Goal: Information Seeking & Learning: Learn about a topic

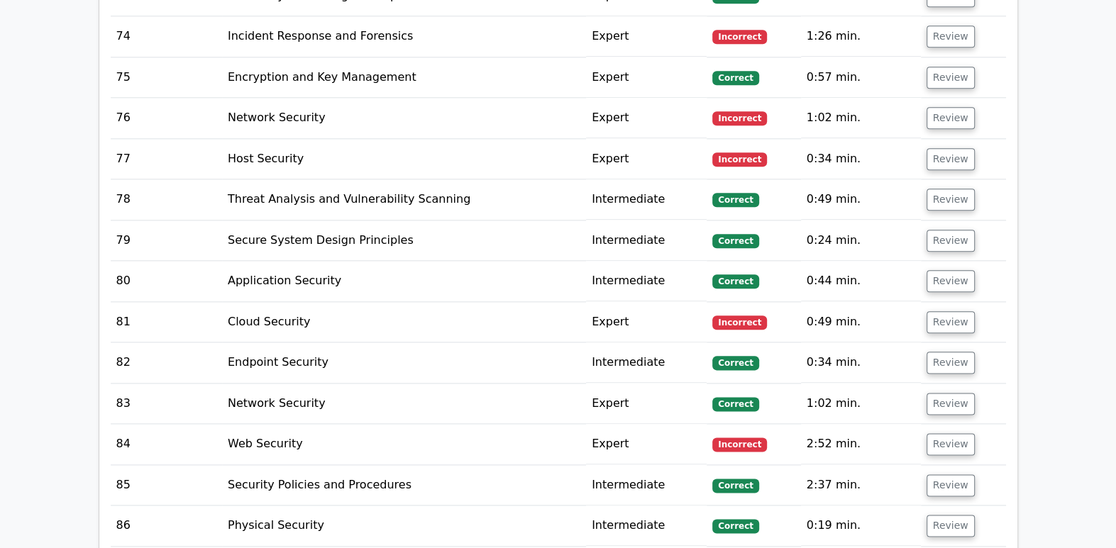
scroll to position [6095, 0]
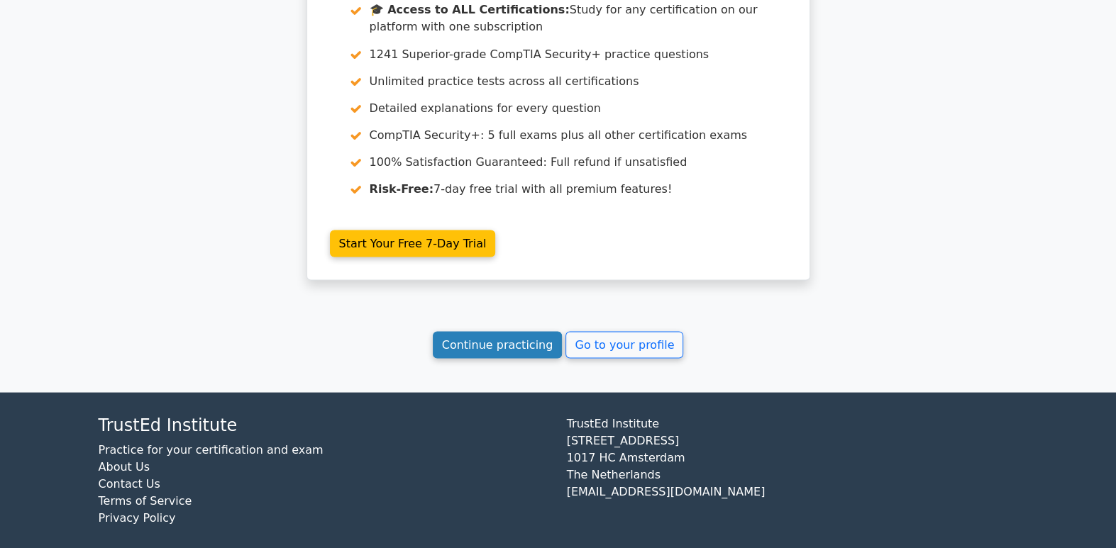
click at [523, 340] on link "Continue practicing" at bounding box center [498, 344] width 130 height 27
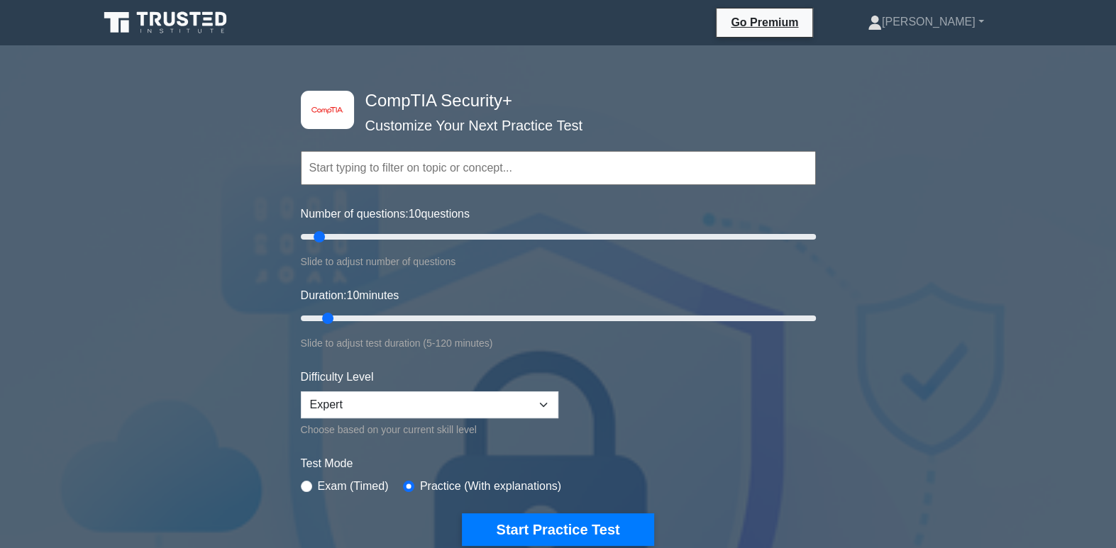
click at [698, 443] on form "Topics Cryptography Identity and Access Management Risk Management Network Secu…" at bounding box center [558, 327] width 515 height 438
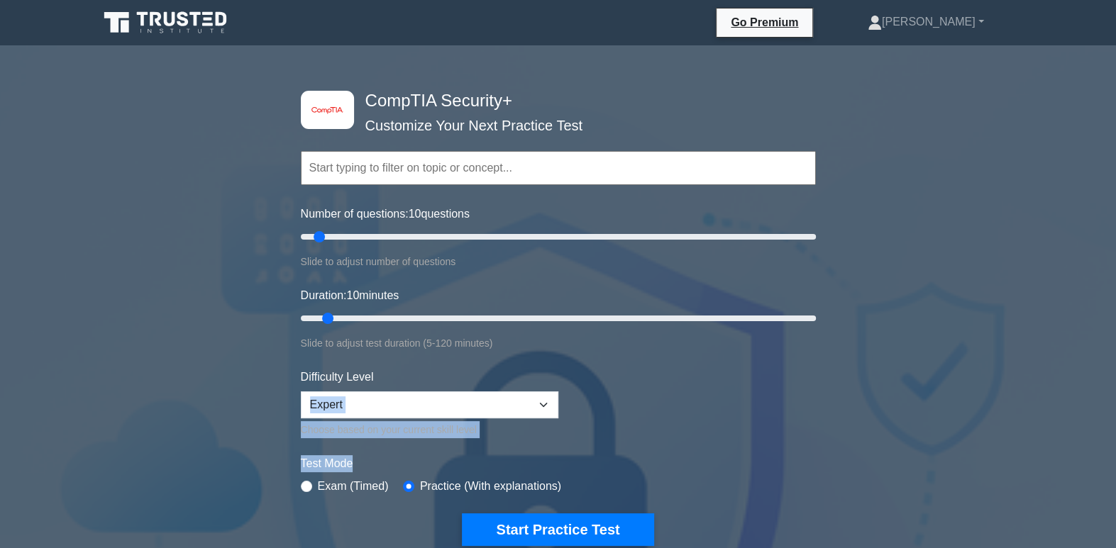
drag, startPoint x: 696, startPoint y: 447, endPoint x: 677, endPoint y: 353, distance: 95.4
click at [677, 353] on form "Topics Cryptography Identity and Access Management Risk Management Network Secu…" at bounding box center [558, 327] width 515 height 438
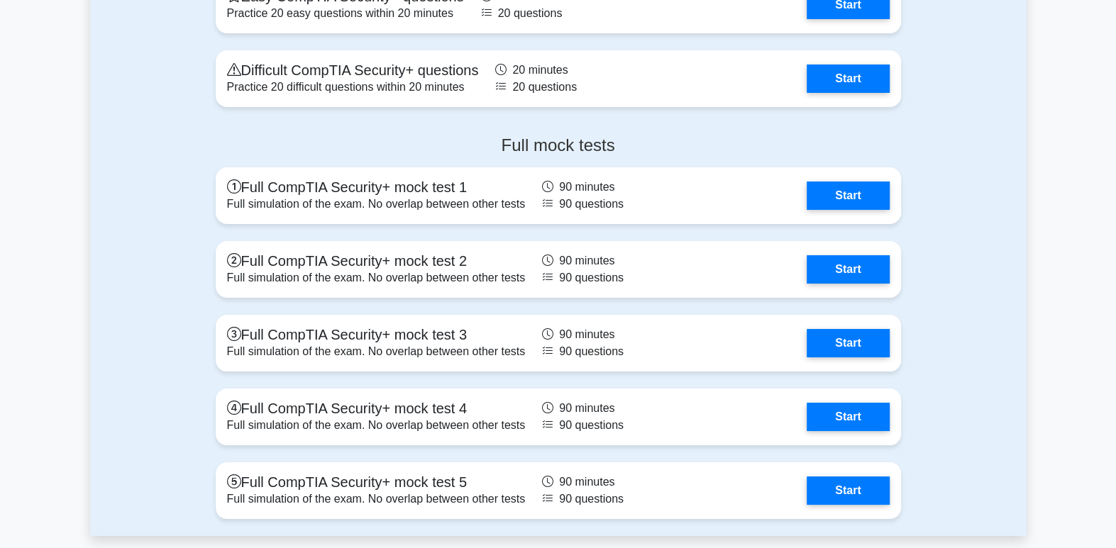
scroll to position [3987, 0]
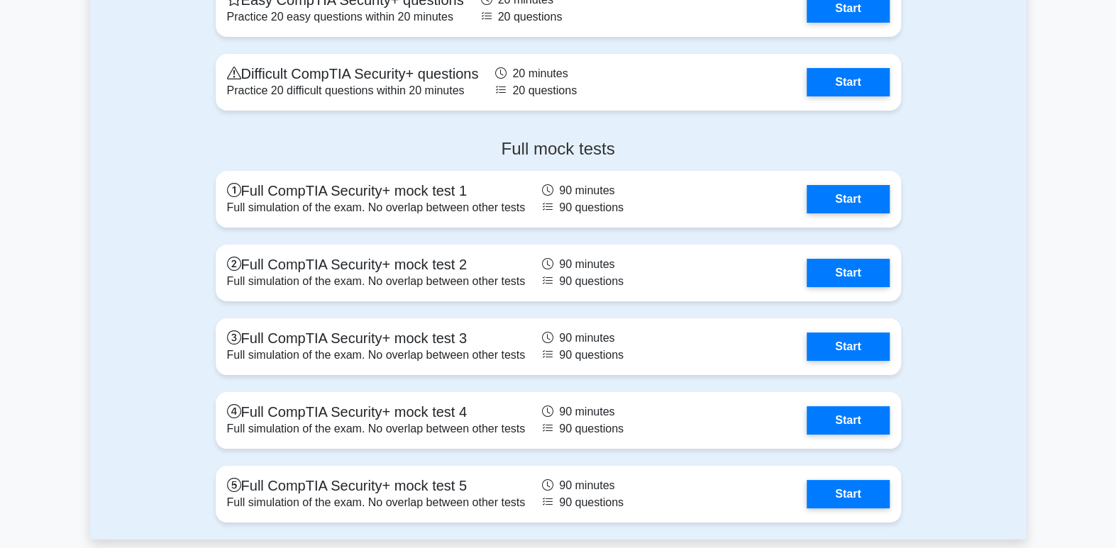
scroll to position [4073, 0]
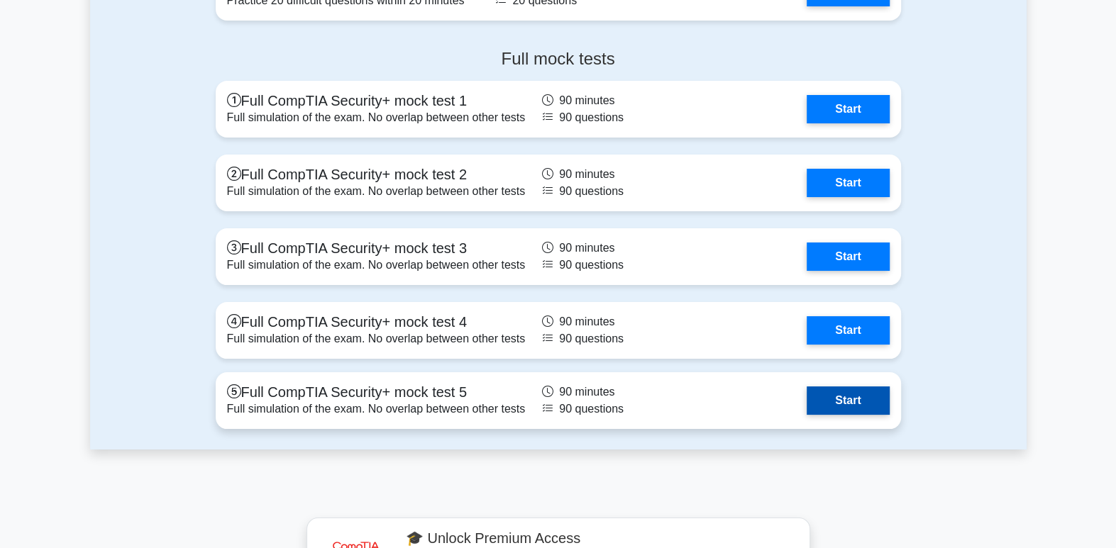
click at [834, 391] on link "Start" at bounding box center [847, 401] width 82 height 28
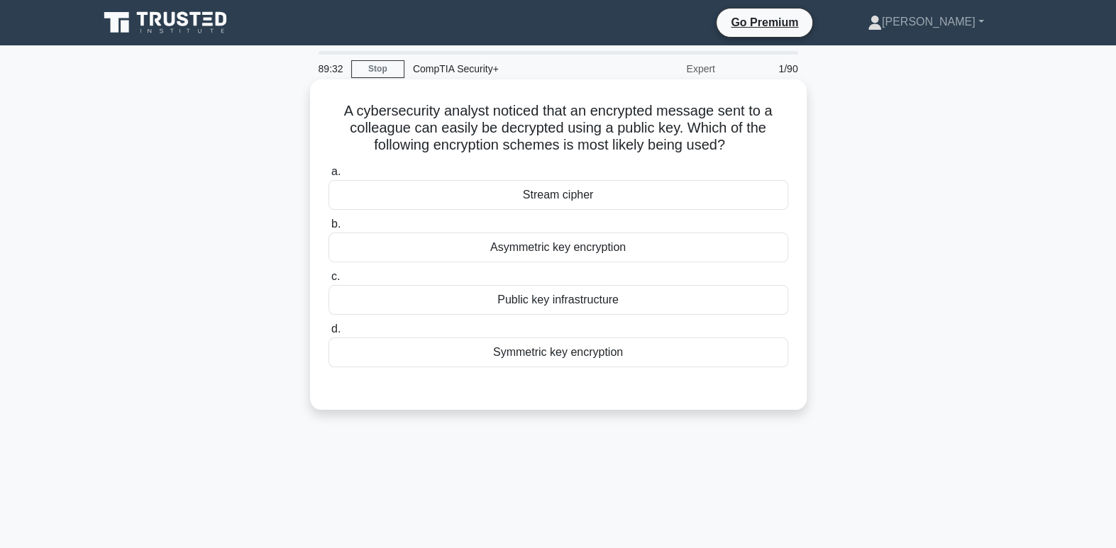
click at [648, 194] on div "Stream cipher" at bounding box center [558, 195] width 460 height 30
click at [328, 177] on input "a. Stream cipher" at bounding box center [328, 171] width 0 height 9
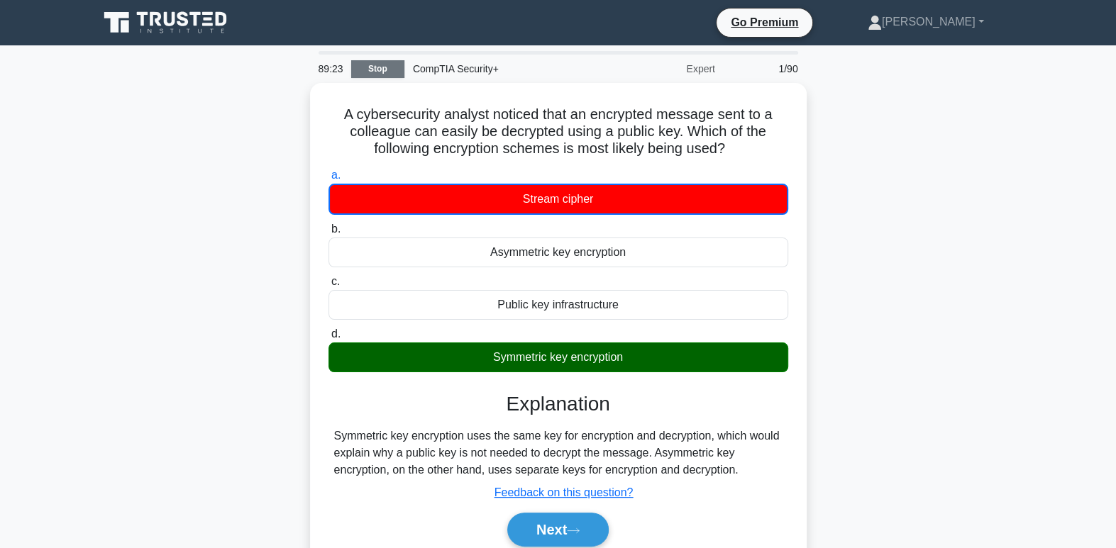
click at [361, 66] on link "Stop" at bounding box center [377, 69] width 53 height 18
click at [379, 73] on link "Stop" at bounding box center [377, 69] width 53 height 18
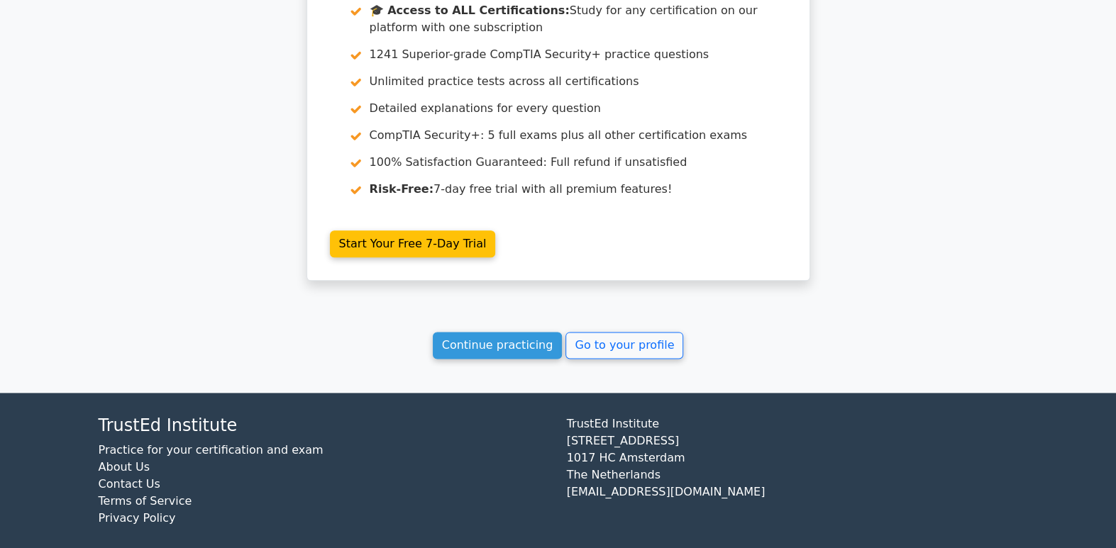
scroll to position [1202, 0]
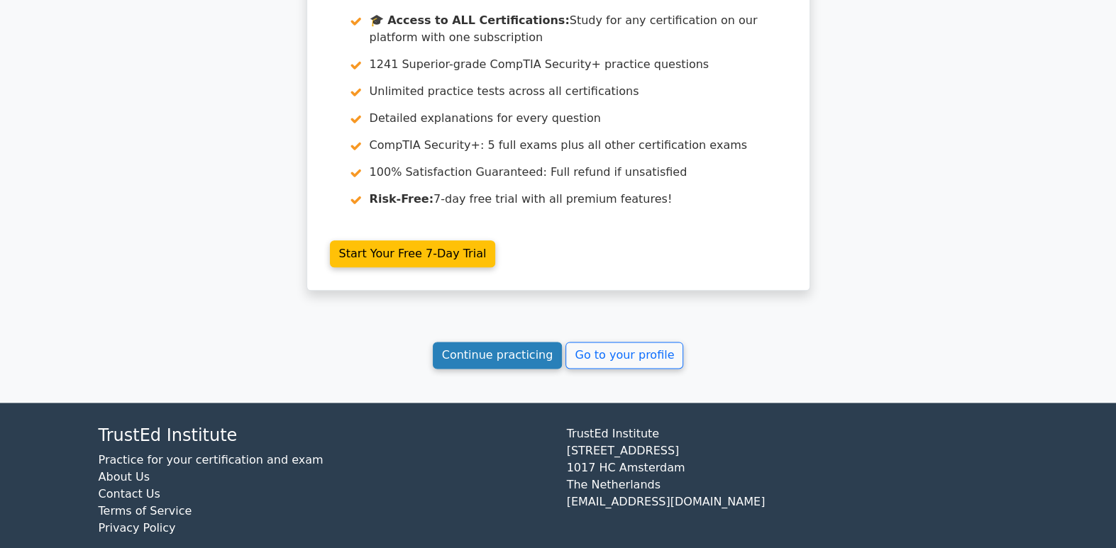
click at [508, 344] on link "Continue practicing" at bounding box center [498, 355] width 130 height 27
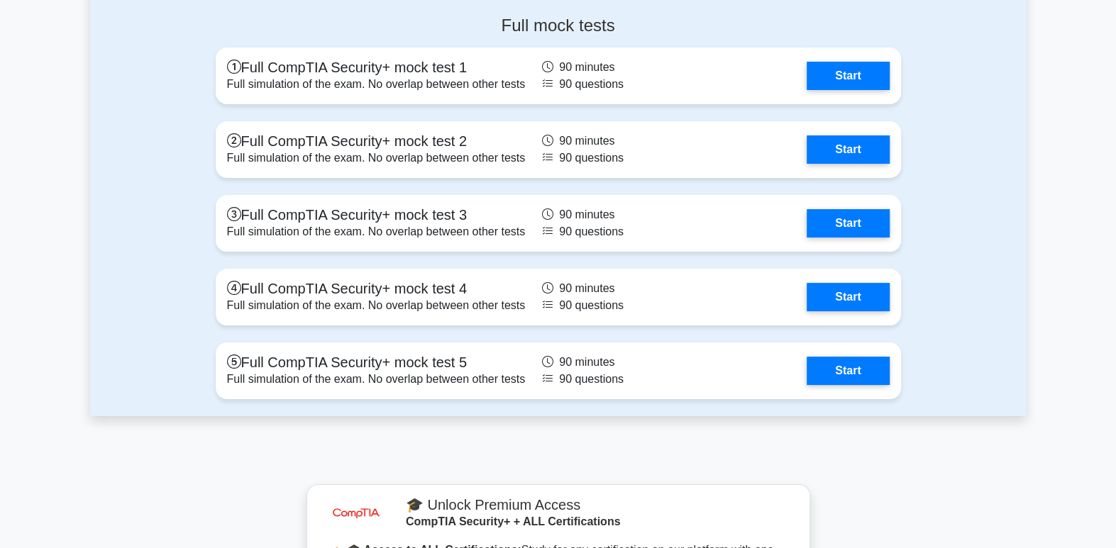
scroll to position [4110, 0]
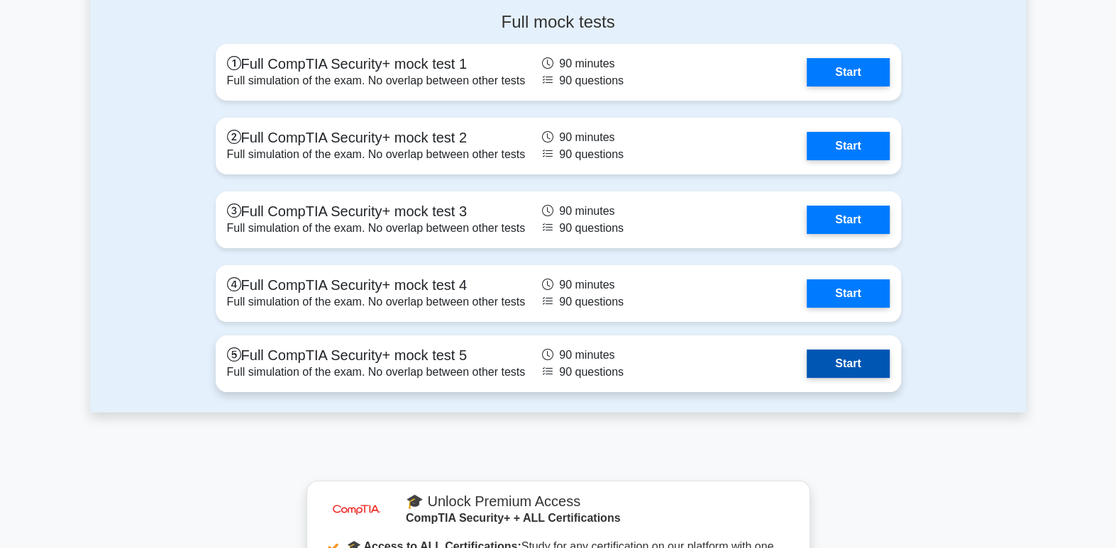
click at [833, 365] on link "Start" at bounding box center [847, 364] width 82 height 28
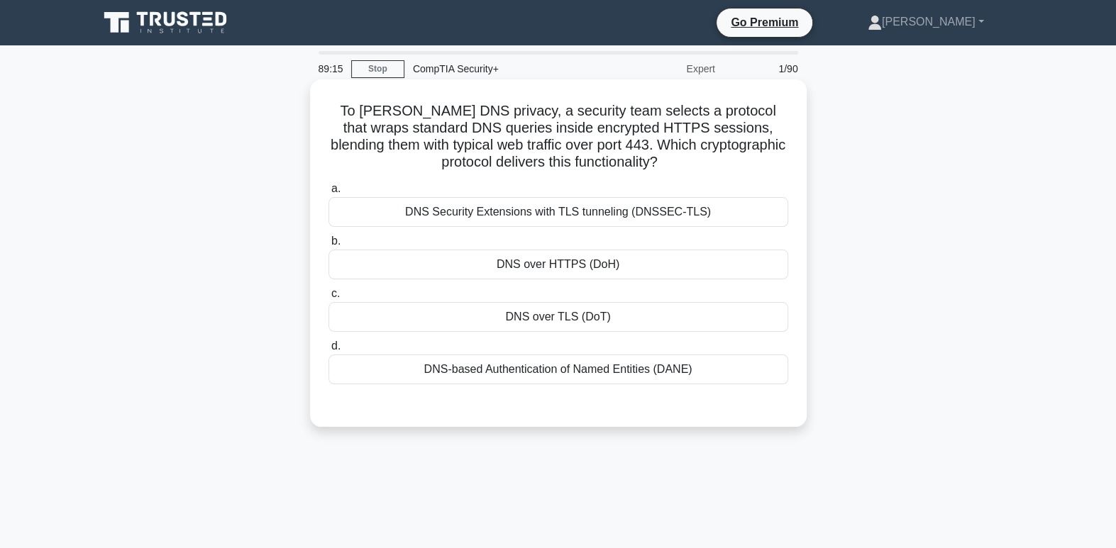
click at [628, 223] on div "DNS Security Extensions with TLS tunneling (DNSSEC-TLS)" at bounding box center [558, 212] width 460 height 30
click at [328, 194] on input "a. DNS Security Extensions with TLS tunneling (DNSSEC-TLS)" at bounding box center [328, 188] width 0 height 9
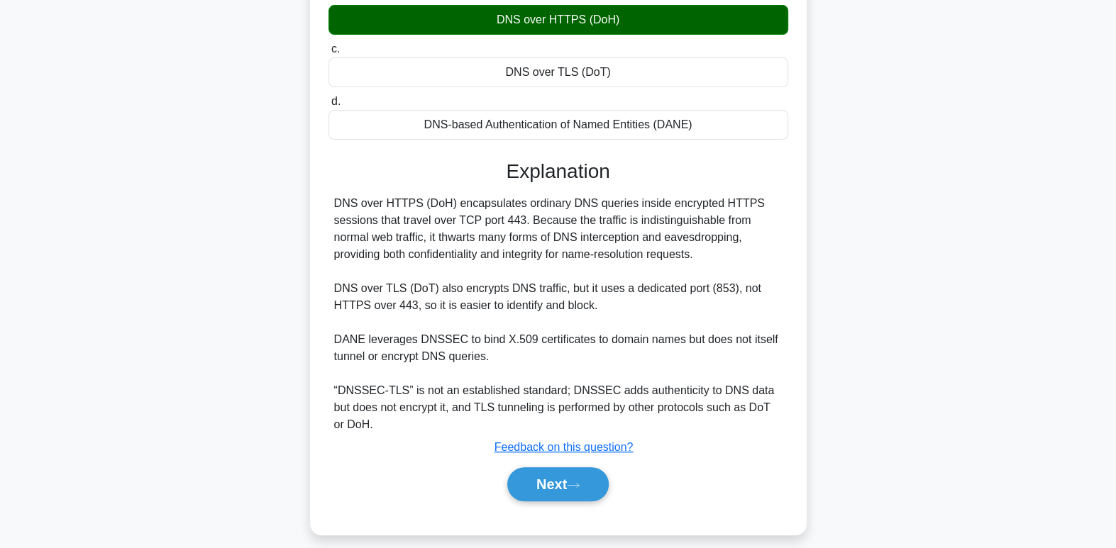
scroll to position [258, 0]
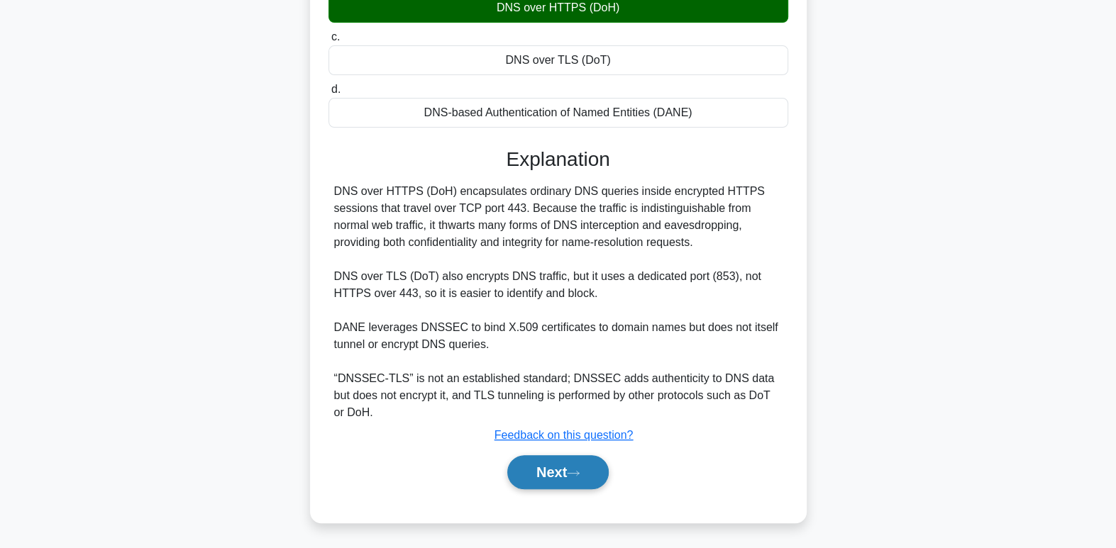
click at [569, 468] on button "Next" at bounding box center [557, 472] width 101 height 34
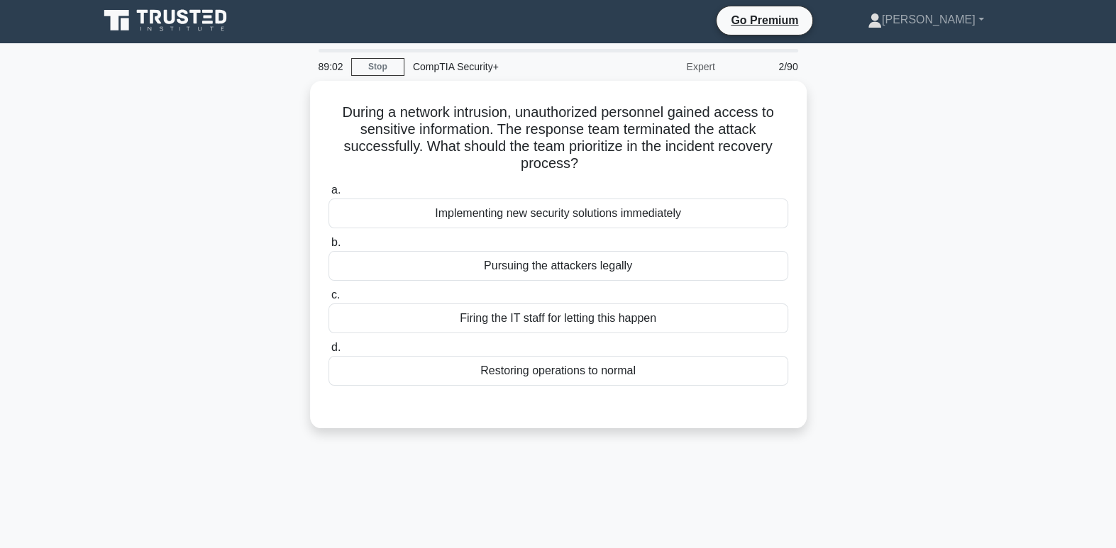
scroll to position [0, 0]
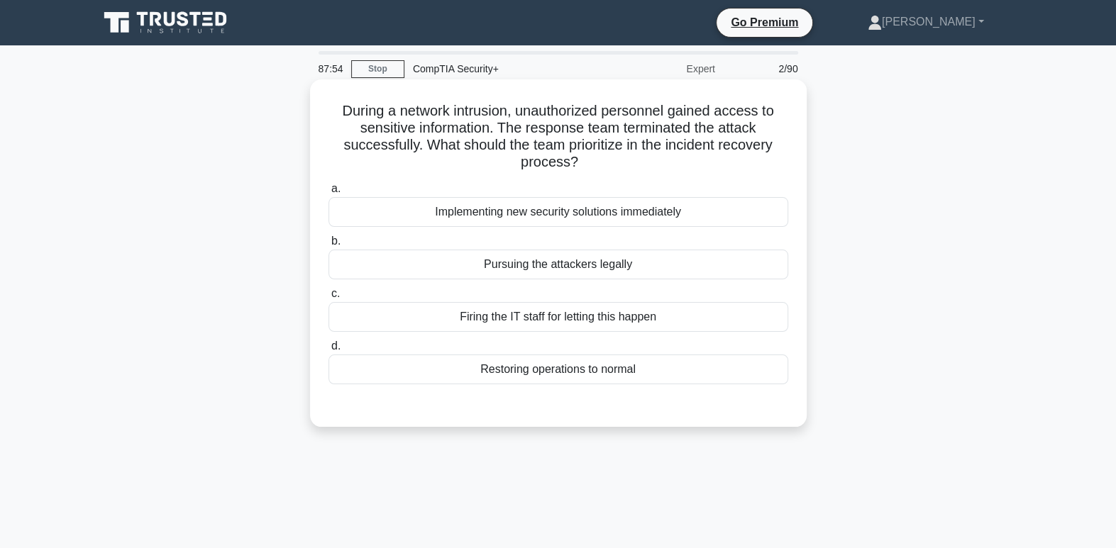
click at [698, 217] on div "Implementing new security solutions immediately" at bounding box center [558, 212] width 460 height 30
click at [328, 194] on input "a. Implementing new security solutions immediately" at bounding box center [328, 188] width 0 height 9
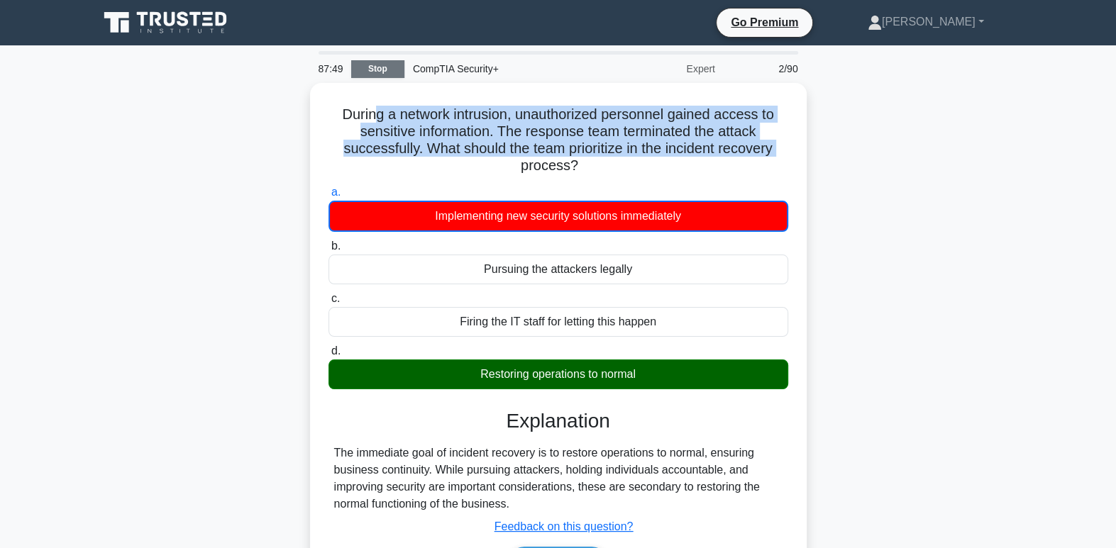
click at [372, 79] on div "87:49 Stop CompTIA Security+ Expert 2/90 During a network intrusion, unauthoriz…" at bounding box center [558, 405] width 936 height 709
click at [373, 62] on link "Stop" at bounding box center [377, 69] width 53 height 18
click at [382, 63] on link "Stop" at bounding box center [377, 69] width 53 height 18
click at [377, 74] on link "Stop" at bounding box center [377, 69] width 53 height 18
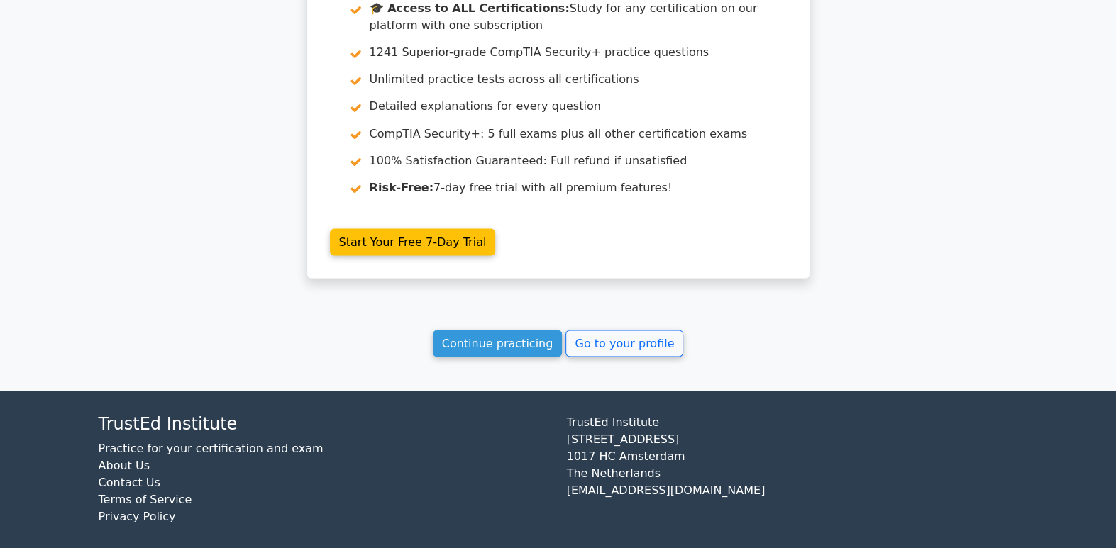
scroll to position [1925, 0]
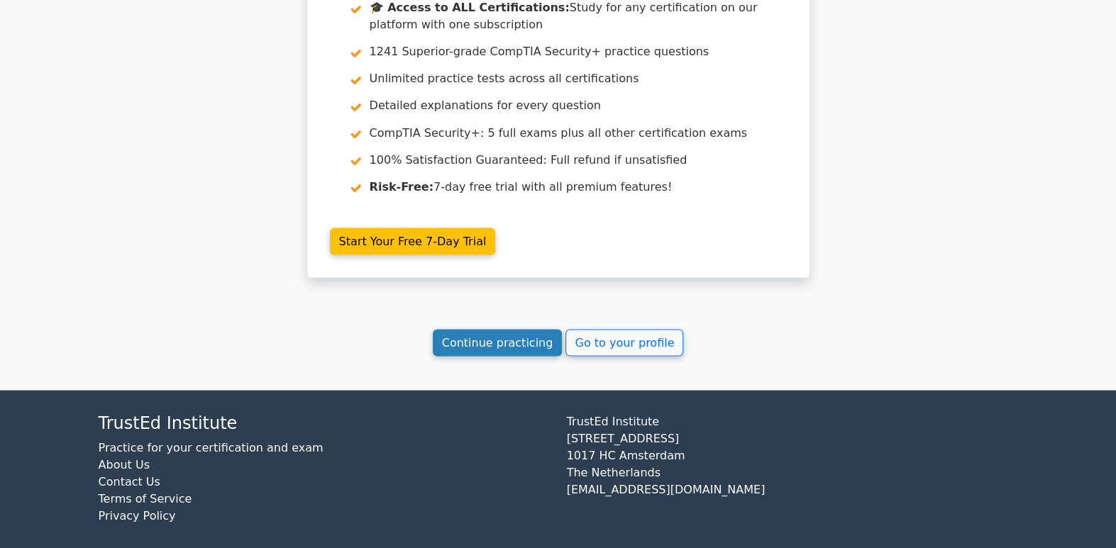
click at [511, 329] on link "Continue practicing" at bounding box center [498, 342] width 130 height 27
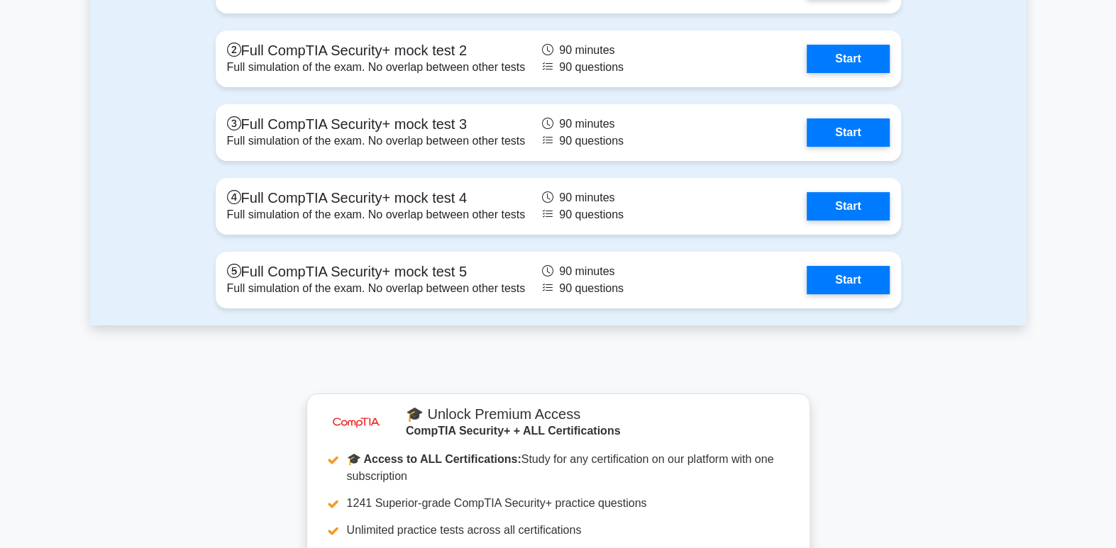
scroll to position [4196, 0]
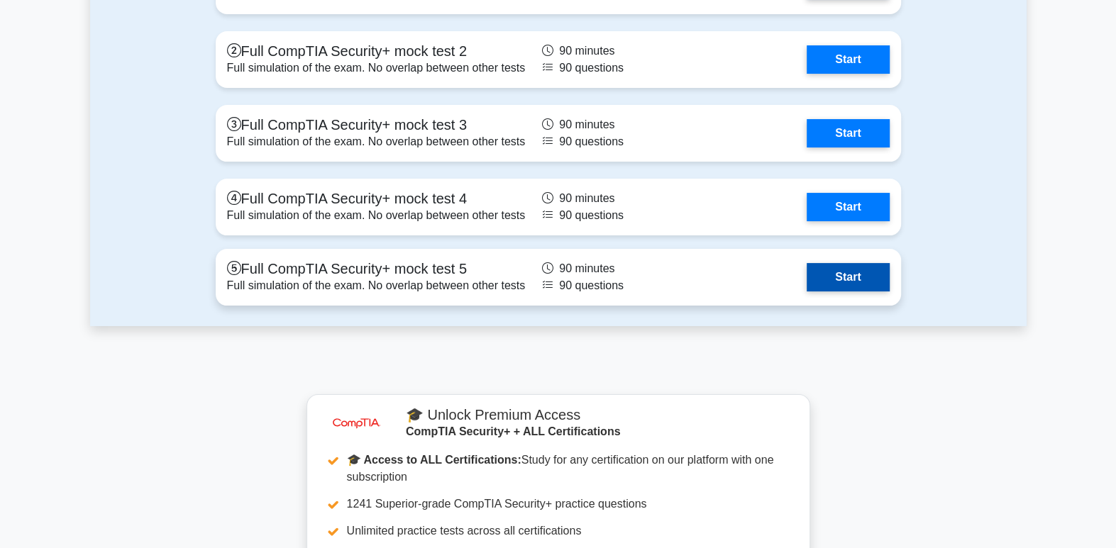
click at [834, 269] on link "Start" at bounding box center [847, 277] width 82 height 28
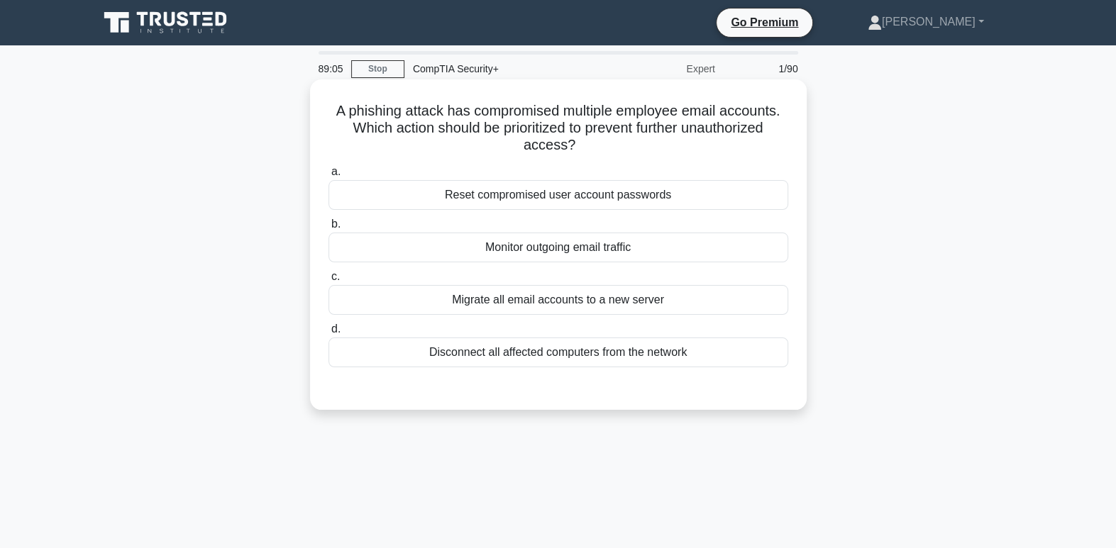
click at [672, 202] on div "Reset compromised user account passwords" at bounding box center [558, 195] width 460 height 30
click at [328, 177] on input "a. Reset compromised user account passwords" at bounding box center [328, 171] width 0 height 9
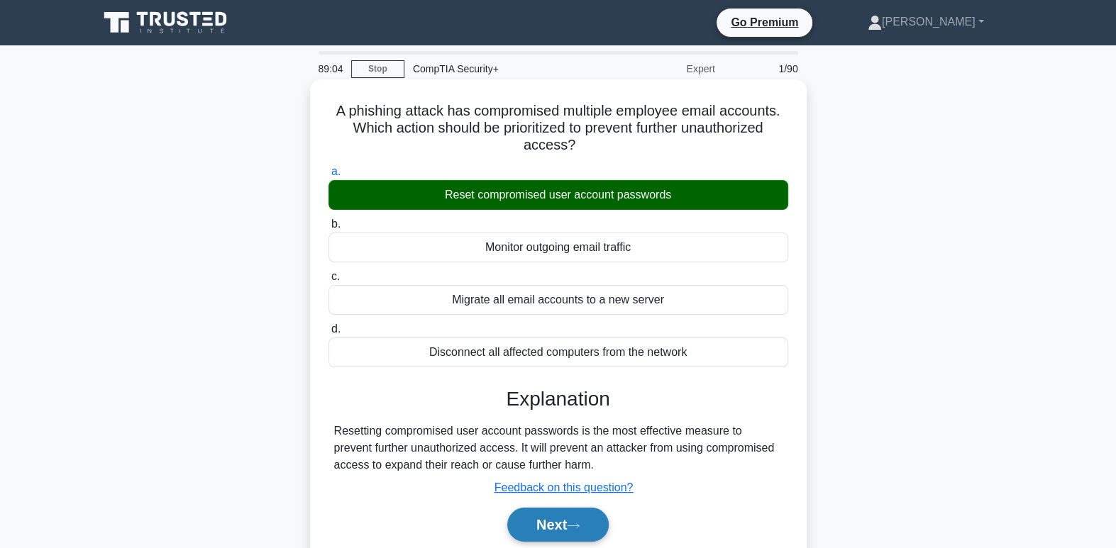
click at [589, 523] on button "Next" at bounding box center [557, 525] width 101 height 34
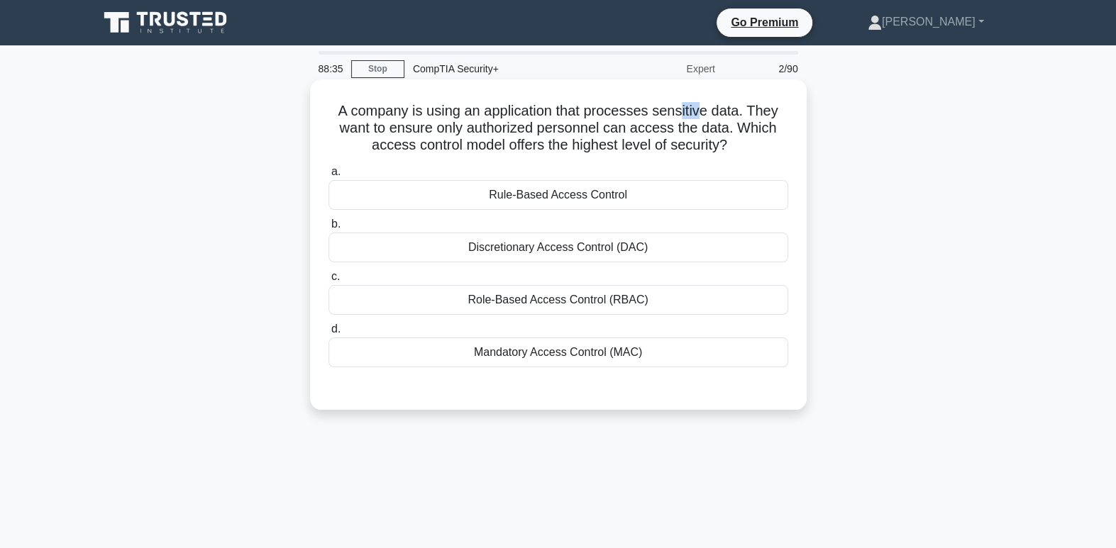
drag, startPoint x: 682, startPoint y: 118, endPoint x: 702, endPoint y: 114, distance: 20.9
click at [702, 114] on h5 "A company is using an application that processes sensitive data. They want to e…" at bounding box center [558, 128] width 462 height 52
click at [780, 145] on h5 "A company is using an application that processes sensitive data. They want to e…" at bounding box center [558, 128] width 462 height 52
drag, startPoint x: 606, startPoint y: 143, endPoint x: 617, endPoint y: 139, distance: 11.5
click at [617, 139] on h5 "A company is using an application that processes sensitive data. They want to e…" at bounding box center [558, 128] width 462 height 52
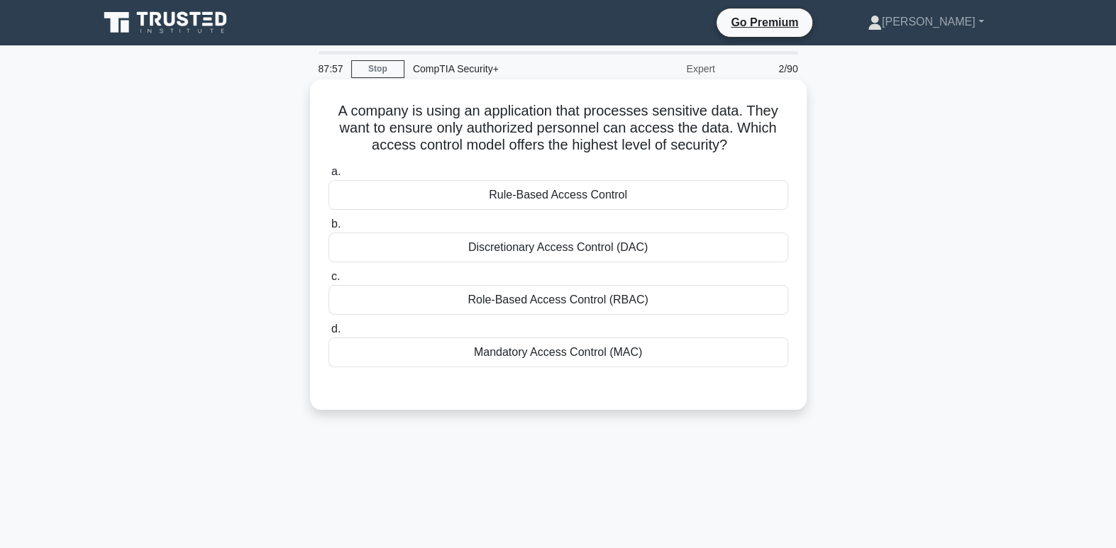
click at [738, 146] on icon ".spinner_0XTQ{transform-origin:center;animation:spinner_y6GP .75s linear infini…" at bounding box center [735, 146] width 17 height 17
click at [614, 255] on div "Discretionary Access Control (DAC)" at bounding box center [558, 248] width 460 height 30
click at [328, 229] on input "b. Discretionary Access Control (DAC)" at bounding box center [328, 224] width 0 height 9
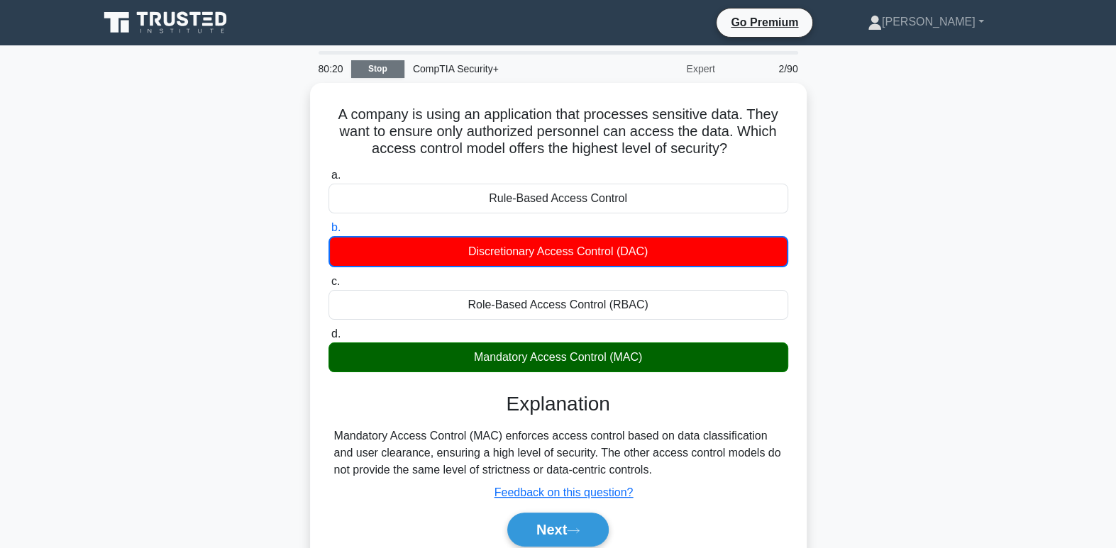
click at [386, 74] on link "Stop" at bounding box center [377, 69] width 53 height 18
click at [383, 67] on link "Stop" at bounding box center [377, 69] width 53 height 18
click at [393, 66] on link "Stop" at bounding box center [377, 69] width 53 height 18
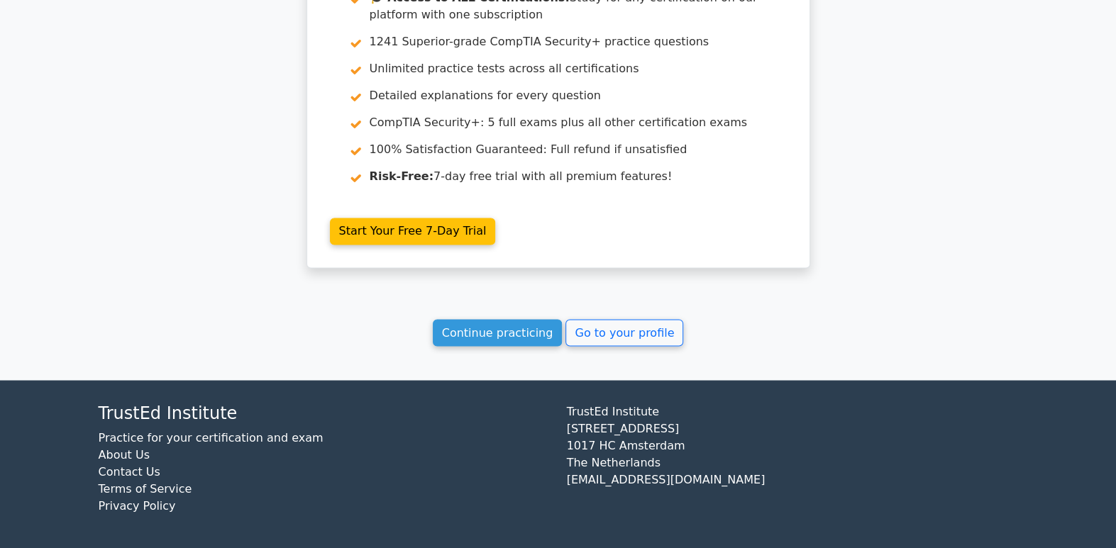
scroll to position [1745, 0]
click at [528, 333] on link "Continue practicing" at bounding box center [498, 332] width 130 height 27
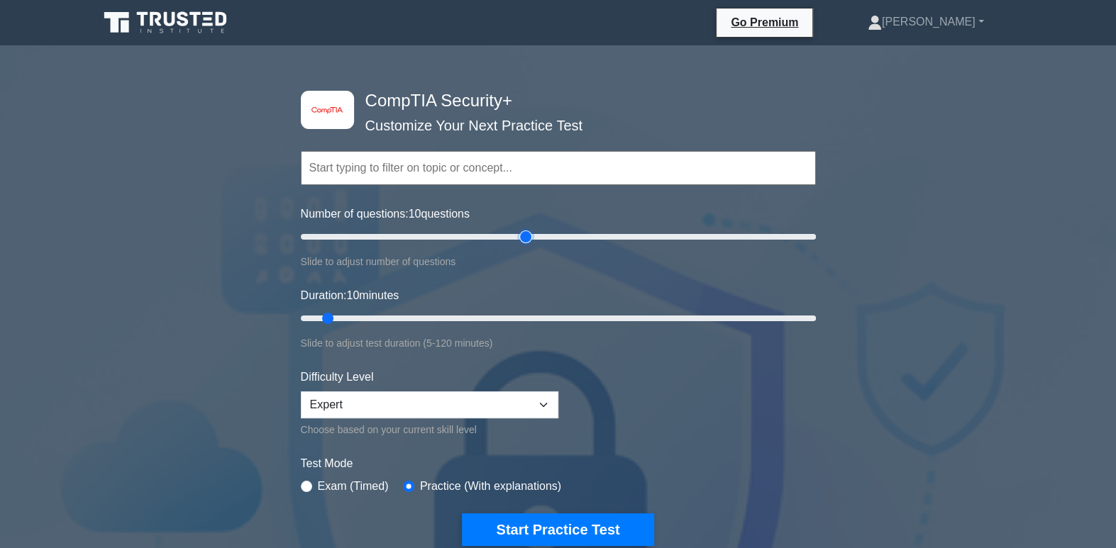
click at [529, 237] on input "Number of questions: 10 questions" at bounding box center [558, 236] width 515 height 17
click at [493, 230] on input "Number of questions: 90 questions" at bounding box center [558, 236] width 515 height 17
click at [469, 241] on input "Number of questions: 70 questions" at bounding box center [558, 236] width 515 height 17
type input "60"
click at [453, 237] on input "Number of questions: 70 questions" at bounding box center [558, 236] width 515 height 17
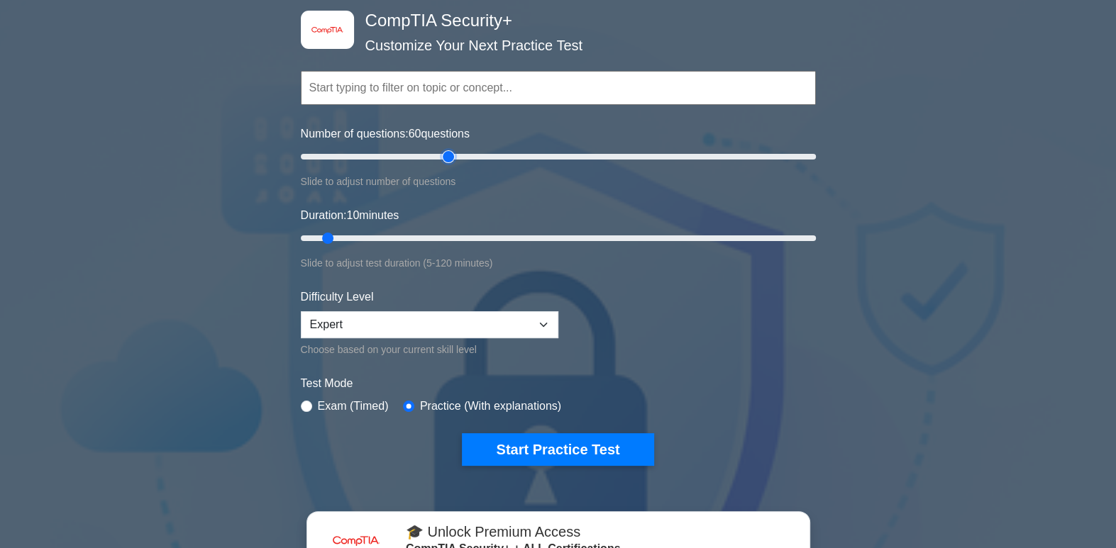
scroll to position [111, 0]
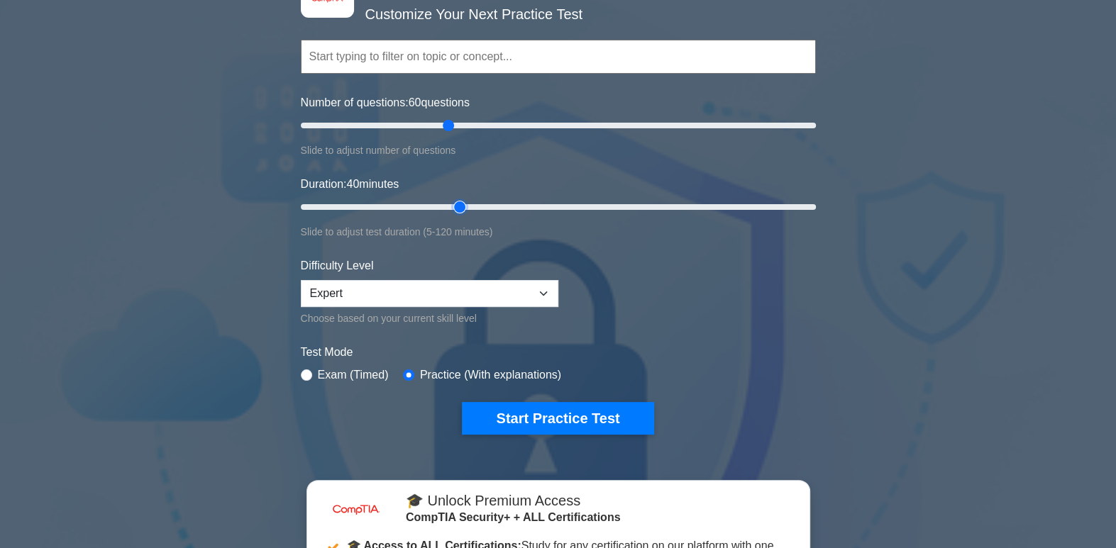
click at [459, 199] on input "Duration: 40 minutes" at bounding box center [558, 207] width 515 height 17
click at [480, 206] on input "Duration: 40 minutes" at bounding box center [558, 207] width 515 height 17
click at [493, 206] on input "Duration: 45 minutes" at bounding box center [558, 207] width 515 height 17
click at [523, 207] on input "Duration: 55 minutes" at bounding box center [558, 207] width 515 height 17
type input "60"
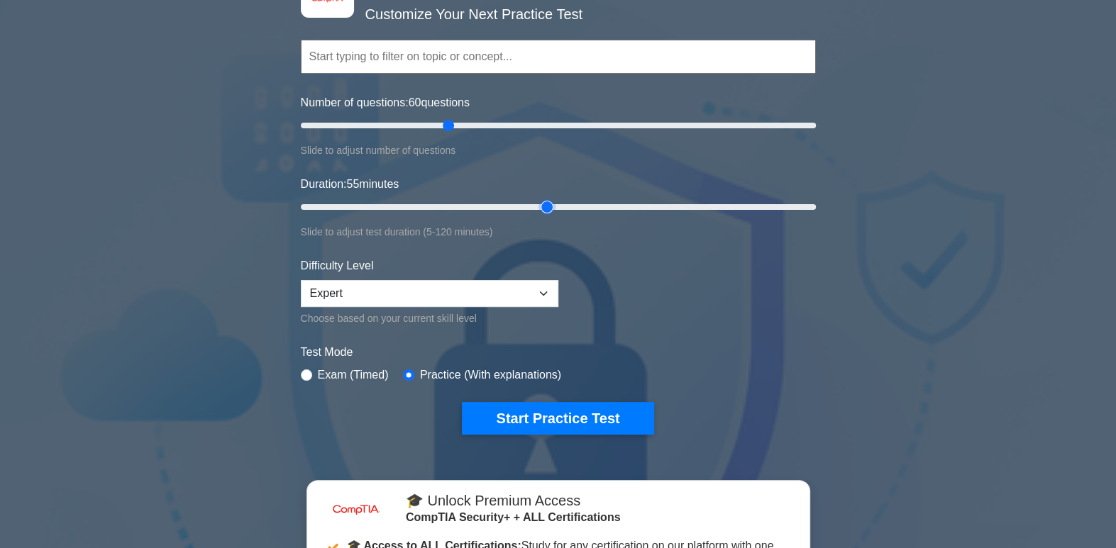
click at [537, 204] on input "Duration: 55 minutes" at bounding box center [558, 207] width 515 height 17
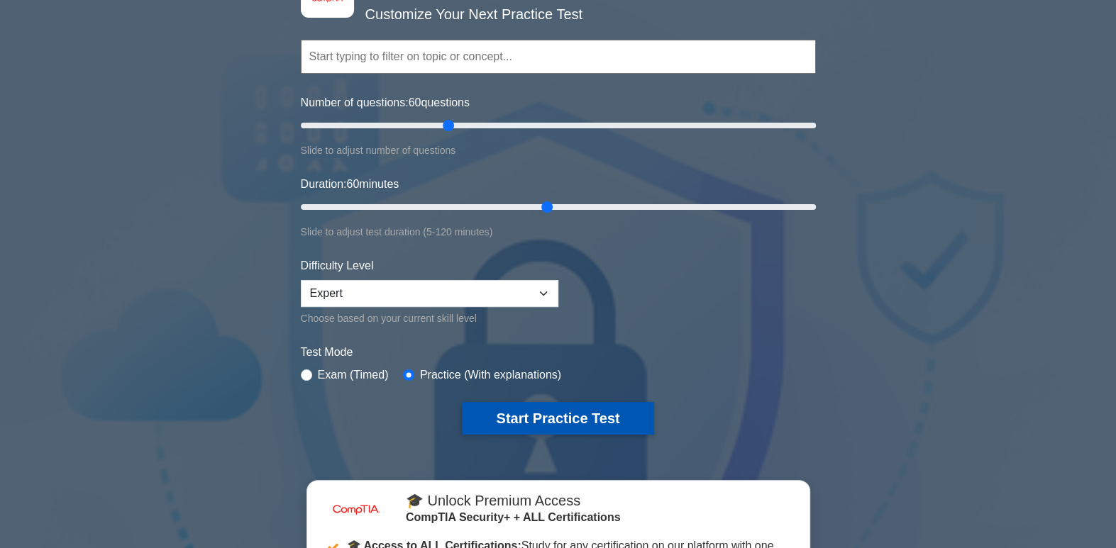
click at [606, 408] on button "Start Practice Test" at bounding box center [557, 418] width 191 height 33
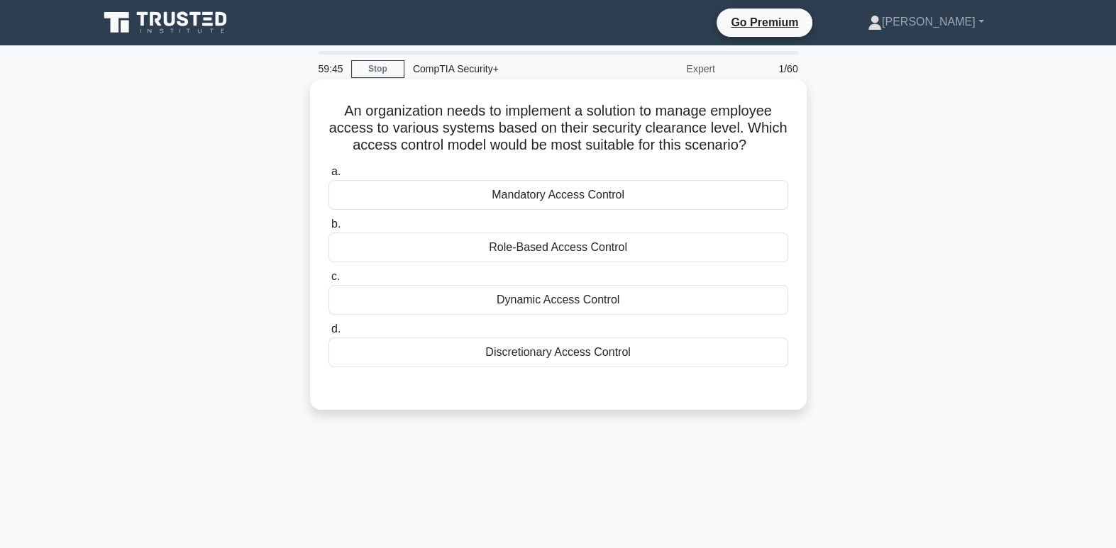
click at [641, 192] on div "Mandatory Access Control" at bounding box center [558, 195] width 460 height 30
click at [328, 177] on input "a. Mandatory Access Control" at bounding box center [328, 171] width 0 height 9
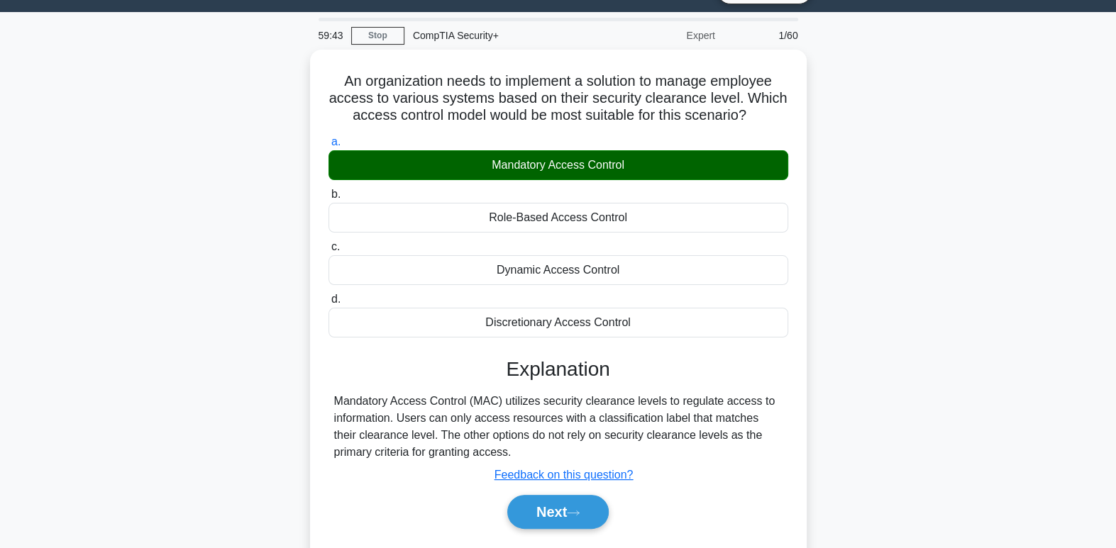
scroll to position [191, 0]
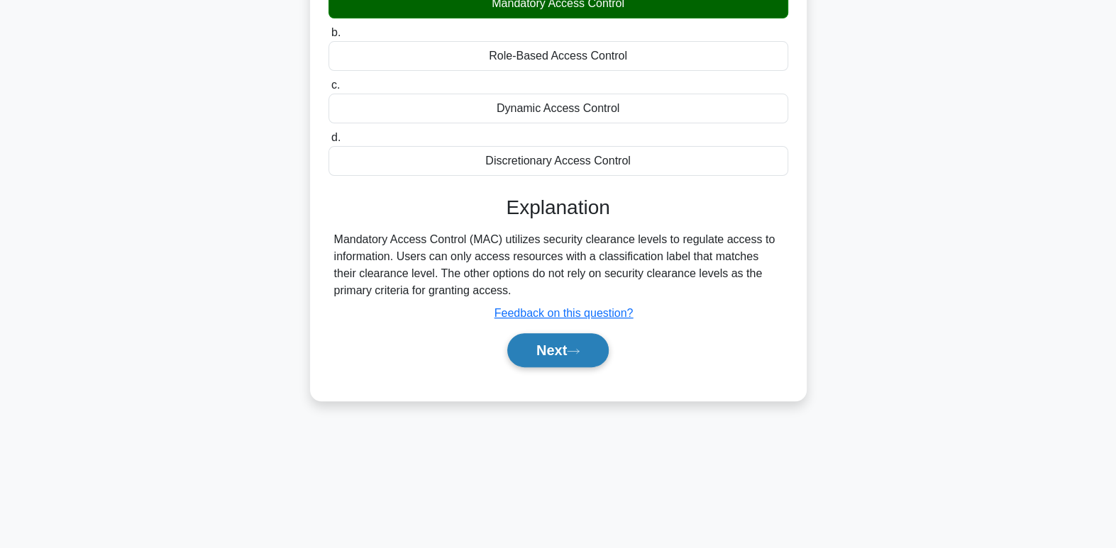
click at [567, 347] on button "Next" at bounding box center [557, 350] width 101 height 34
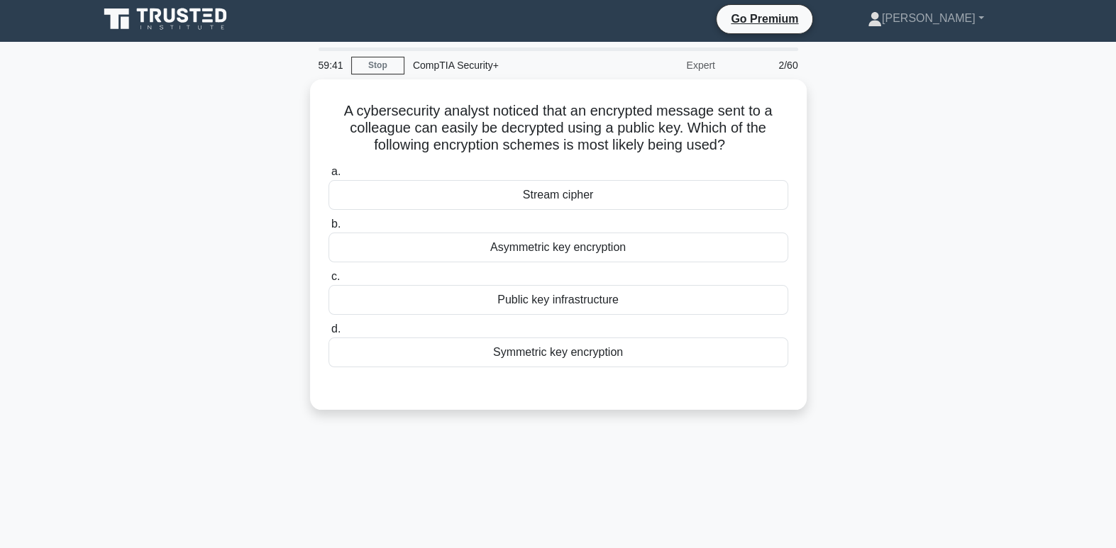
scroll to position [0, 0]
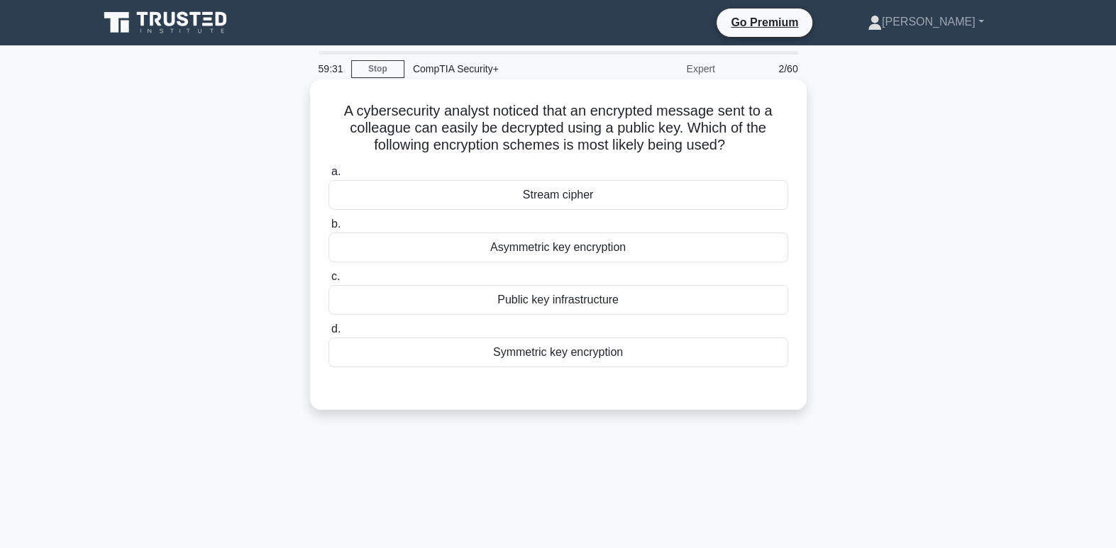
click at [667, 365] on div "Symmetric key encryption" at bounding box center [558, 353] width 460 height 30
click at [328, 334] on input "d. Symmetric key encryption" at bounding box center [328, 329] width 0 height 9
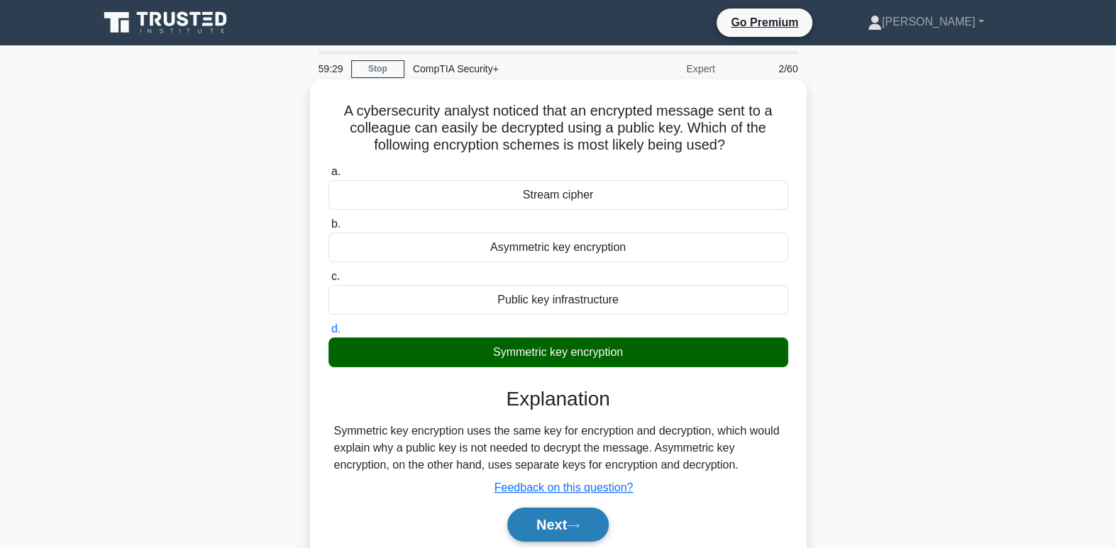
click at [591, 535] on button "Next" at bounding box center [557, 525] width 101 height 34
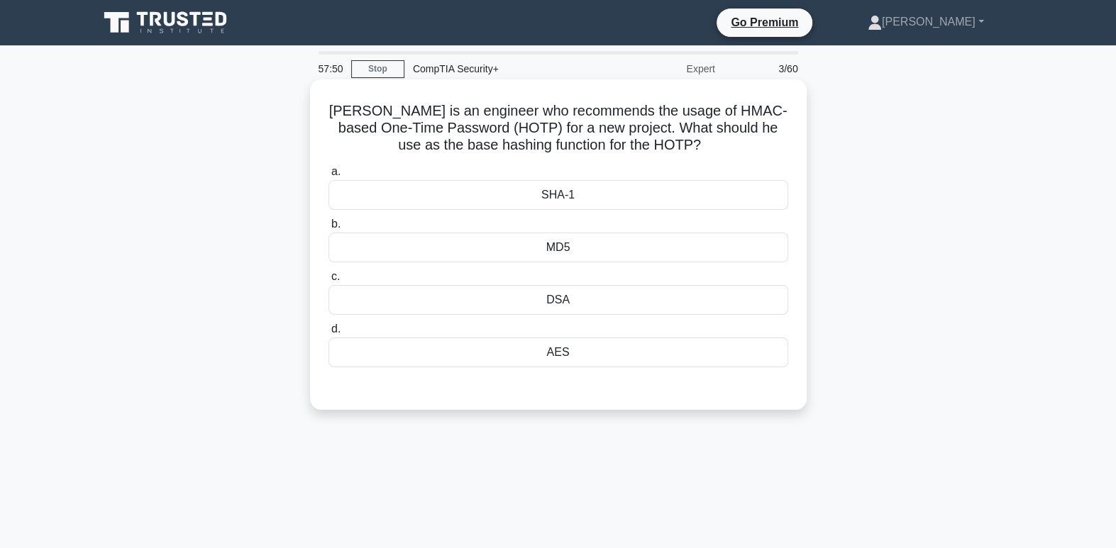
click at [572, 206] on div "SHA-1" at bounding box center [558, 195] width 460 height 30
click at [328, 177] on input "a. SHA-1" at bounding box center [328, 171] width 0 height 9
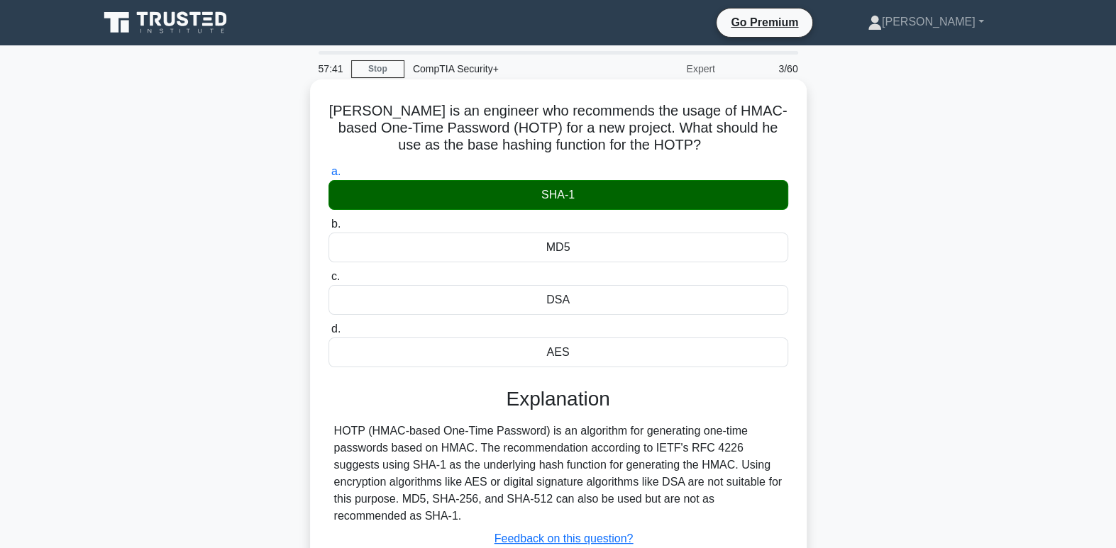
click at [710, 228] on label "b. MD5" at bounding box center [558, 239] width 460 height 47
click at [328, 228] on input "b. MD5" at bounding box center [328, 224] width 0 height 9
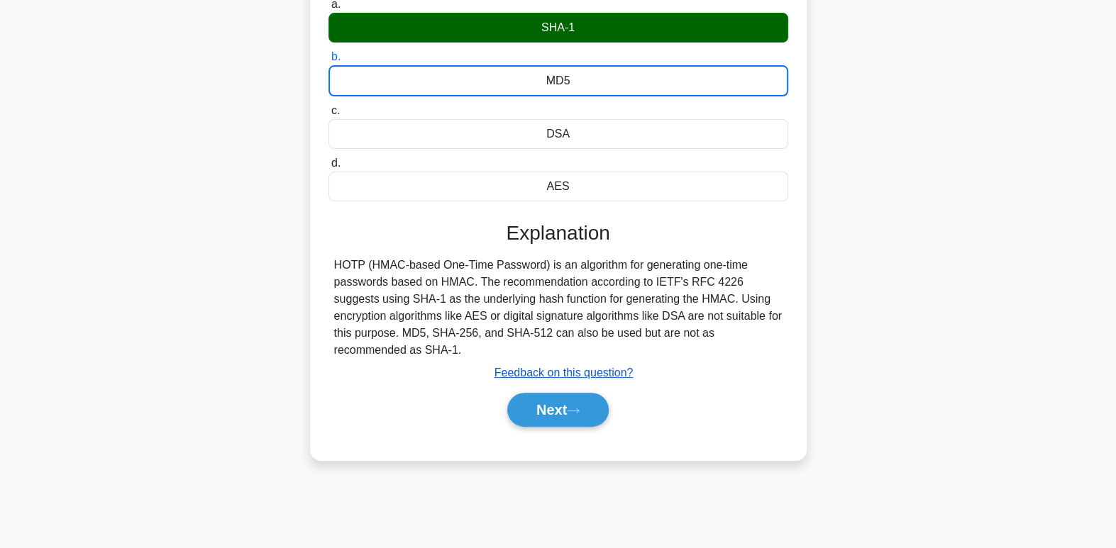
scroll to position [175, 0]
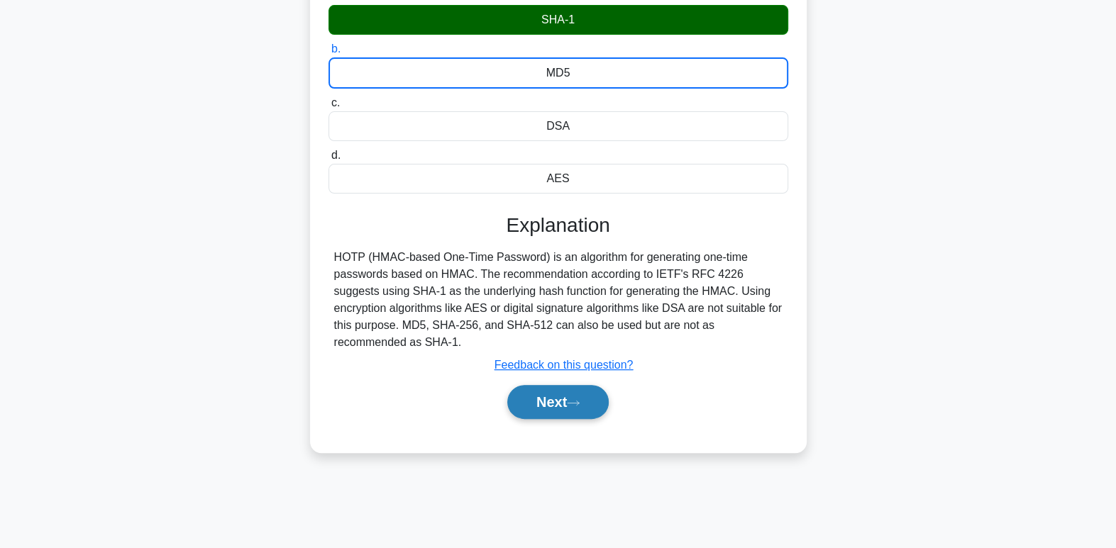
click at [577, 412] on button "Next" at bounding box center [557, 402] width 101 height 34
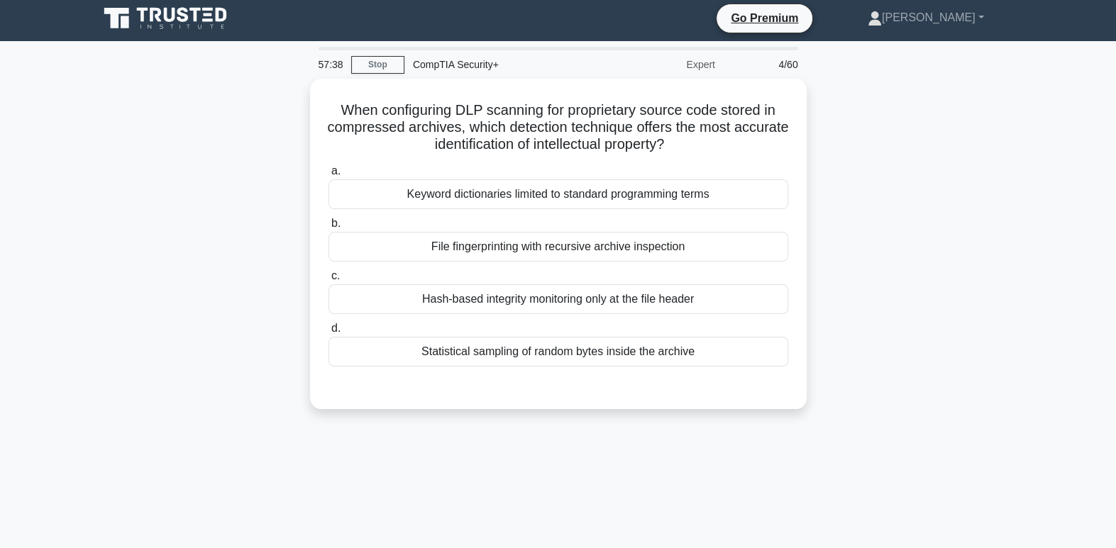
scroll to position [0, 0]
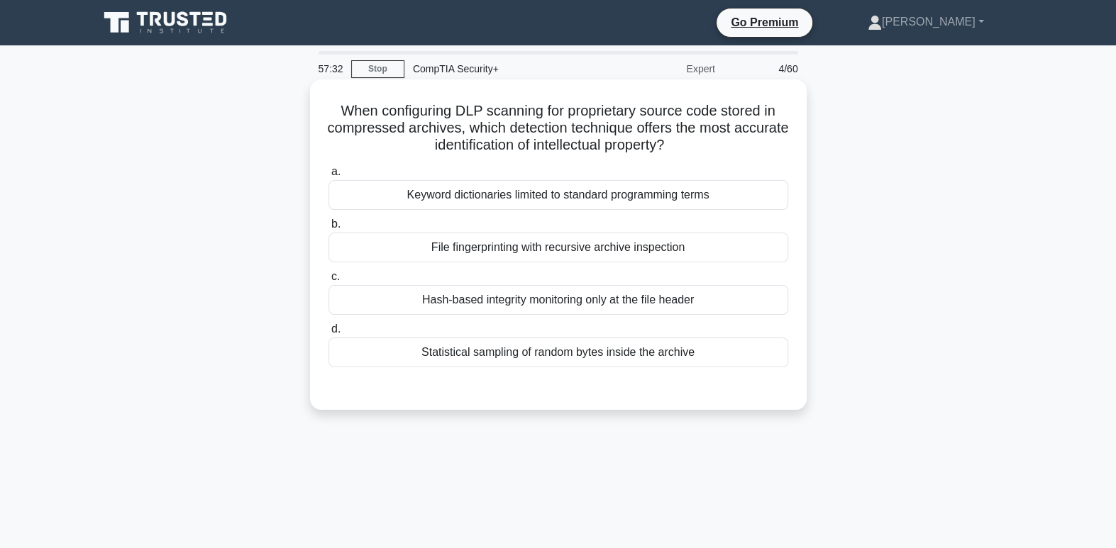
drag, startPoint x: 711, startPoint y: 123, endPoint x: 741, endPoint y: 141, distance: 35.3
click at [741, 141] on h5 "When configuring DLP scanning for proprietary source code stored in compressed …" at bounding box center [558, 128] width 462 height 52
click at [746, 144] on h5 "When configuring DLP scanning for proprietary source code stored in compressed …" at bounding box center [558, 128] width 462 height 52
click at [643, 255] on div "File fingerprinting with recursive archive inspection" at bounding box center [558, 248] width 460 height 30
click at [328, 229] on input "b. File fingerprinting with recursive archive inspection" at bounding box center [328, 224] width 0 height 9
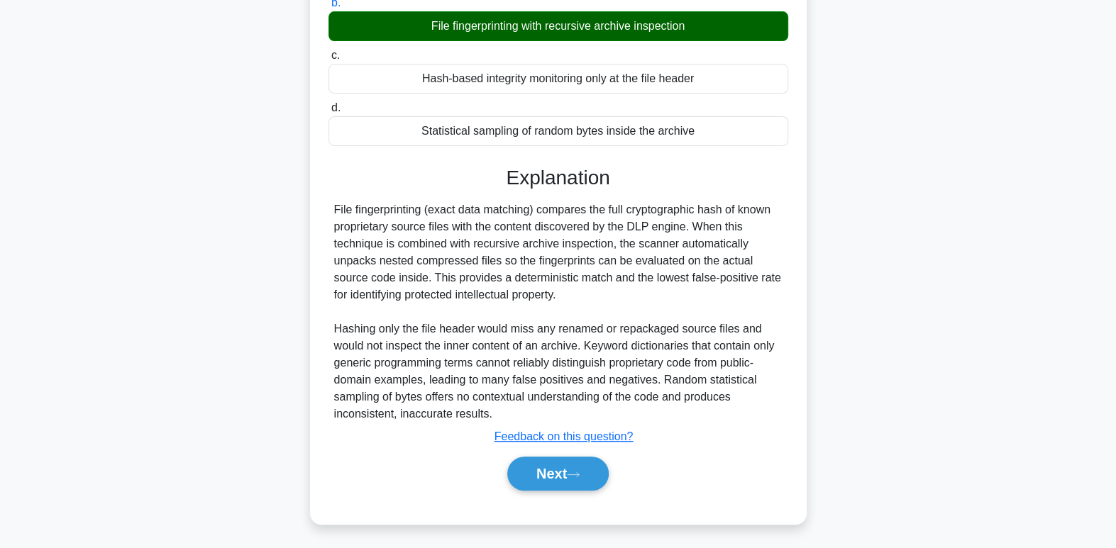
scroll to position [223, 0]
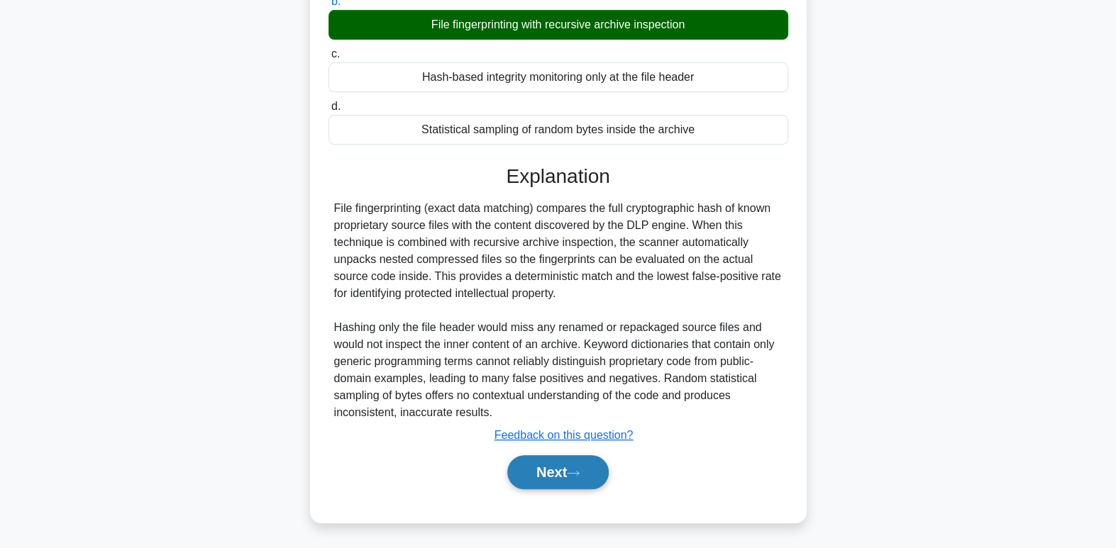
click at [579, 475] on icon at bounding box center [573, 473] width 13 height 8
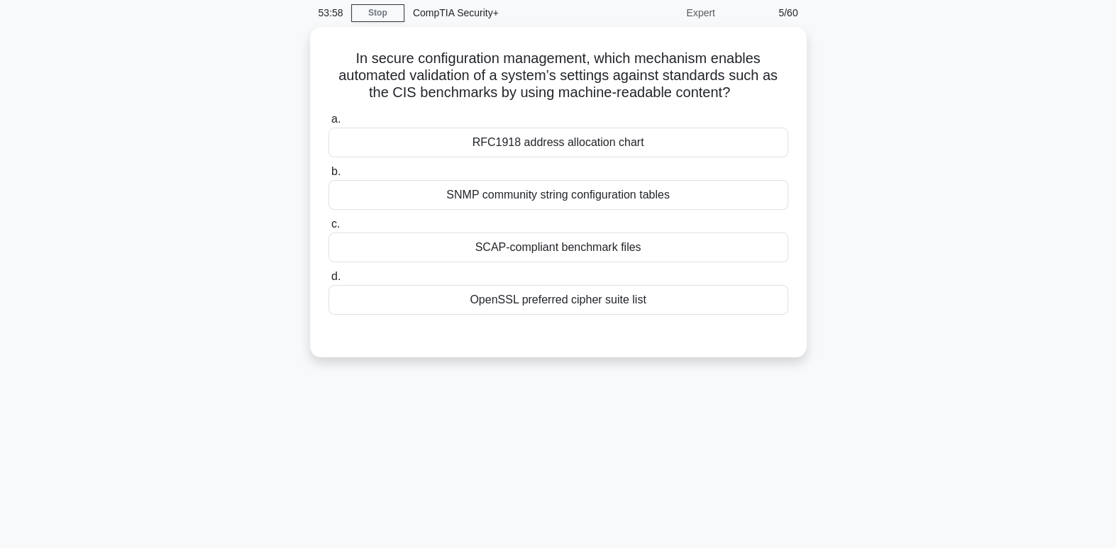
scroll to position [0, 0]
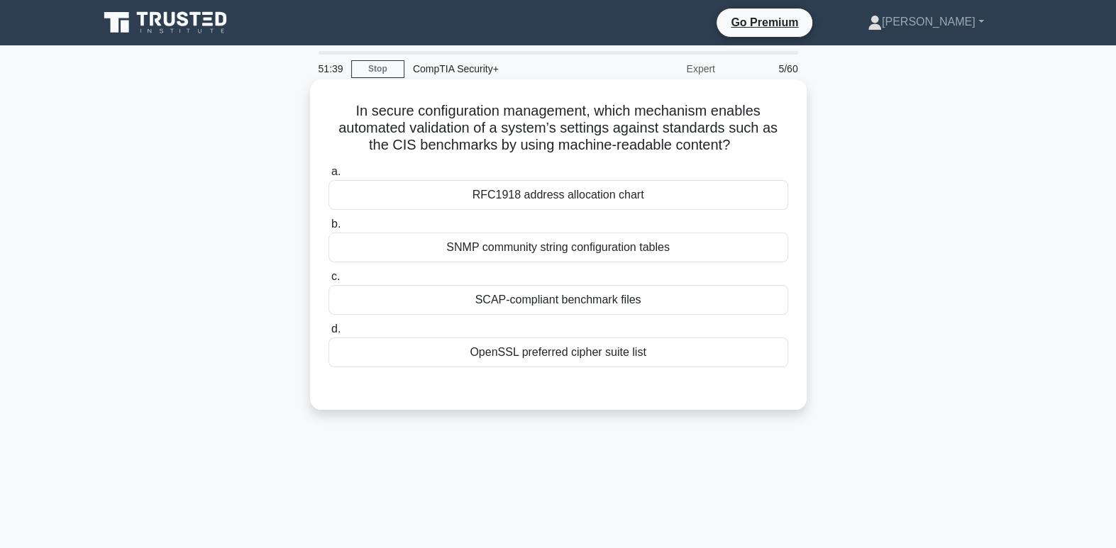
click at [607, 245] on div "SNMP community string configuration tables" at bounding box center [558, 248] width 460 height 30
click at [328, 229] on input "b. SNMP community string configuration tables" at bounding box center [328, 224] width 0 height 9
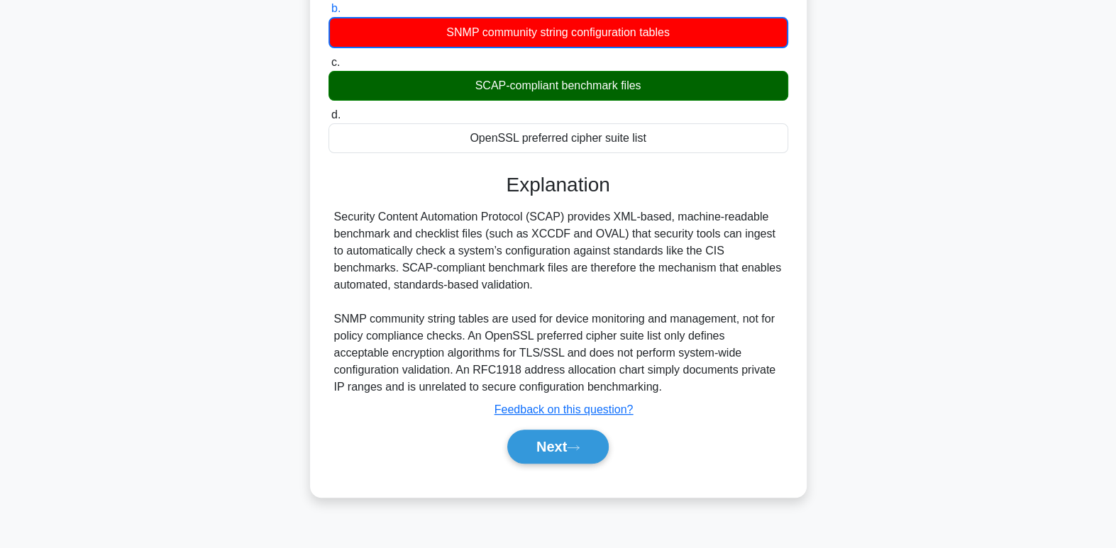
scroll to position [217, 0]
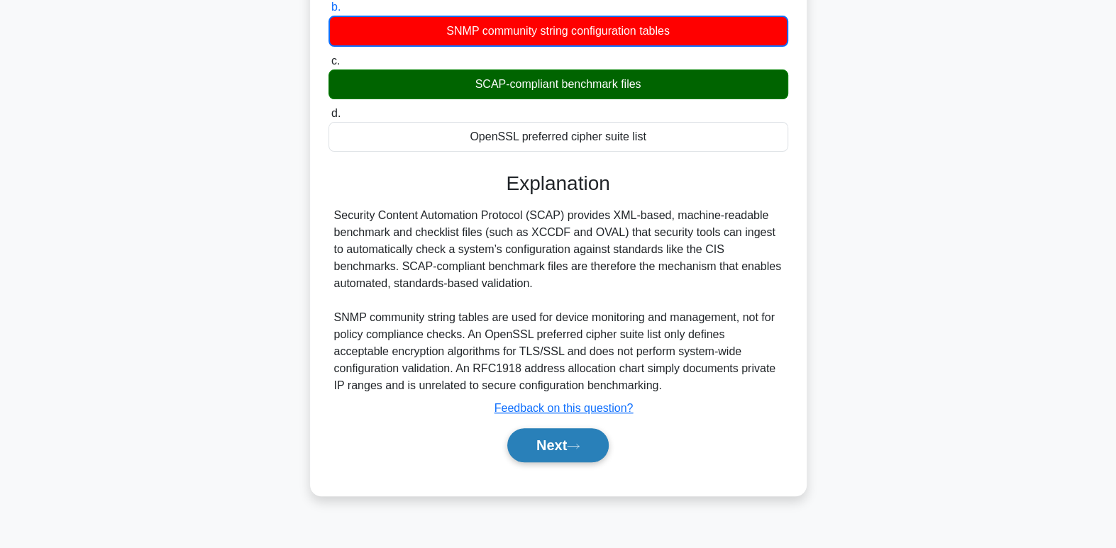
click at [579, 447] on icon at bounding box center [573, 447] width 13 height 8
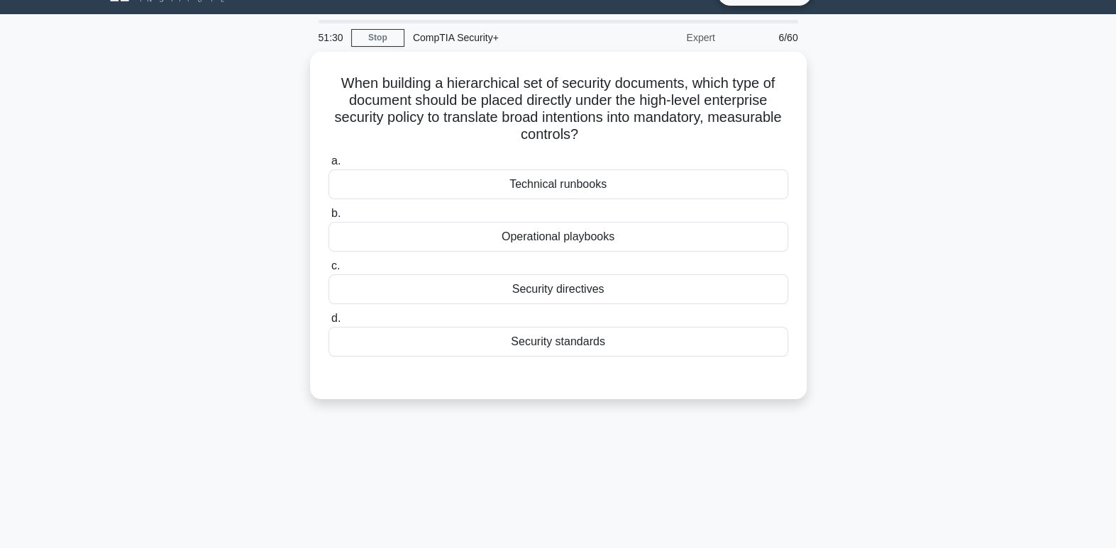
scroll to position [0, 0]
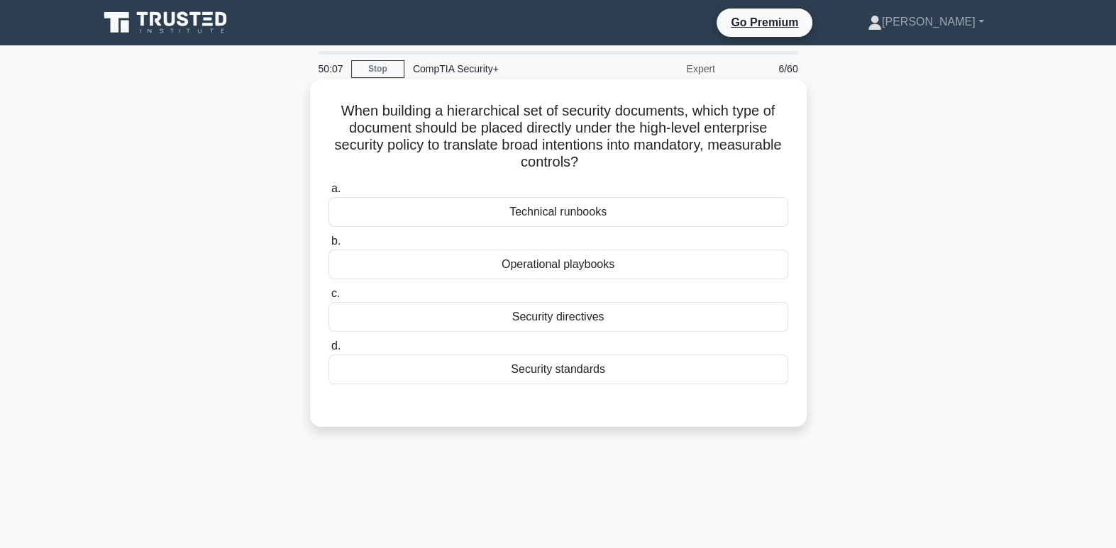
click at [605, 326] on div "Security directives" at bounding box center [558, 317] width 460 height 30
click at [328, 299] on input "c. Security directives" at bounding box center [328, 293] width 0 height 9
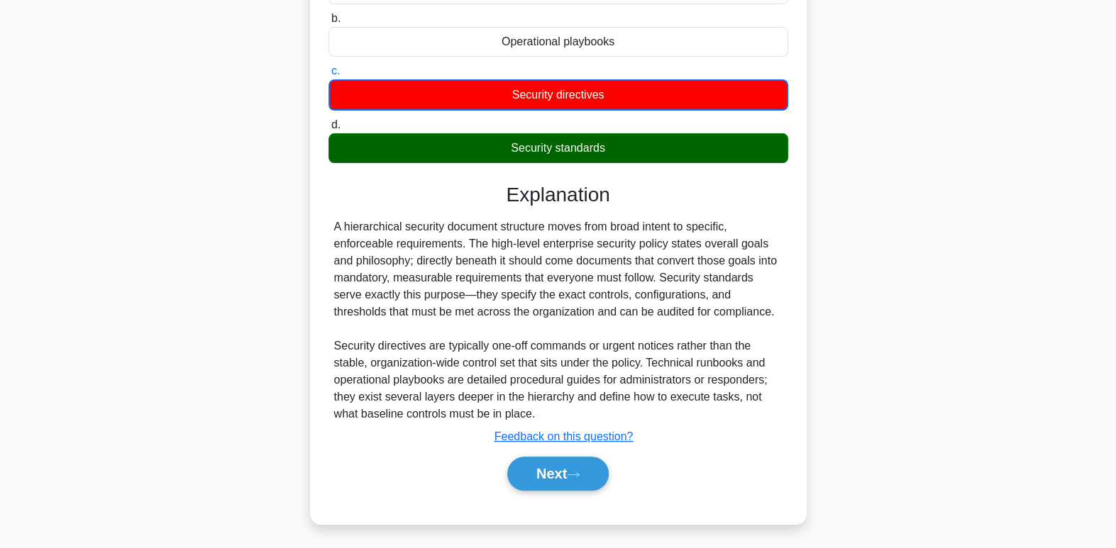
scroll to position [223, 0]
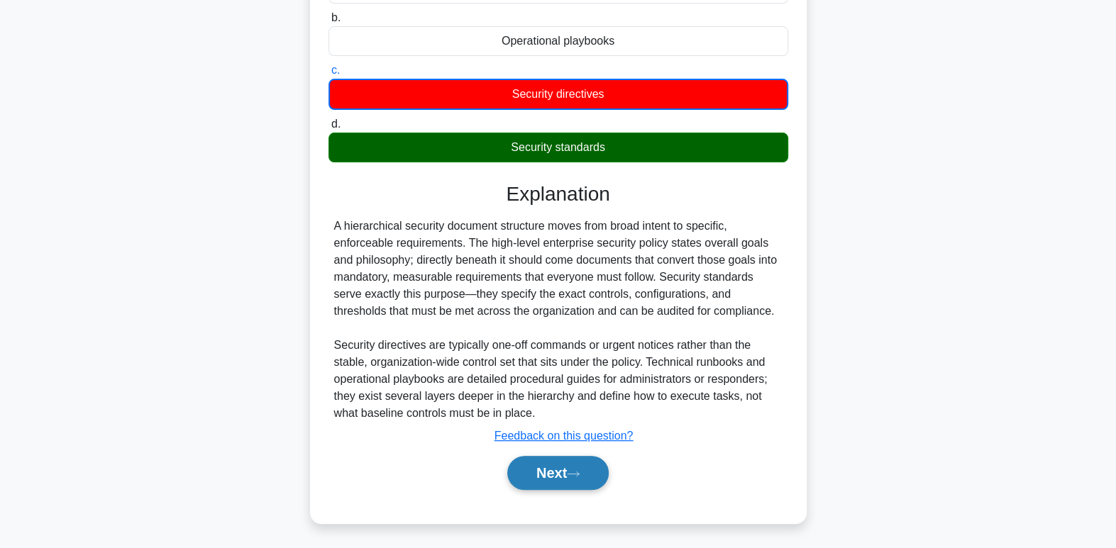
click at [565, 467] on button "Next" at bounding box center [557, 473] width 101 height 34
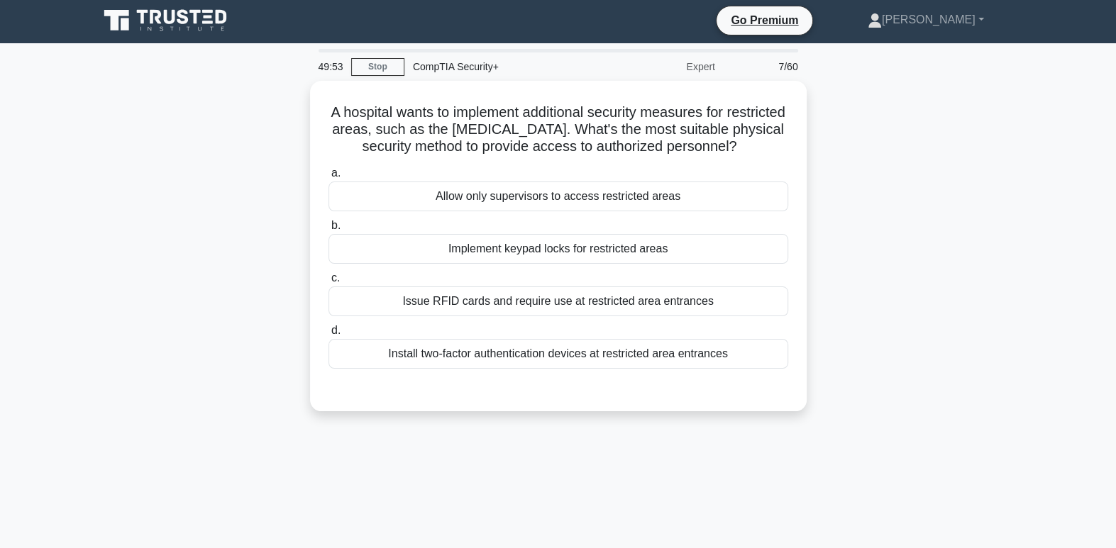
scroll to position [0, 0]
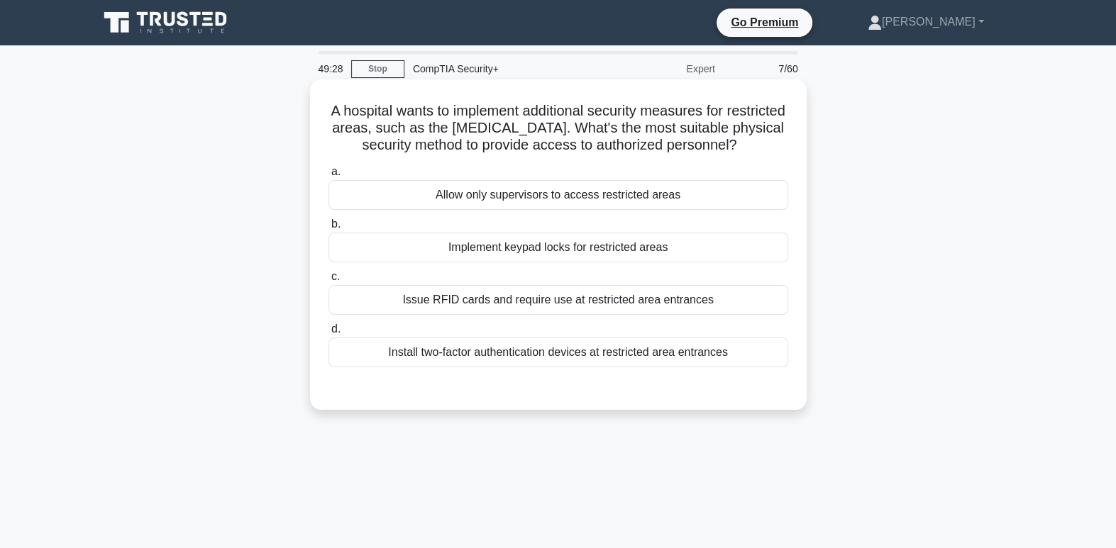
click at [656, 362] on div "Install two-factor authentication devices at restricted area entrances" at bounding box center [558, 353] width 460 height 30
click at [328, 334] on input "d. Install two-factor authentication devices at restricted area entrances" at bounding box center [328, 329] width 0 height 9
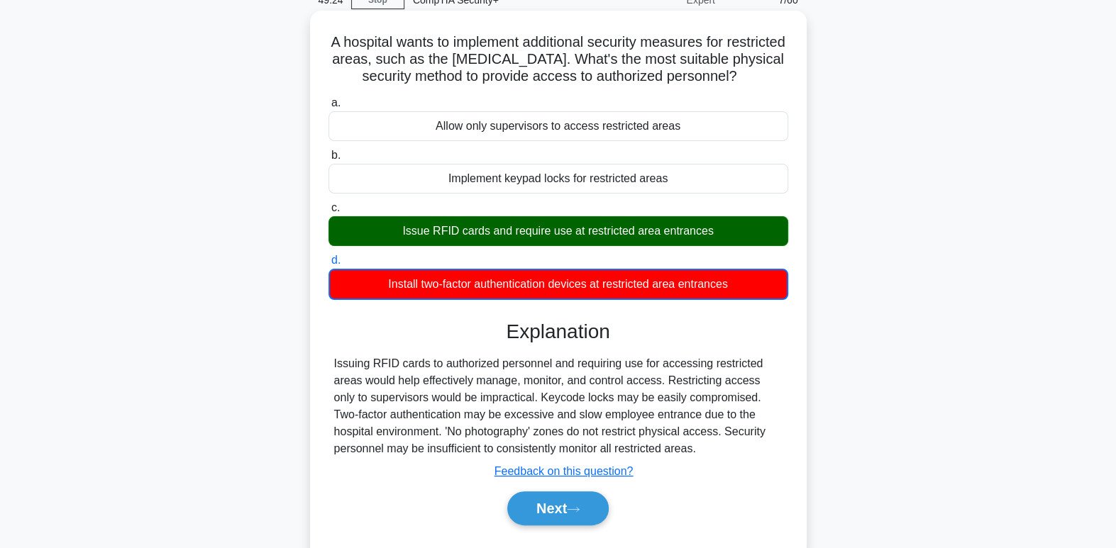
scroll to position [72, 0]
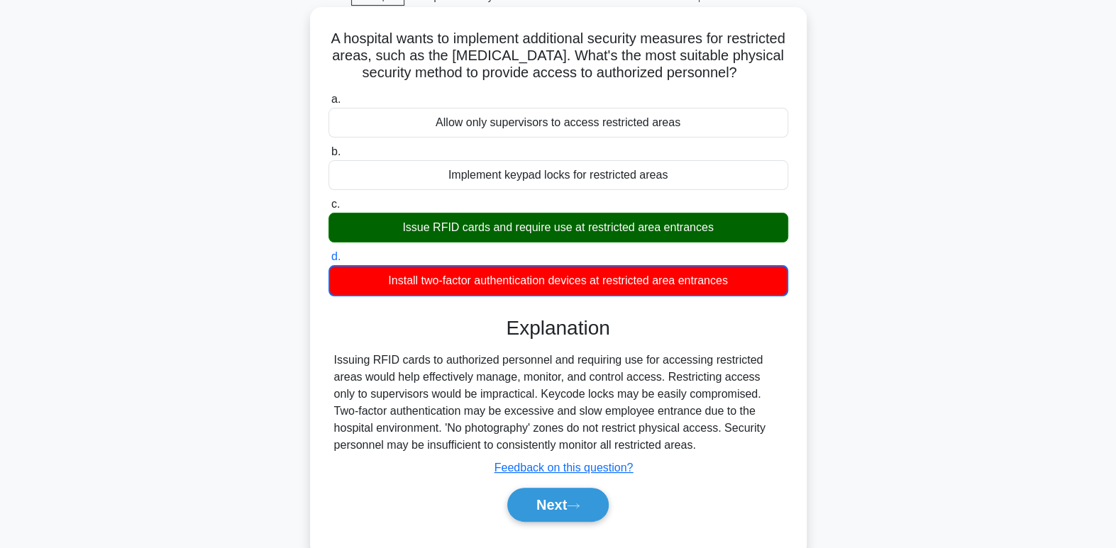
click at [599, 523] on div "Next" at bounding box center [558, 504] width 460 height 45
click at [594, 509] on button "Next" at bounding box center [557, 505] width 101 height 34
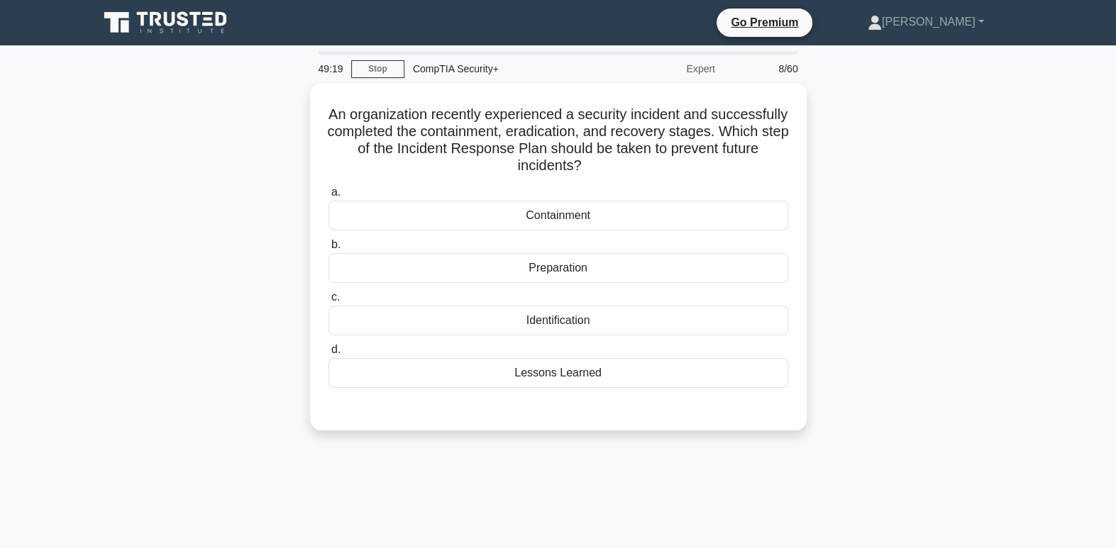
scroll to position [0, 0]
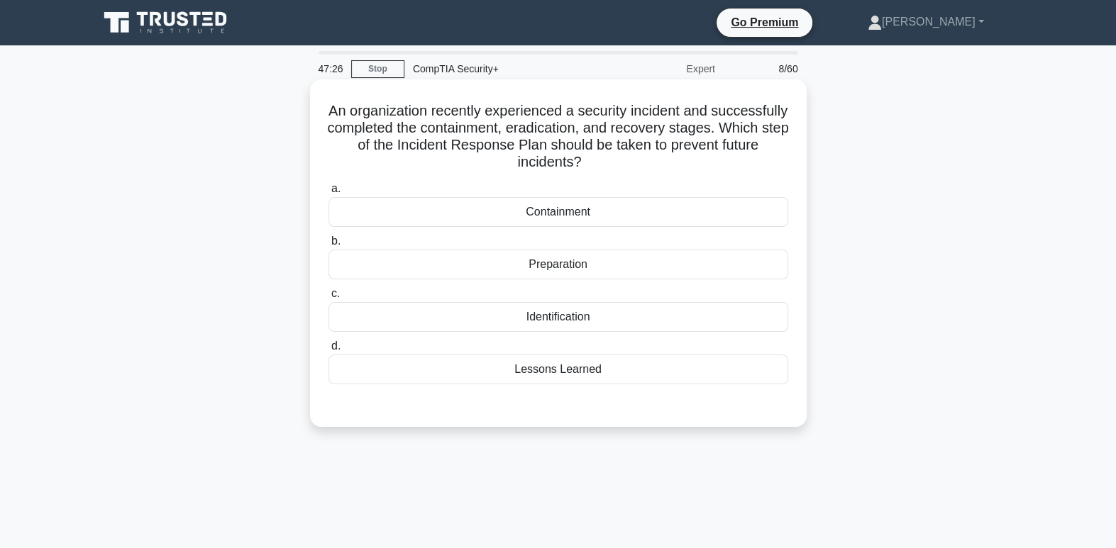
click at [618, 268] on div "Preparation" at bounding box center [558, 265] width 460 height 30
click at [328, 246] on input "b. Preparation" at bounding box center [328, 241] width 0 height 9
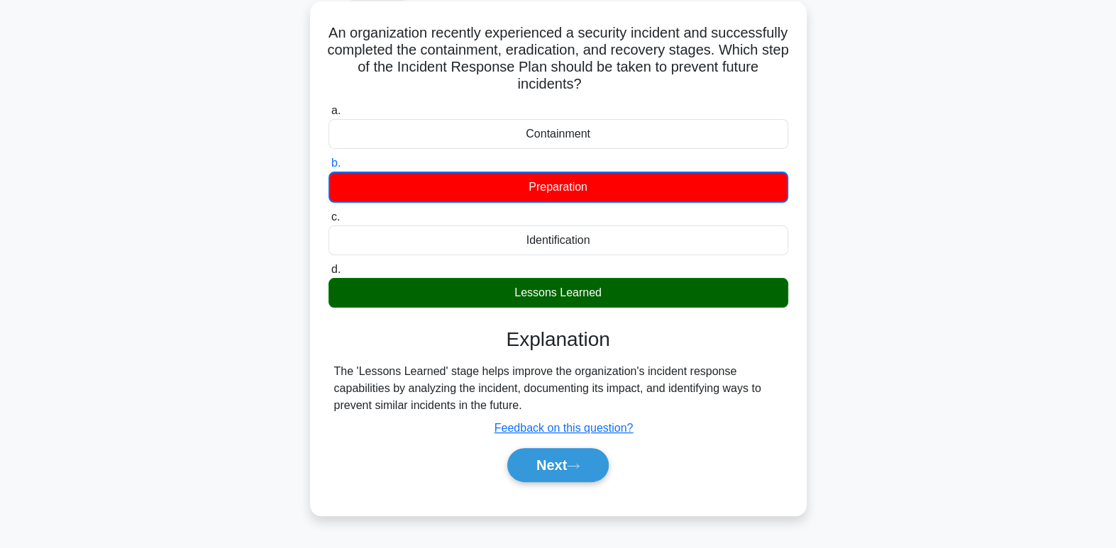
scroll to position [87, 0]
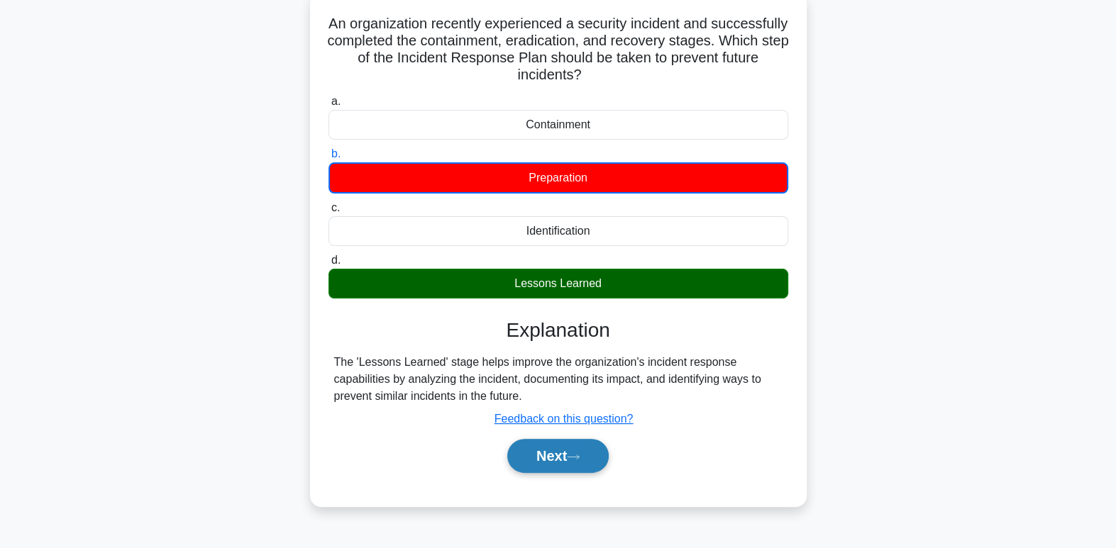
click at [540, 467] on button "Next" at bounding box center [557, 456] width 101 height 34
click at [539, 467] on button "Next" at bounding box center [557, 456] width 101 height 34
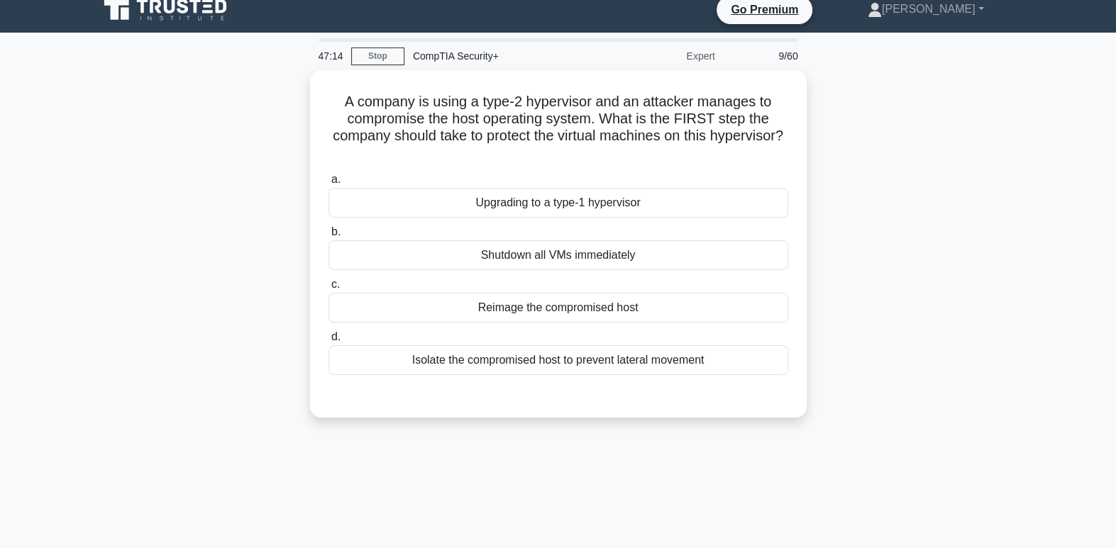
scroll to position [0, 0]
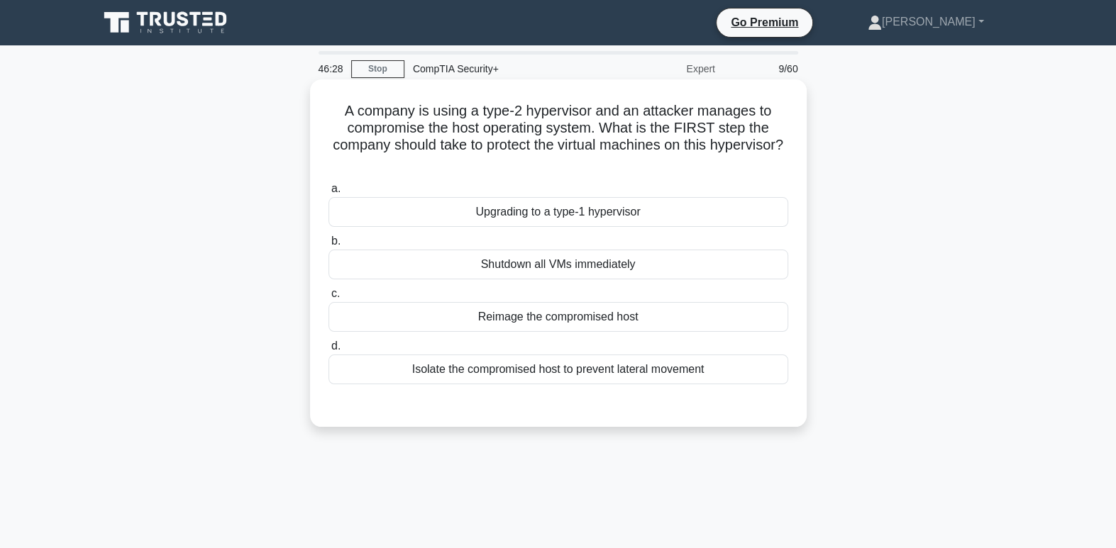
click at [587, 374] on div "Isolate the compromised host to prevent lateral movement" at bounding box center [558, 370] width 460 height 30
click at [328, 351] on input "d. Isolate the compromised host to prevent lateral movement" at bounding box center [328, 346] width 0 height 9
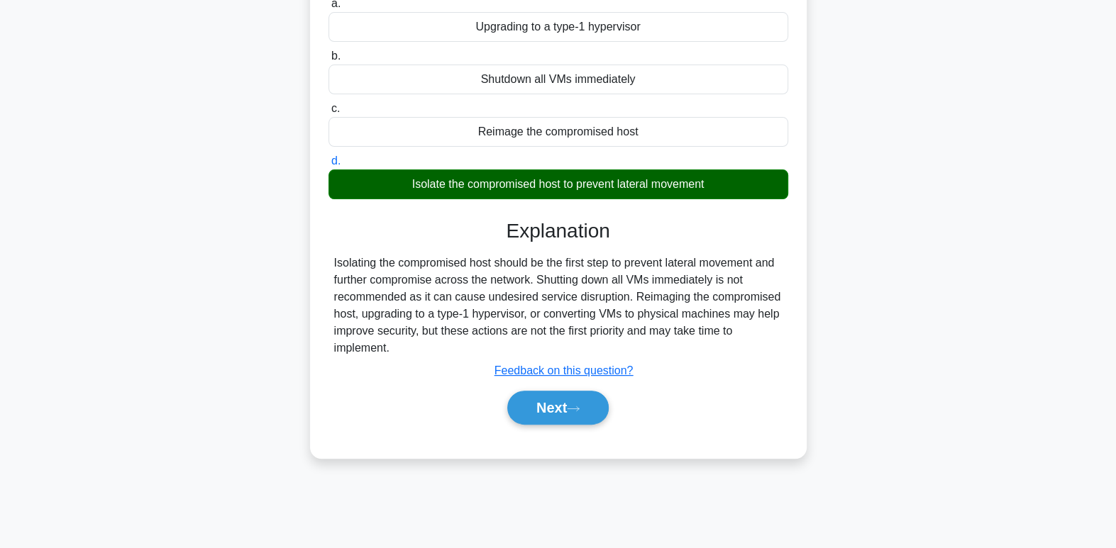
scroll to position [217, 0]
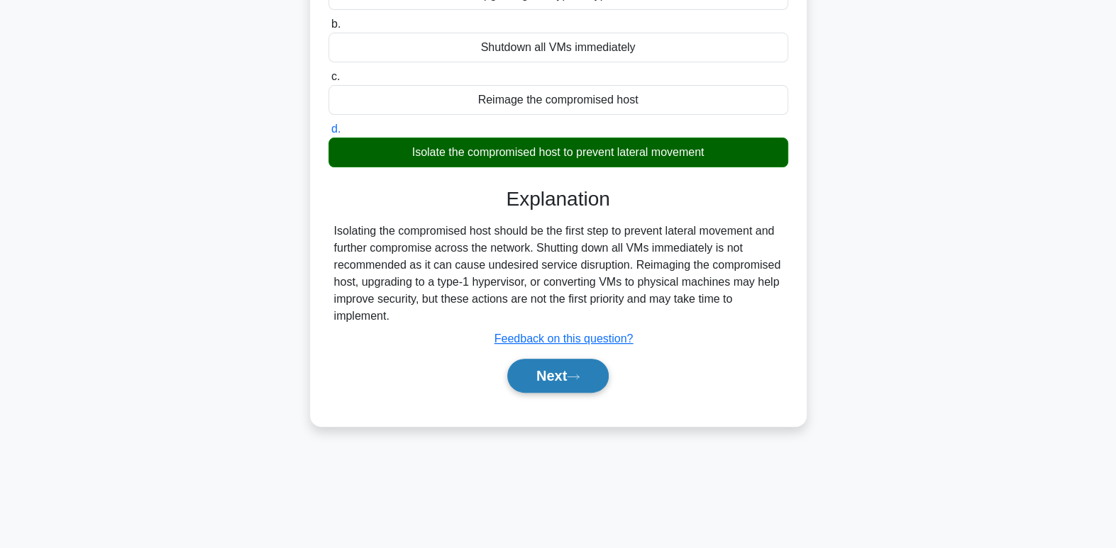
click at [557, 388] on button "Next" at bounding box center [557, 376] width 101 height 34
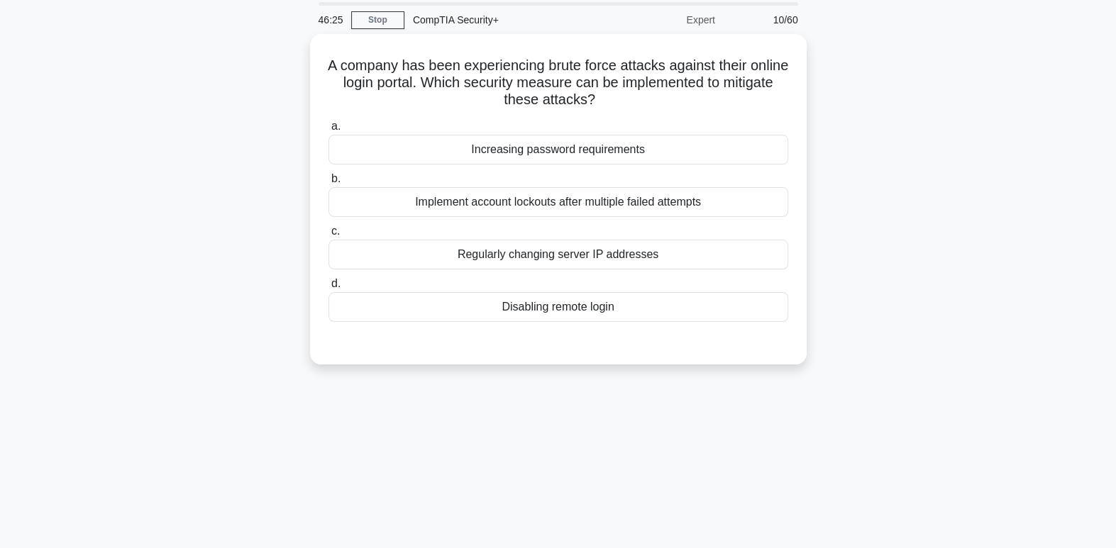
scroll to position [0, 0]
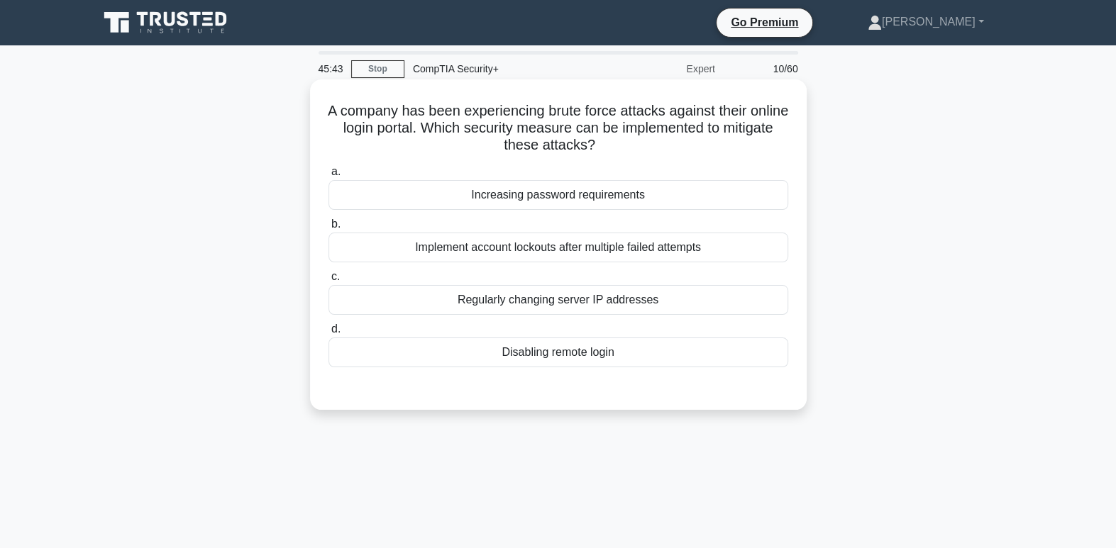
click at [645, 255] on div "Implement account lockouts after multiple failed attempts" at bounding box center [558, 248] width 460 height 30
click at [328, 229] on input "b. Implement account lockouts after multiple failed attempts" at bounding box center [328, 224] width 0 height 9
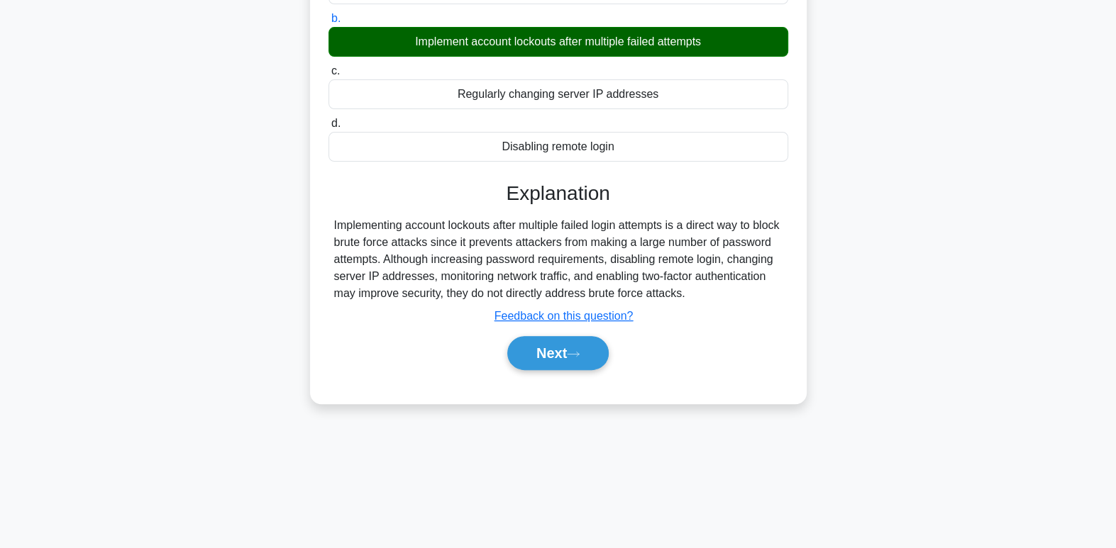
scroll to position [217, 0]
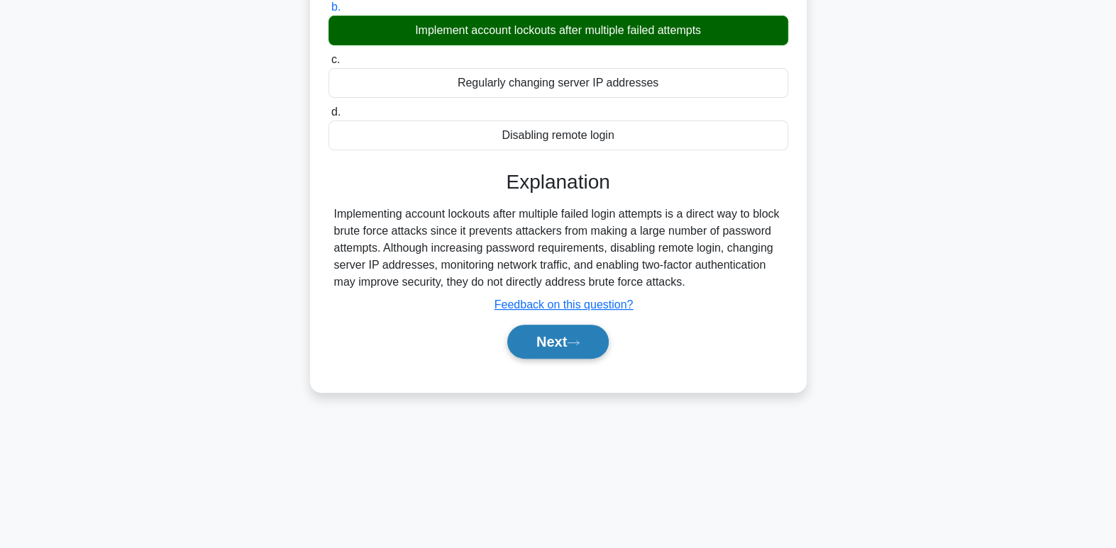
click at [581, 353] on button "Next" at bounding box center [557, 342] width 101 height 34
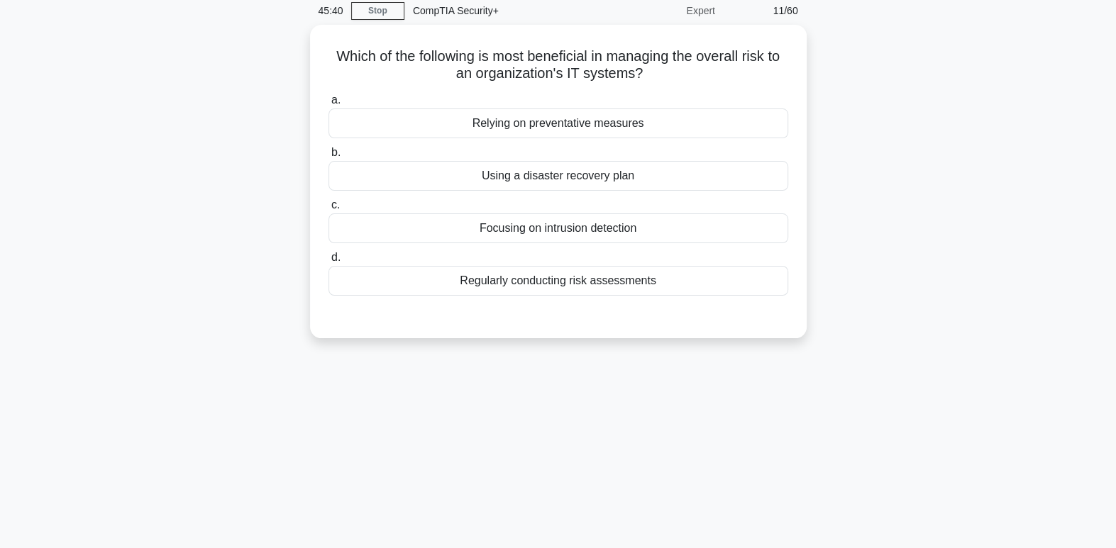
scroll to position [0, 0]
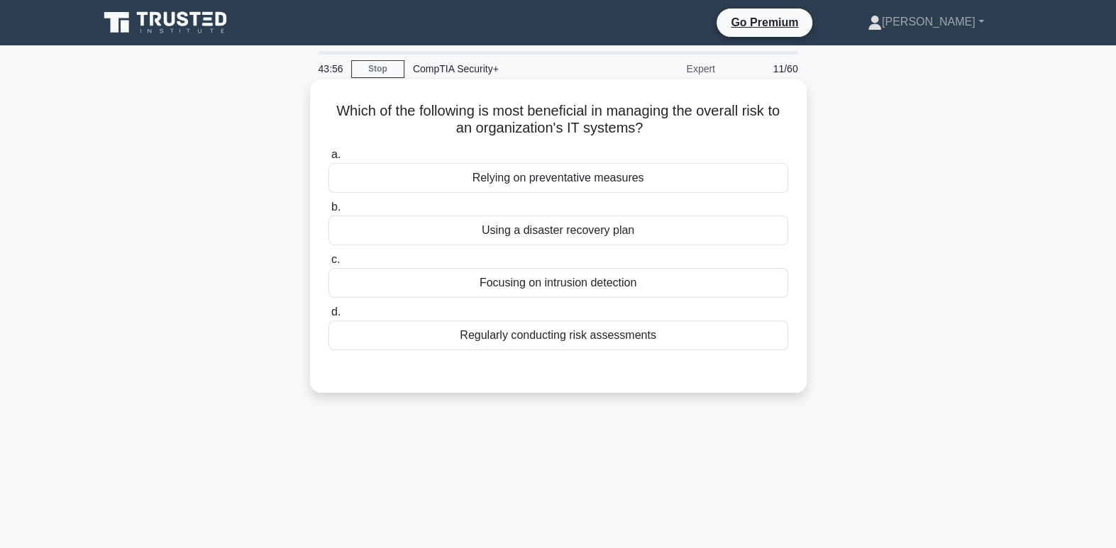
click at [613, 342] on div "Regularly conducting risk assessments" at bounding box center [558, 336] width 460 height 30
click at [328, 317] on input "d. Regularly conducting risk assessments" at bounding box center [328, 312] width 0 height 9
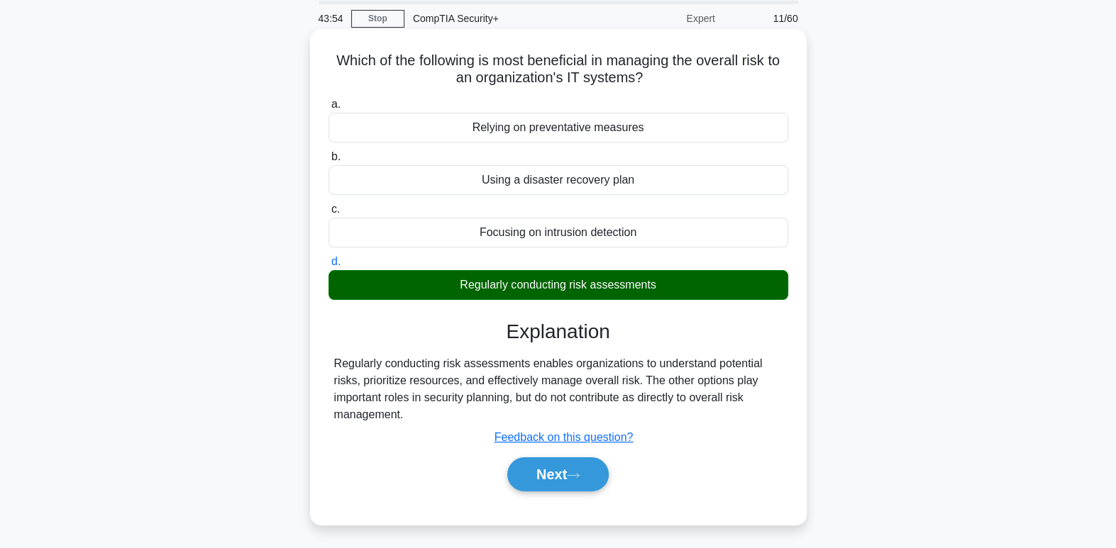
scroll to position [52, 0]
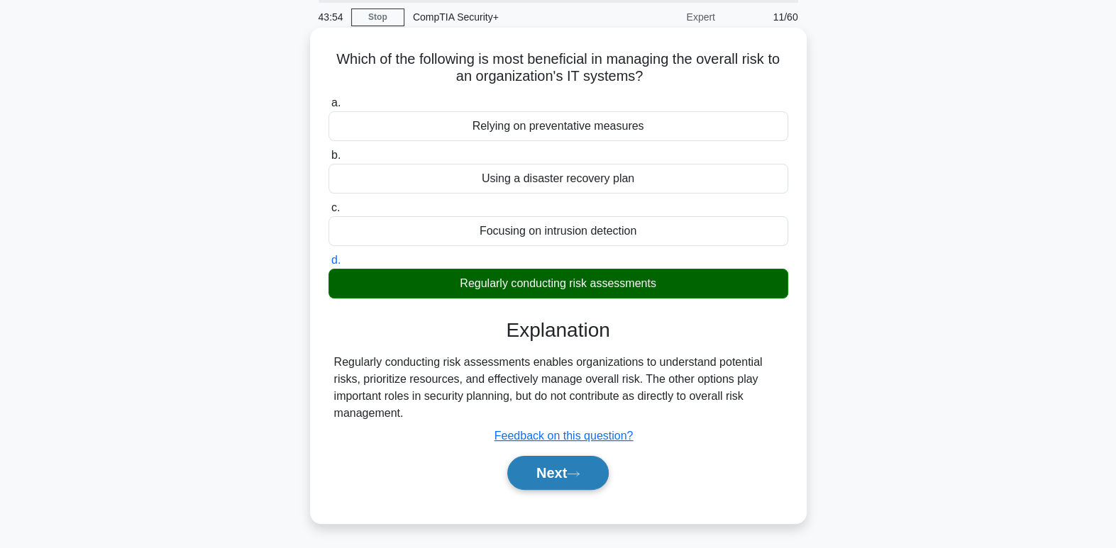
click at [598, 477] on button "Next" at bounding box center [557, 473] width 101 height 34
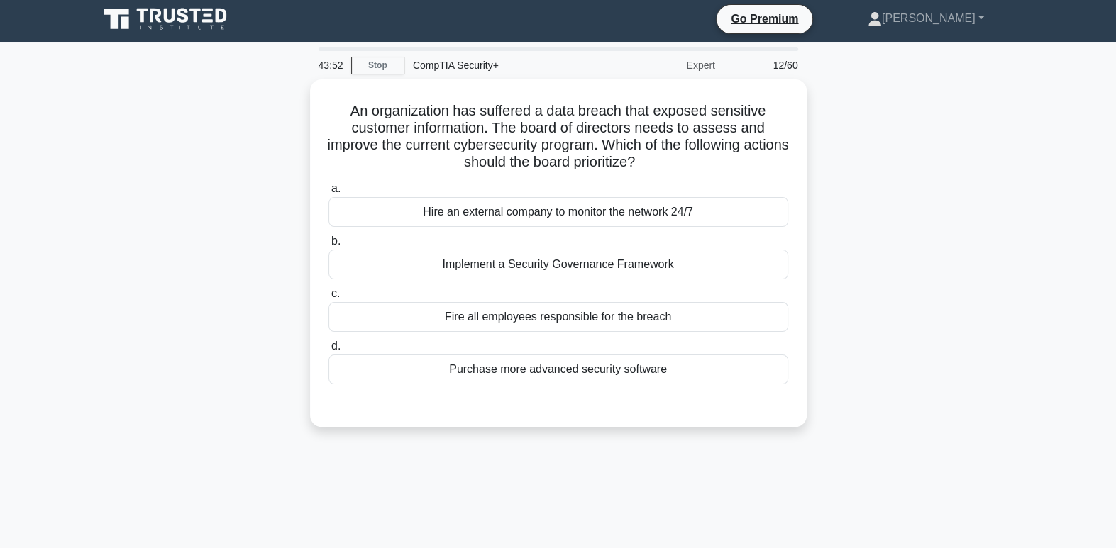
scroll to position [0, 0]
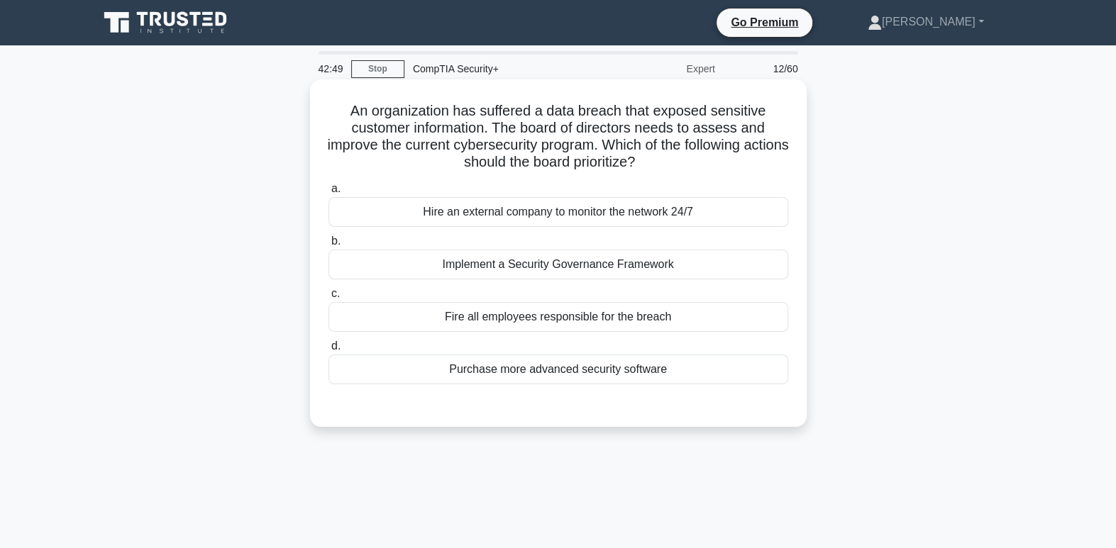
click at [592, 277] on div "Implement a Security Governance Framework" at bounding box center [558, 265] width 460 height 30
click at [328, 246] on input "b. Implement a Security Governance Framework" at bounding box center [328, 241] width 0 height 9
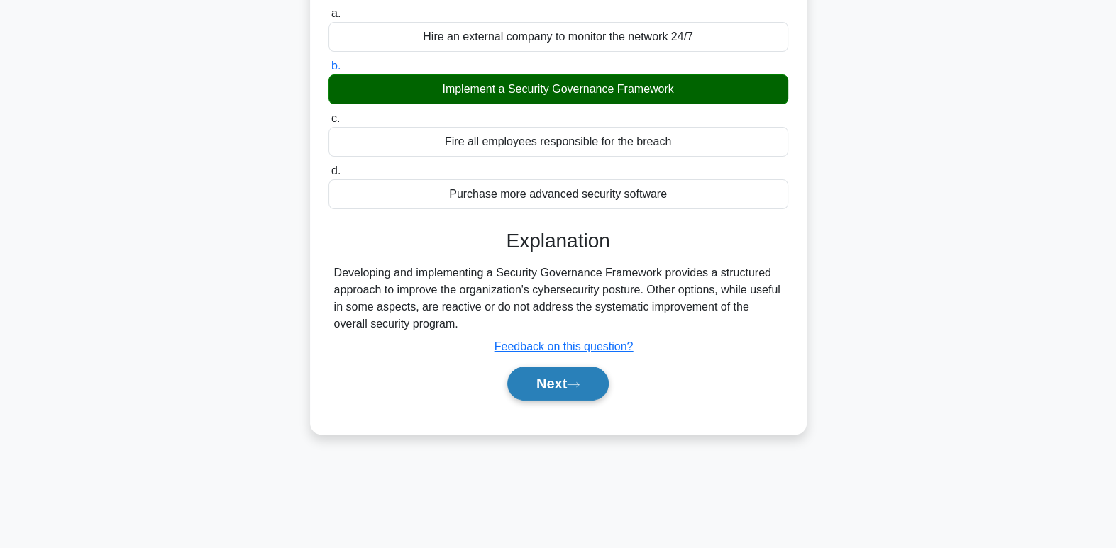
scroll to position [177, 0]
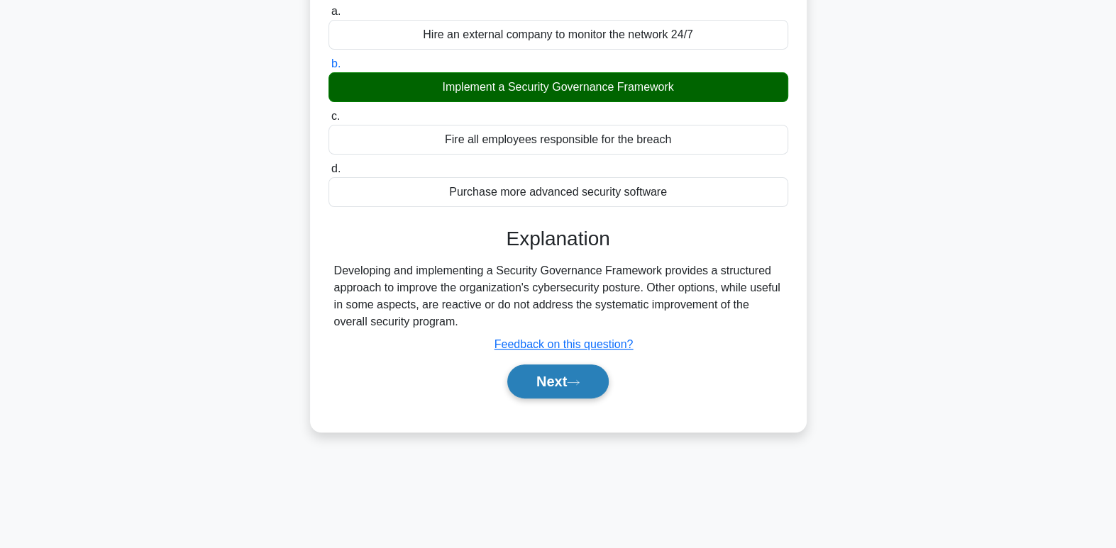
click at [579, 383] on icon at bounding box center [573, 383] width 13 height 8
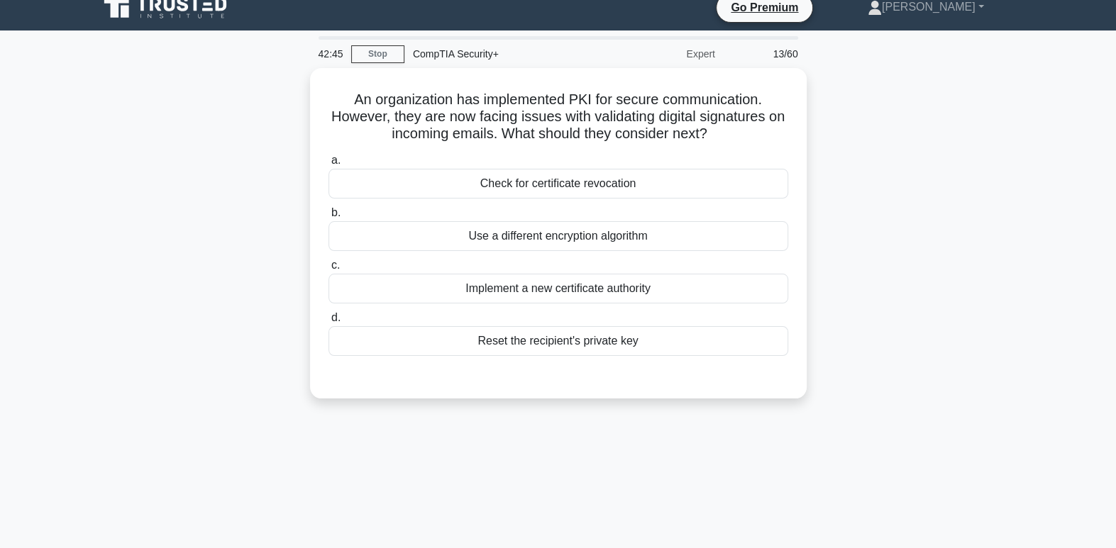
scroll to position [0, 0]
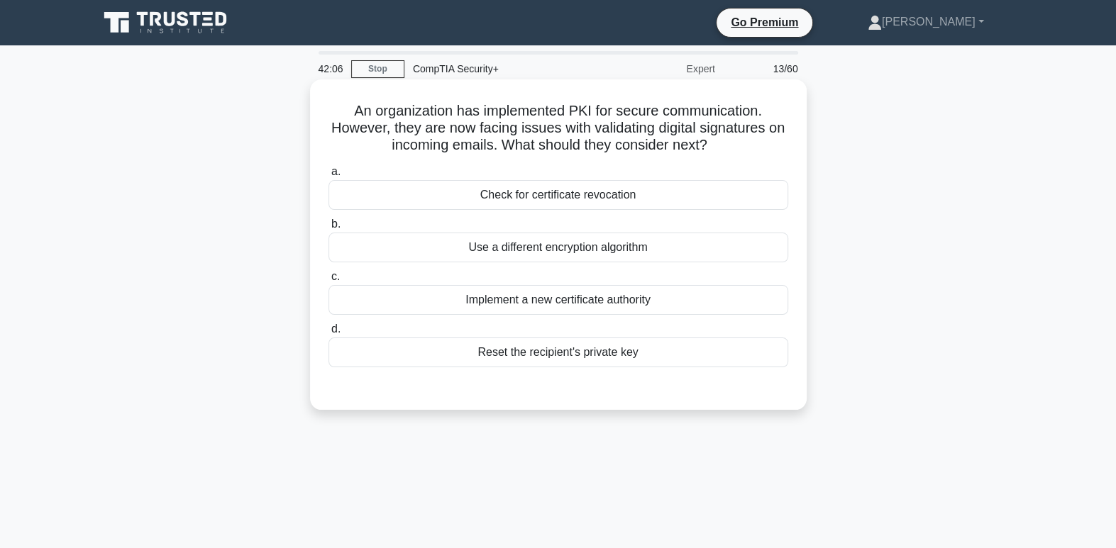
click at [616, 309] on div "Implement a new certificate authority" at bounding box center [558, 300] width 460 height 30
click at [328, 282] on input "c. Implement a new certificate authority" at bounding box center [328, 276] width 0 height 9
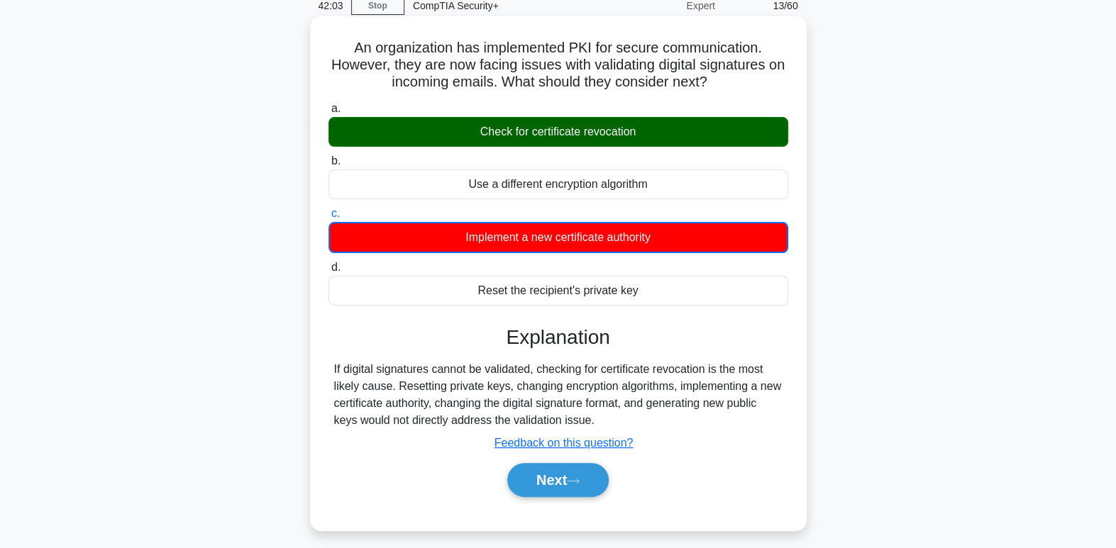
scroll to position [64, 0]
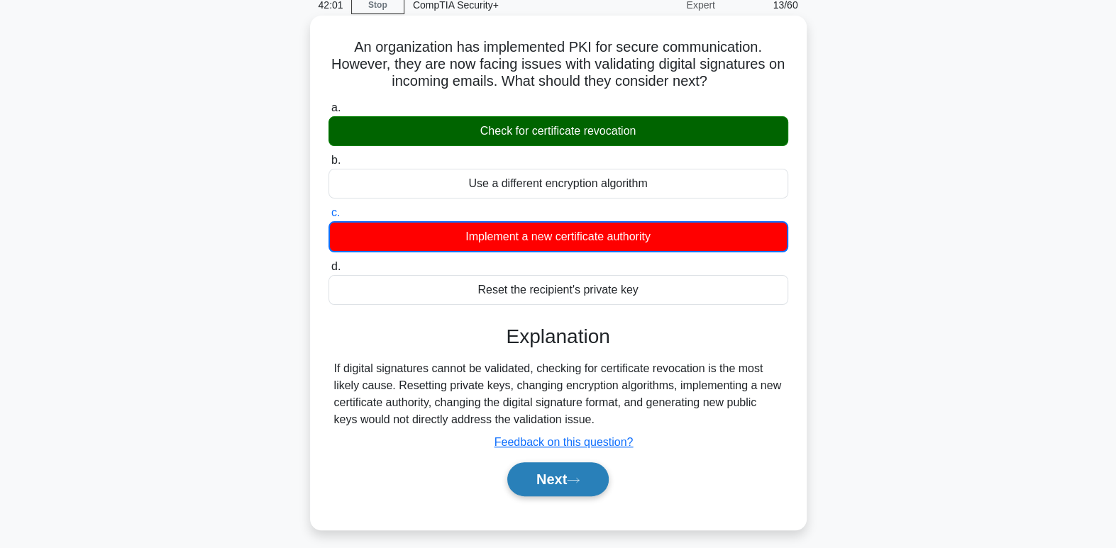
click at [552, 474] on button "Next" at bounding box center [557, 479] width 101 height 34
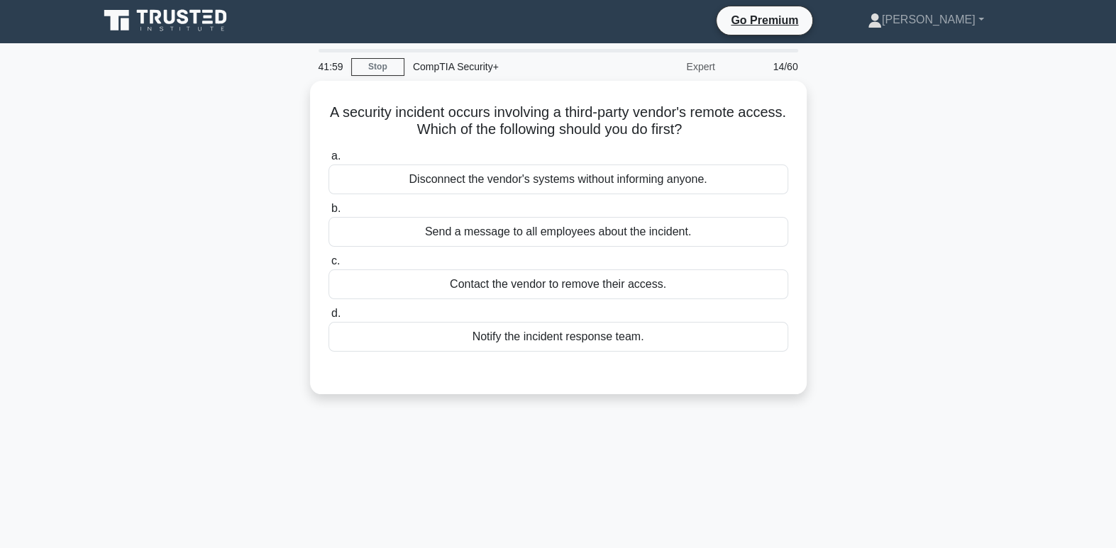
scroll to position [0, 0]
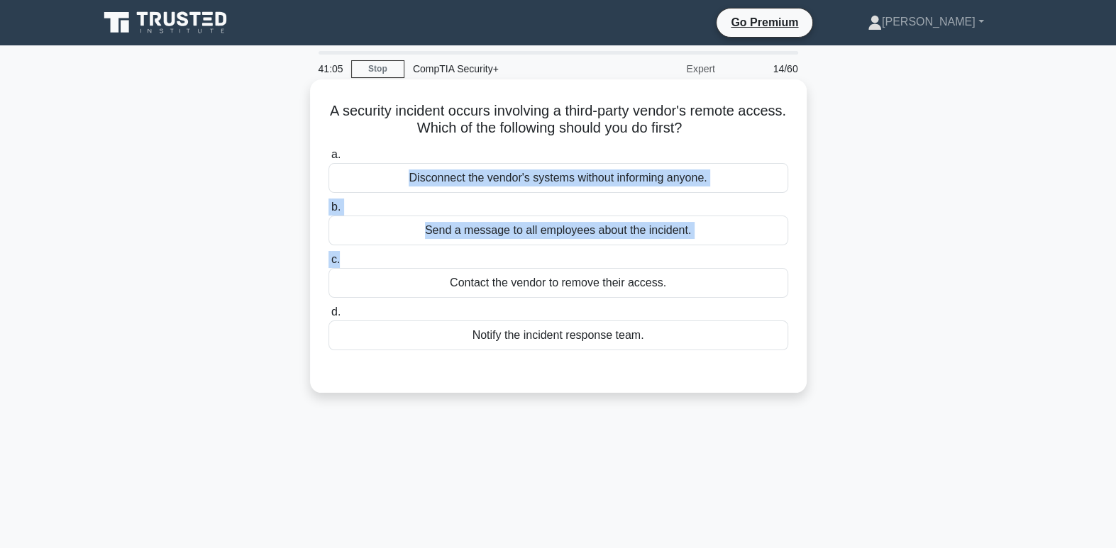
drag, startPoint x: 459, startPoint y: 259, endPoint x: 439, endPoint y: 147, distance: 113.8
click at [439, 147] on div "a. Disconnect the vendor's systems without informing anyone. b. Send a message …" at bounding box center [558, 248] width 477 height 210
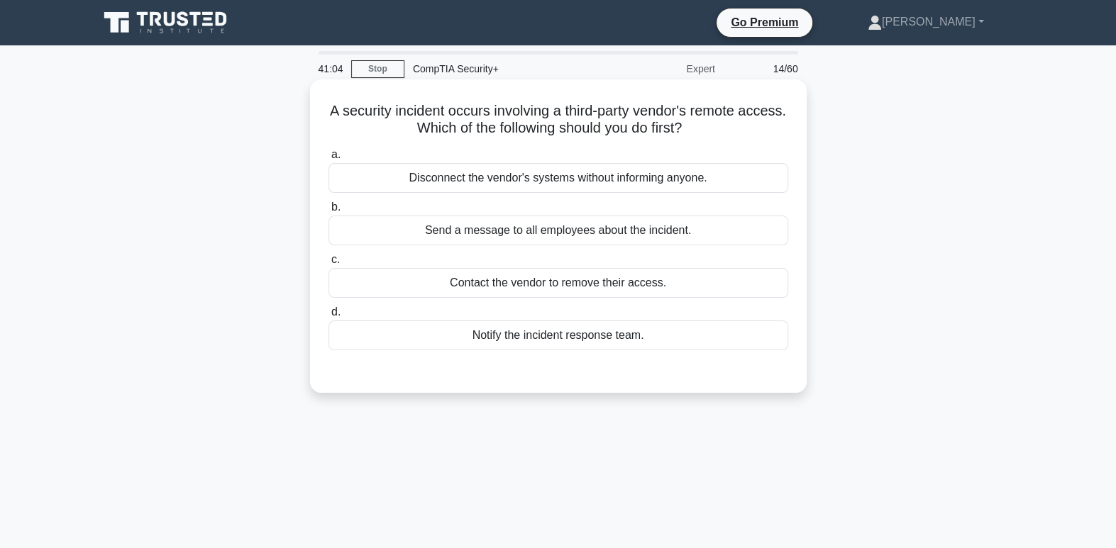
click at [370, 136] on h5 "A security incident occurs involving a third-party vendor's remote access. Whic…" at bounding box center [558, 119] width 462 height 35
click at [635, 292] on div "Contact the vendor to remove their access." at bounding box center [558, 283] width 460 height 30
click at [328, 265] on input "c. Contact the vendor to remove their access." at bounding box center [328, 259] width 0 height 9
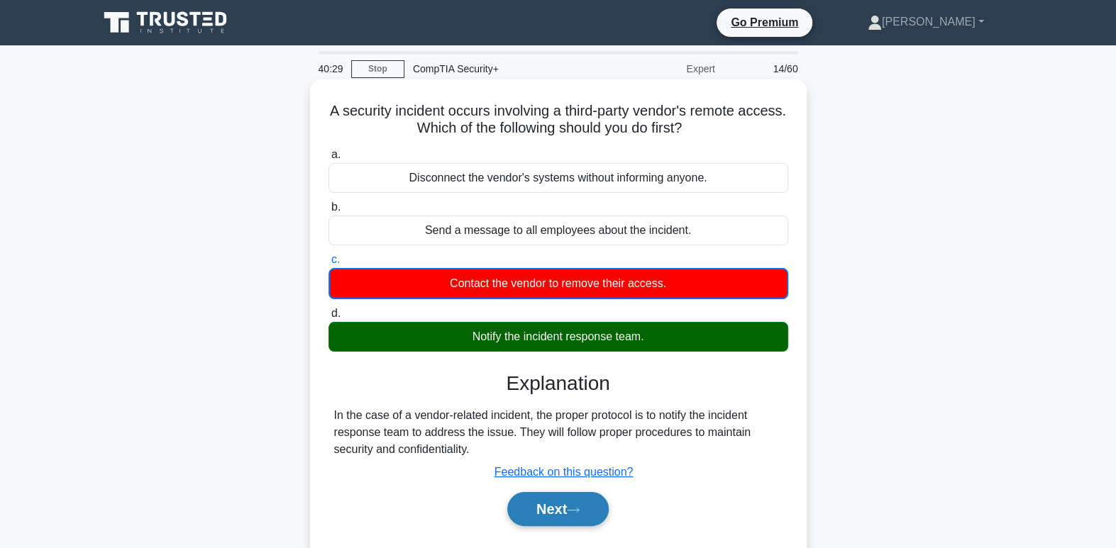
click at [587, 520] on button "Next" at bounding box center [557, 509] width 101 height 34
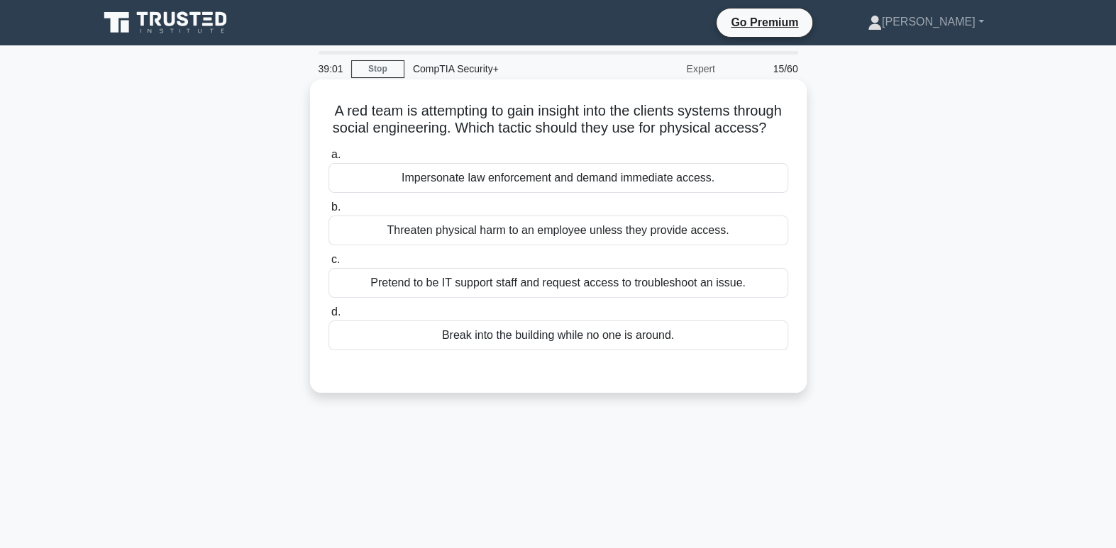
click at [565, 298] on div "Pretend to be IT support staff and request access to troubleshoot an issue." at bounding box center [558, 283] width 460 height 30
click at [328, 265] on input "c. Pretend to be IT support staff and request access to troubleshoot an issue." at bounding box center [328, 259] width 0 height 9
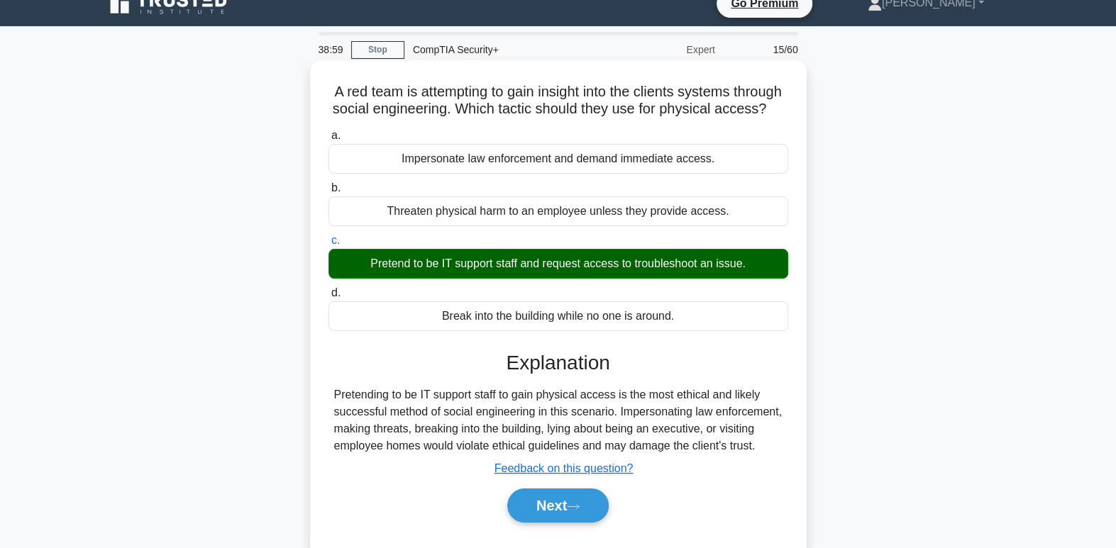
scroll to position [88, 0]
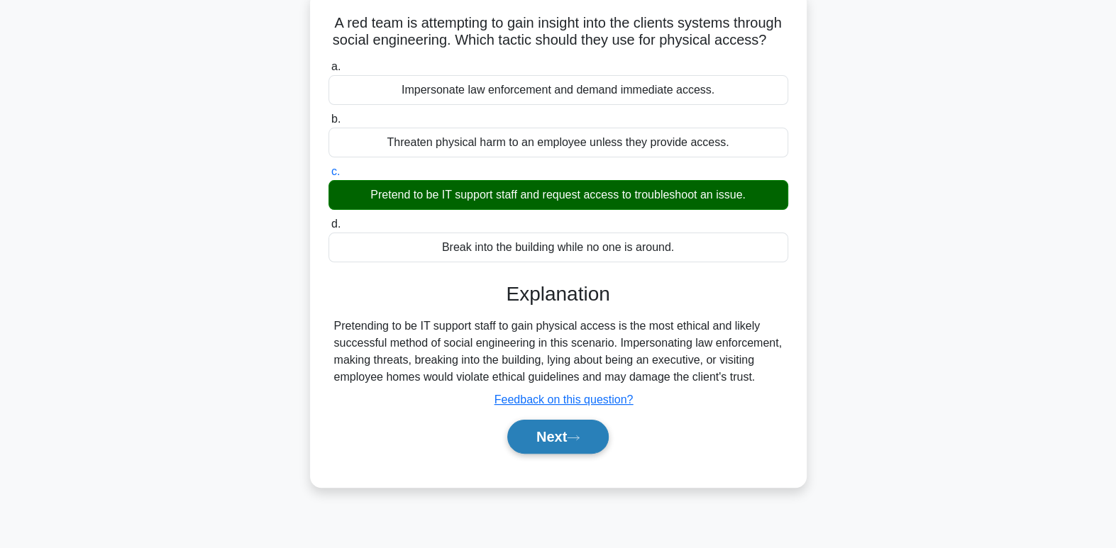
click at [579, 442] on icon at bounding box center [573, 438] width 13 height 8
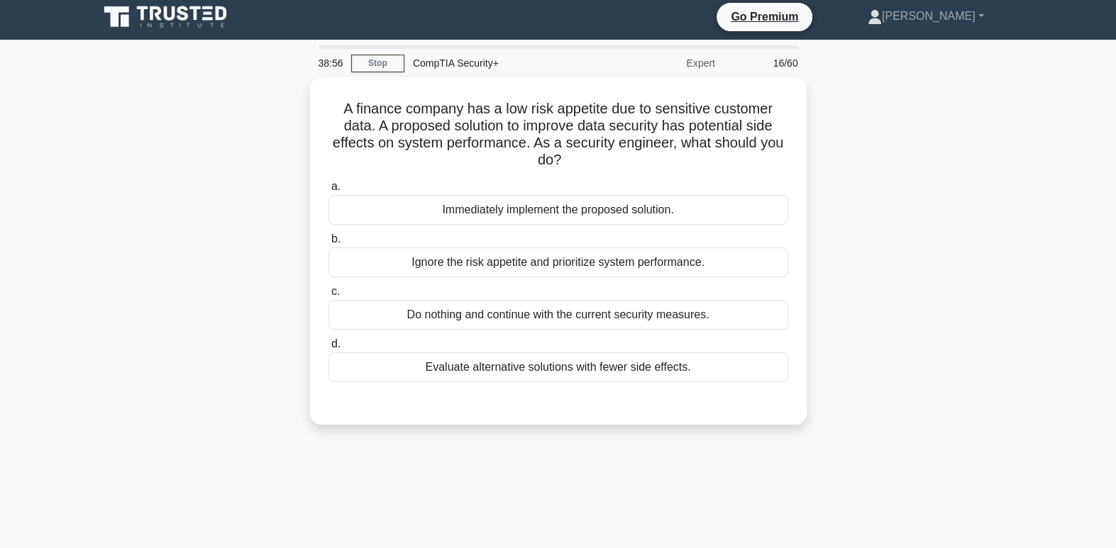
scroll to position [0, 0]
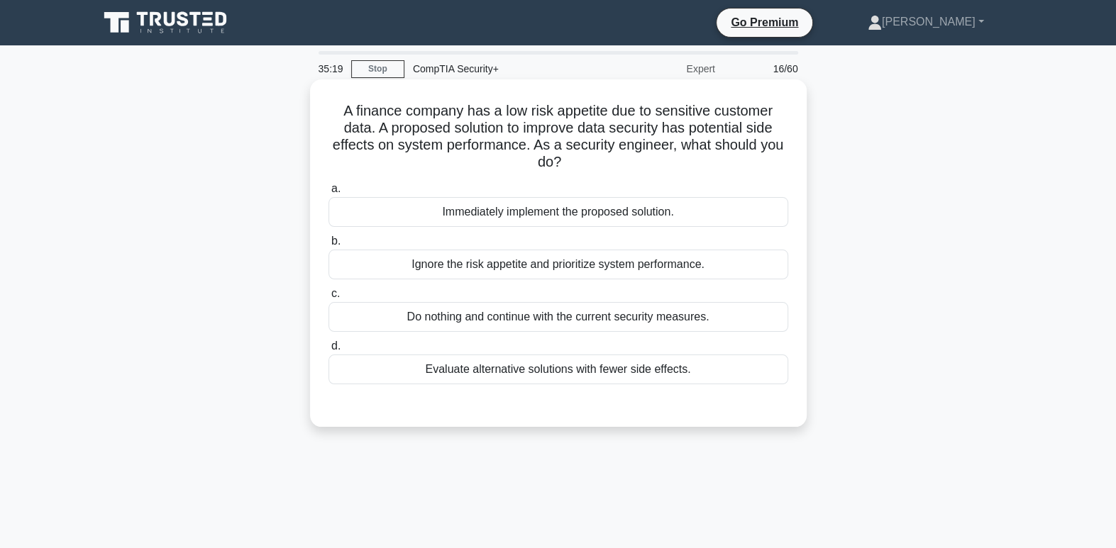
drag, startPoint x: 340, startPoint y: 355, endPoint x: 349, endPoint y: 359, distance: 9.5
click at [349, 359] on div "Evaluate alternative solutions with fewer side effects." at bounding box center [558, 370] width 460 height 30
click at [328, 351] on input "d. Evaluate alternative solutions with fewer side effects." at bounding box center [328, 346] width 0 height 9
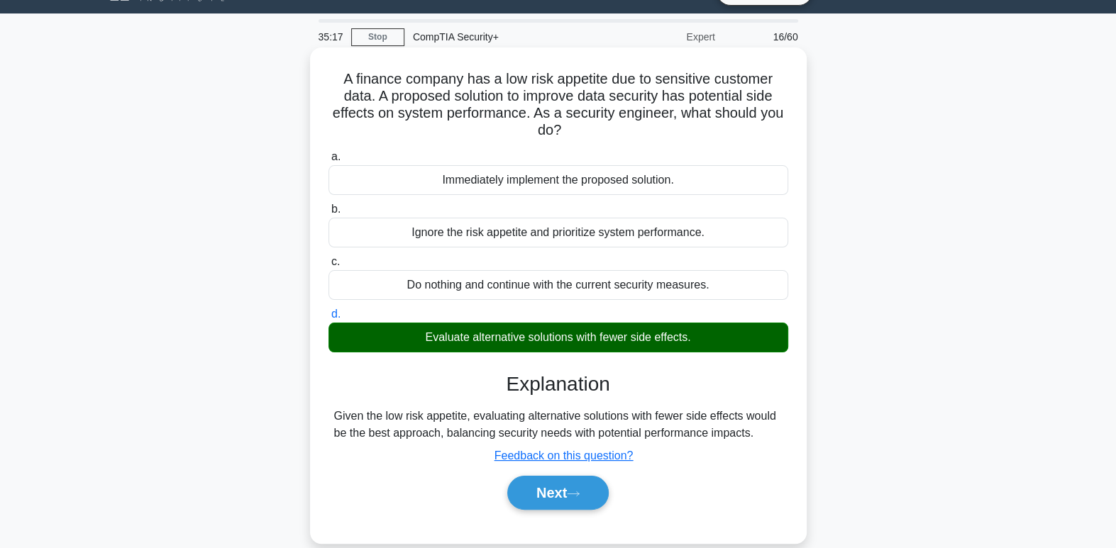
scroll to position [41, 0]
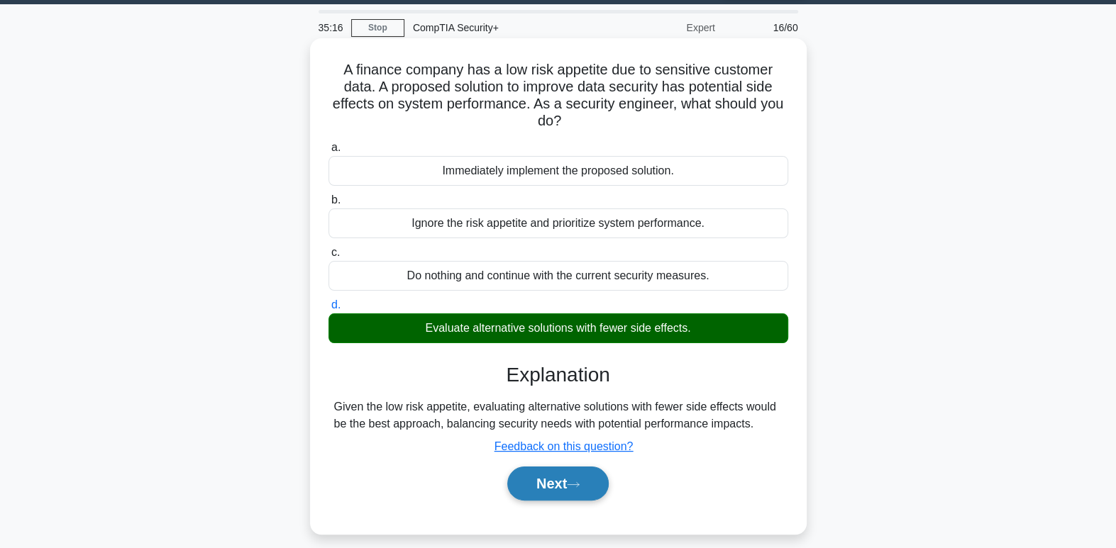
click at [565, 487] on button "Next" at bounding box center [557, 484] width 101 height 34
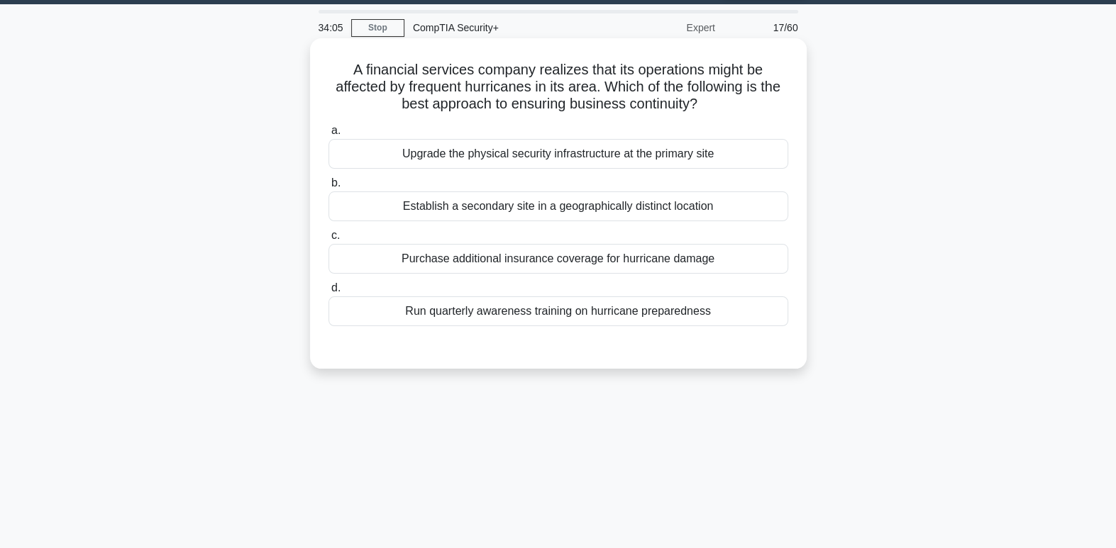
click at [429, 207] on div "Establish a secondary site in a geographically distinct location" at bounding box center [558, 206] width 460 height 30
click at [328, 188] on input "b. Establish a secondary site in a geographically distinct location" at bounding box center [328, 183] width 0 height 9
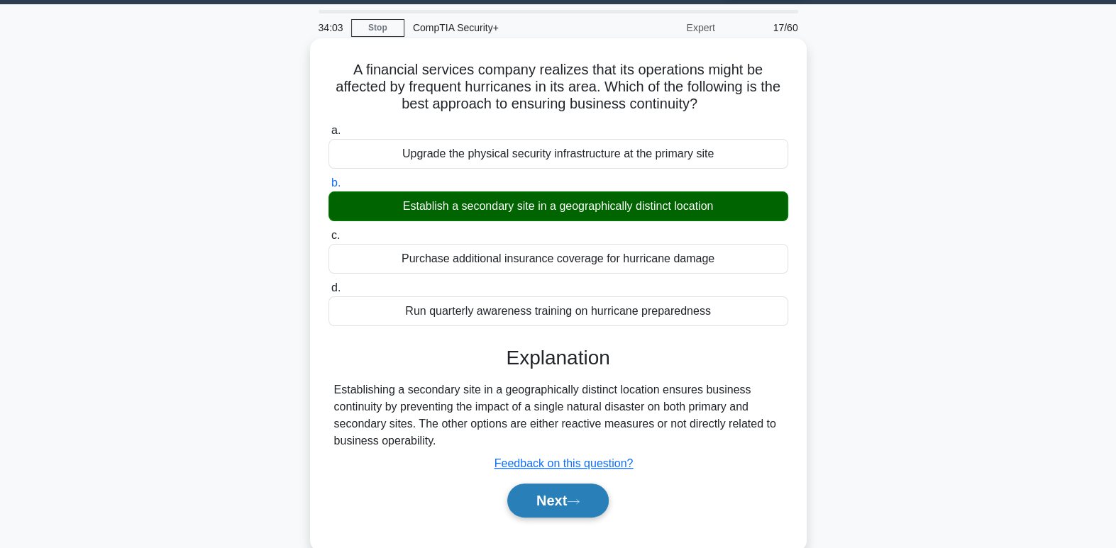
click at [514, 501] on button "Next" at bounding box center [557, 501] width 101 height 34
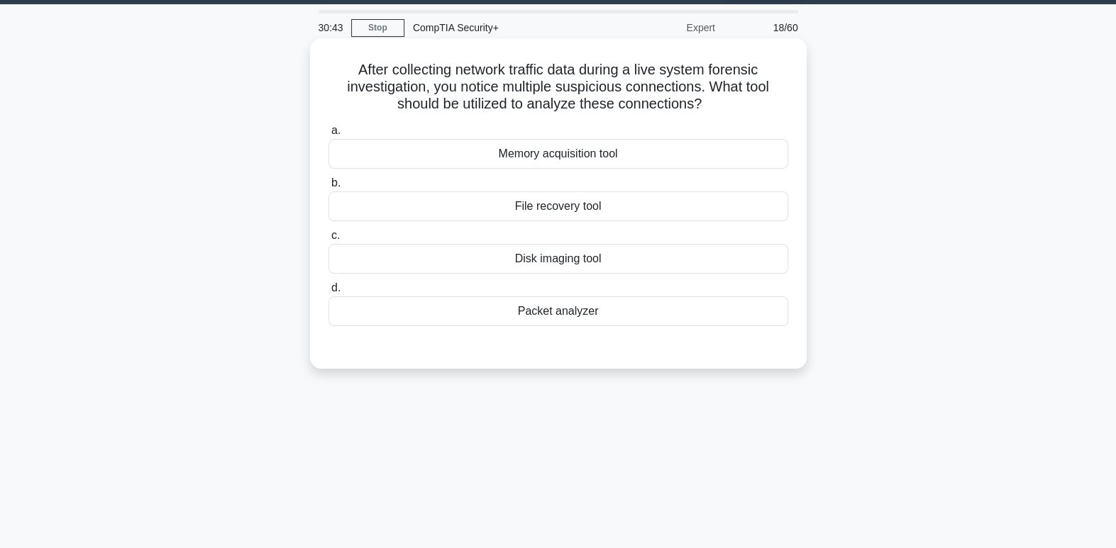
click at [595, 259] on div "Disk imaging tool" at bounding box center [558, 259] width 460 height 30
click at [328, 240] on input "c. Disk imaging tool" at bounding box center [328, 235] width 0 height 9
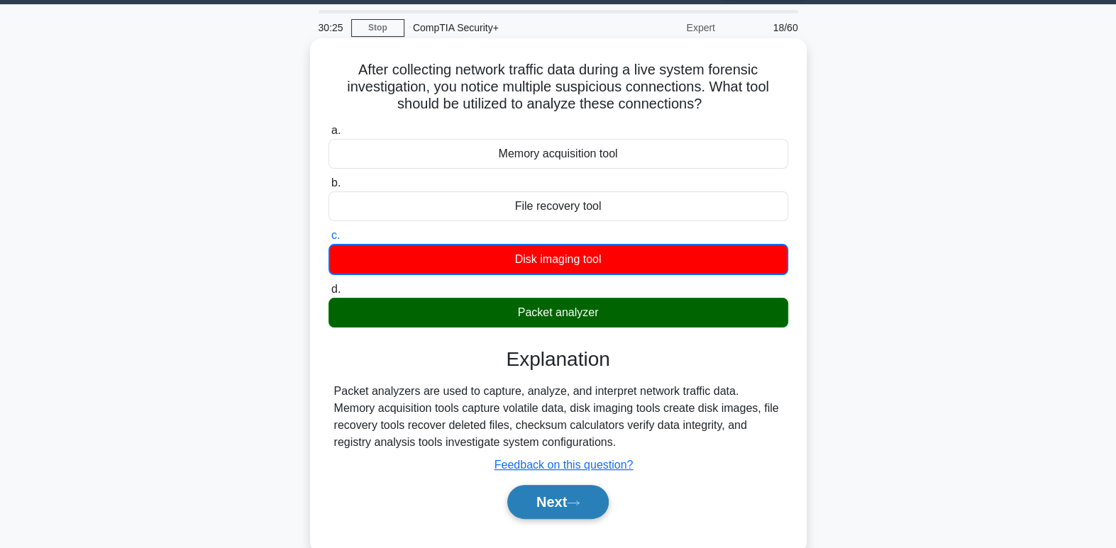
click at [540, 489] on button "Next" at bounding box center [557, 502] width 101 height 34
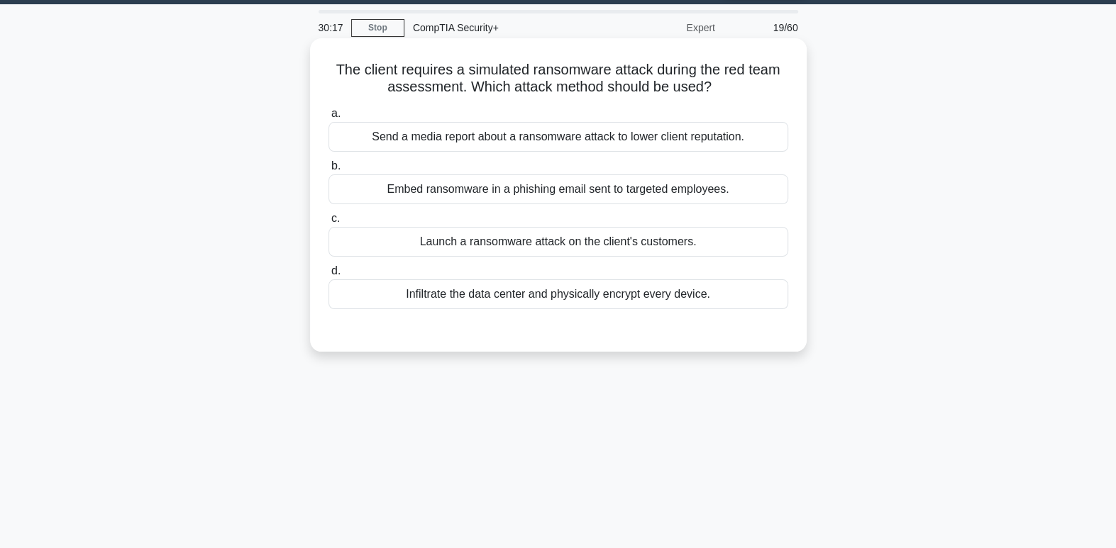
click at [516, 107] on label "a. Send a media report about a ransomware attack to lower client reputation." at bounding box center [558, 128] width 460 height 47
click at [328, 109] on input "a. Send a media report about a ransomware attack to lower client reputation." at bounding box center [328, 113] width 0 height 9
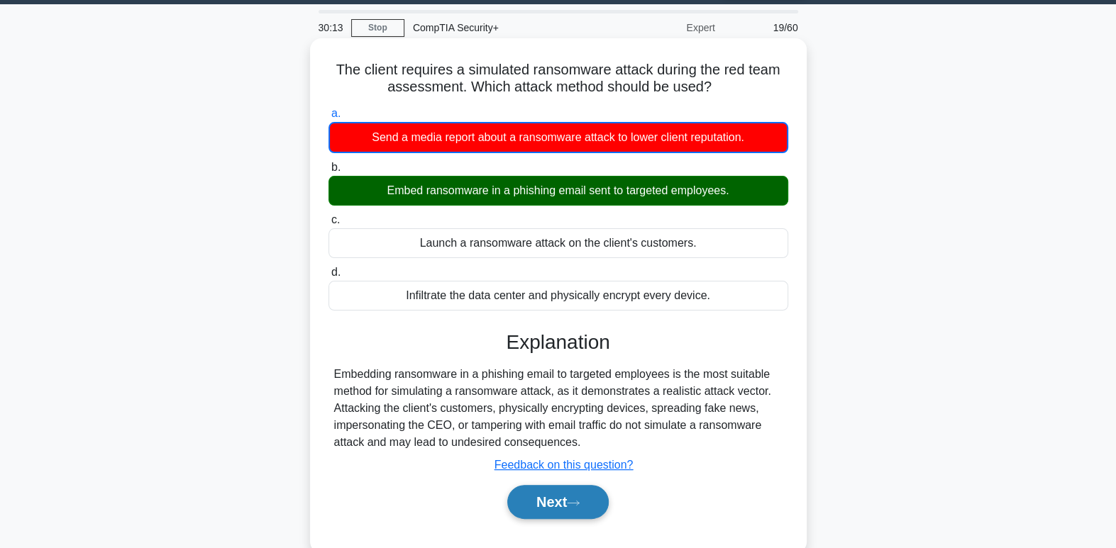
click at [591, 504] on button "Next" at bounding box center [557, 502] width 101 height 34
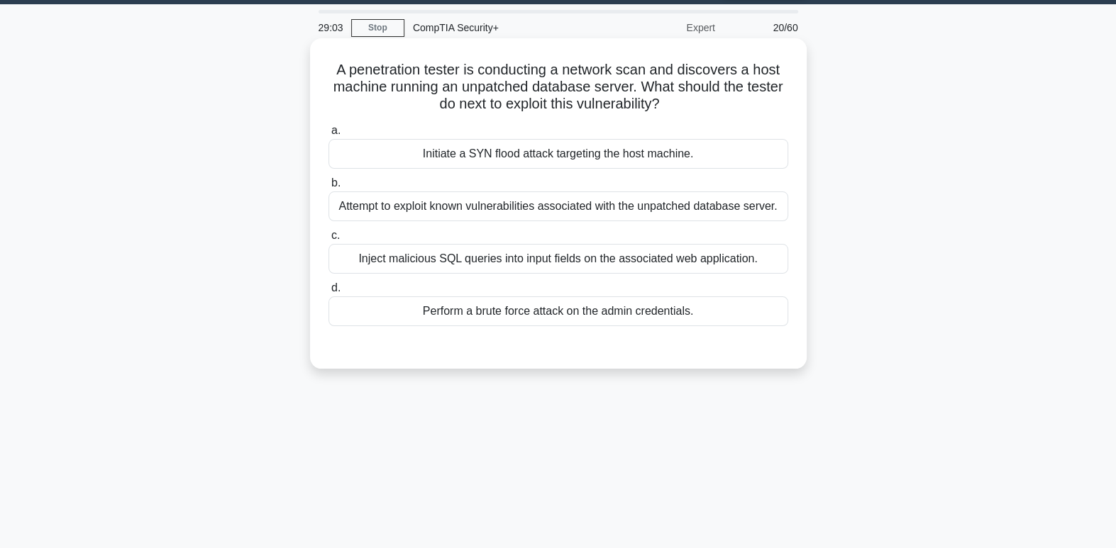
click at [681, 205] on div "Attempt to exploit known vulnerabilities associated with the unpatched database…" at bounding box center [558, 206] width 460 height 30
click at [328, 188] on input "b. Attempt to exploit known vulnerabilities associated with the unpatched datab…" at bounding box center [328, 183] width 0 height 9
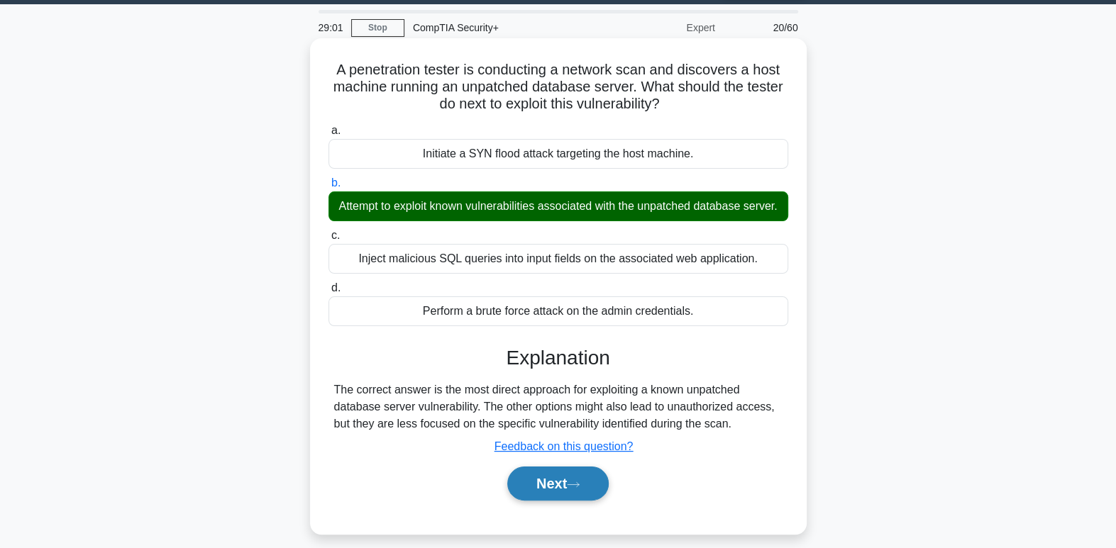
click at [574, 501] on button "Next" at bounding box center [557, 484] width 101 height 34
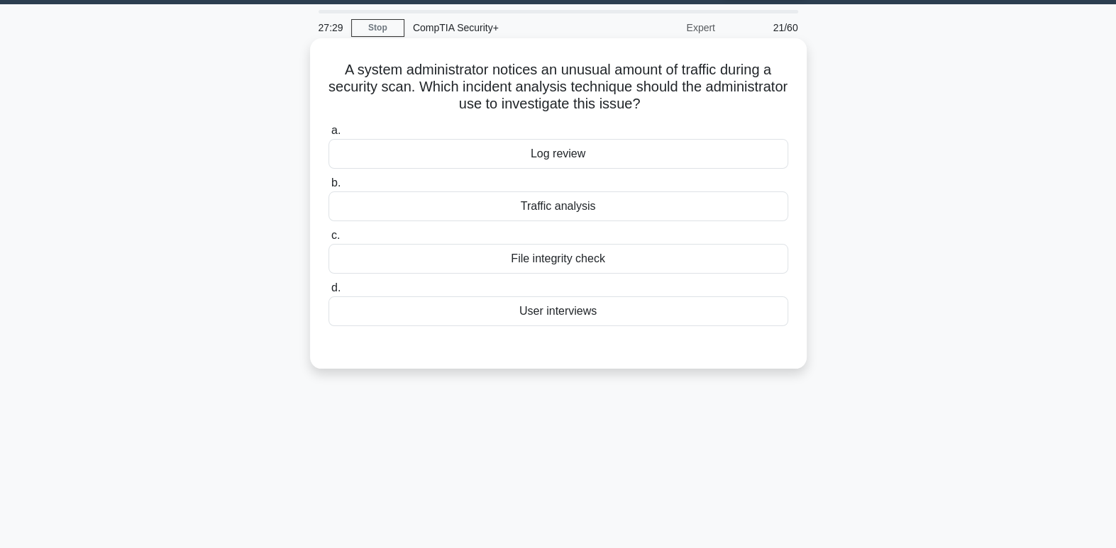
click at [608, 206] on div "Traffic analysis" at bounding box center [558, 206] width 460 height 30
click at [328, 188] on input "b. Traffic analysis" at bounding box center [328, 183] width 0 height 9
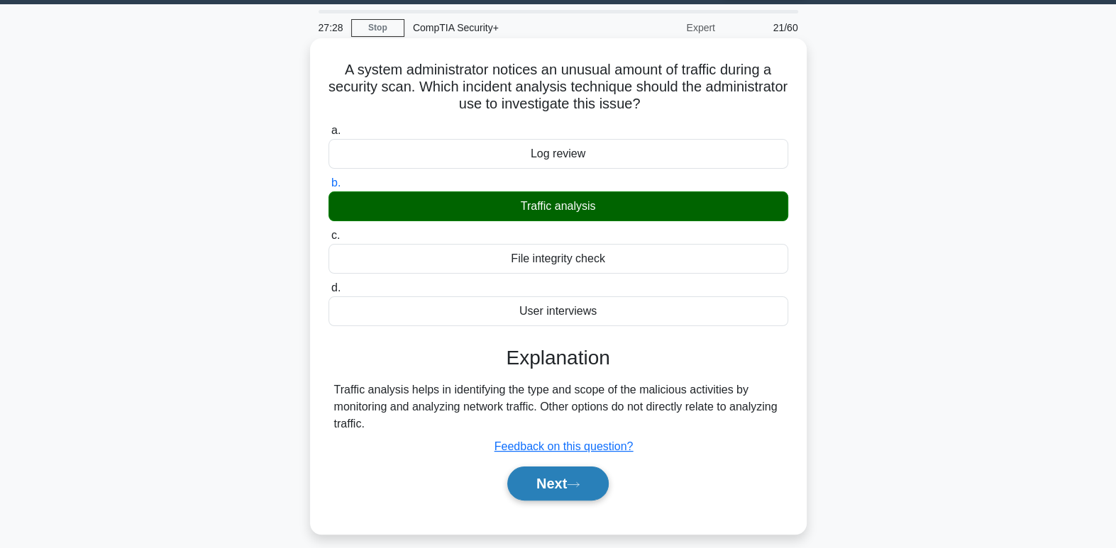
click at [569, 495] on button "Next" at bounding box center [557, 484] width 101 height 34
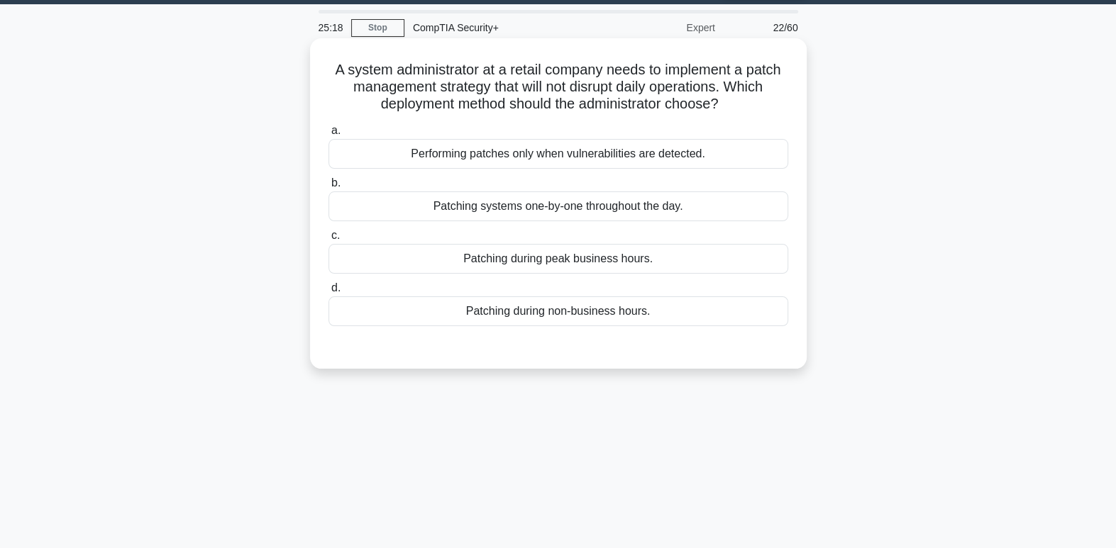
click at [623, 313] on div "Patching during non-business hours." at bounding box center [558, 311] width 460 height 30
click at [328, 293] on input "d. Patching during non-business hours." at bounding box center [328, 288] width 0 height 9
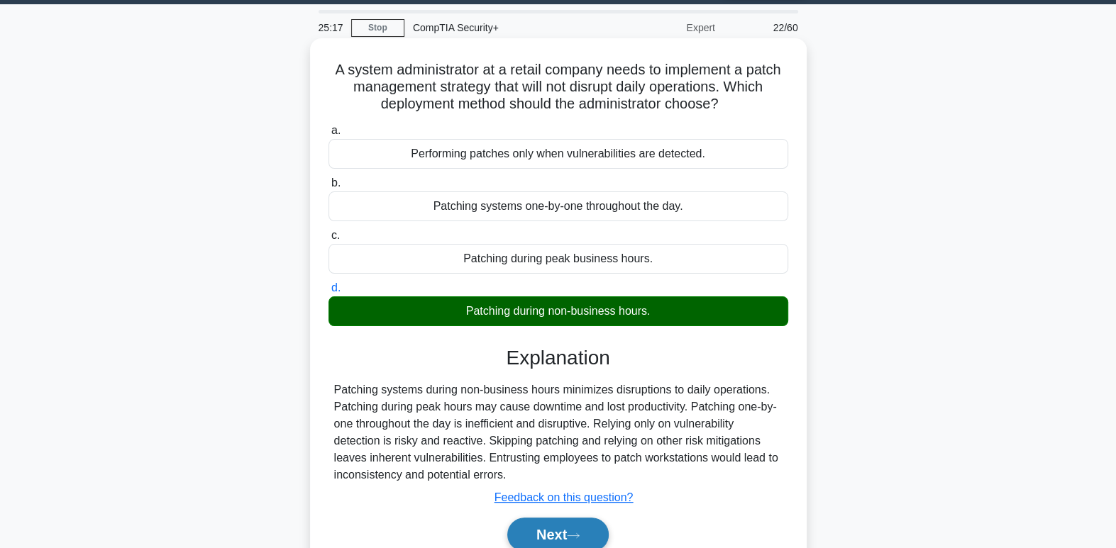
click at [570, 523] on button "Next" at bounding box center [557, 535] width 101 height 34
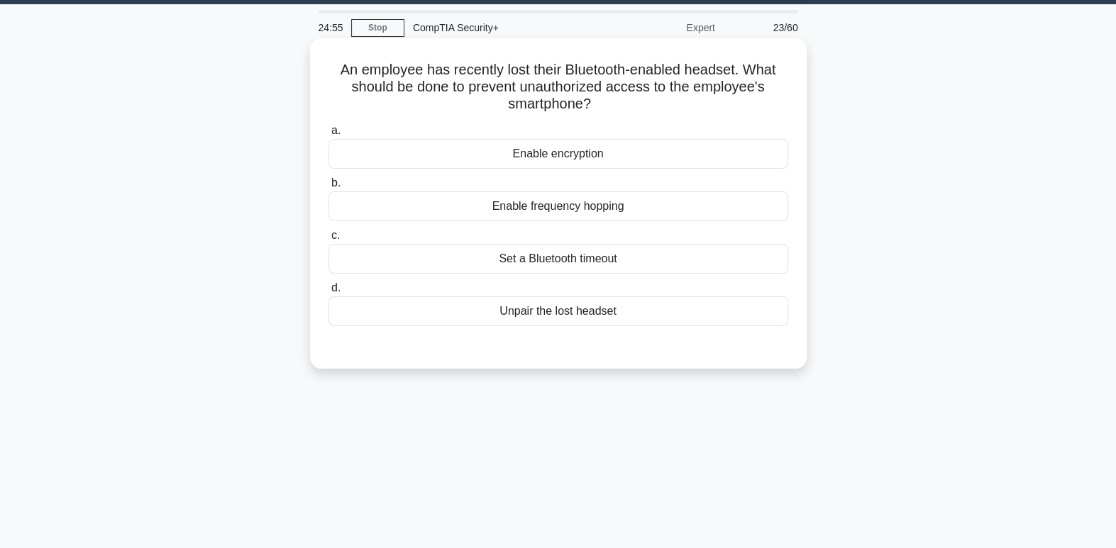
click at [608, 262] on div "Set a Bluetooth timeout" at bounding box center [558, 259] width 460 height 30
click at [328, 240] on input "c. Set a Bluetooth timeout" at bounding box center [328, 235] width 0 height 9
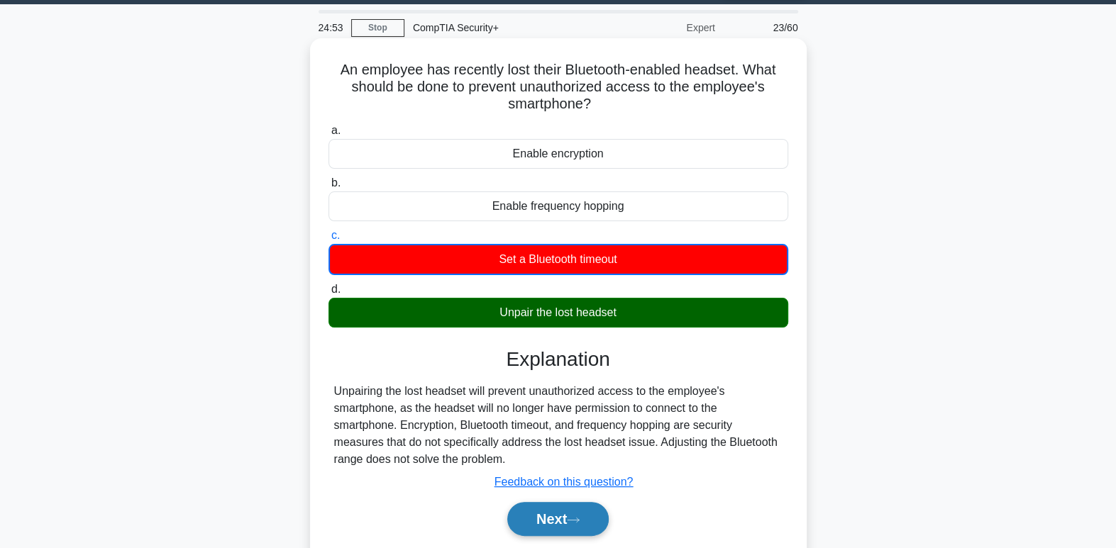
click at [593, 516] on button "Next" at bounding box center [557, 519] width 101 height 34
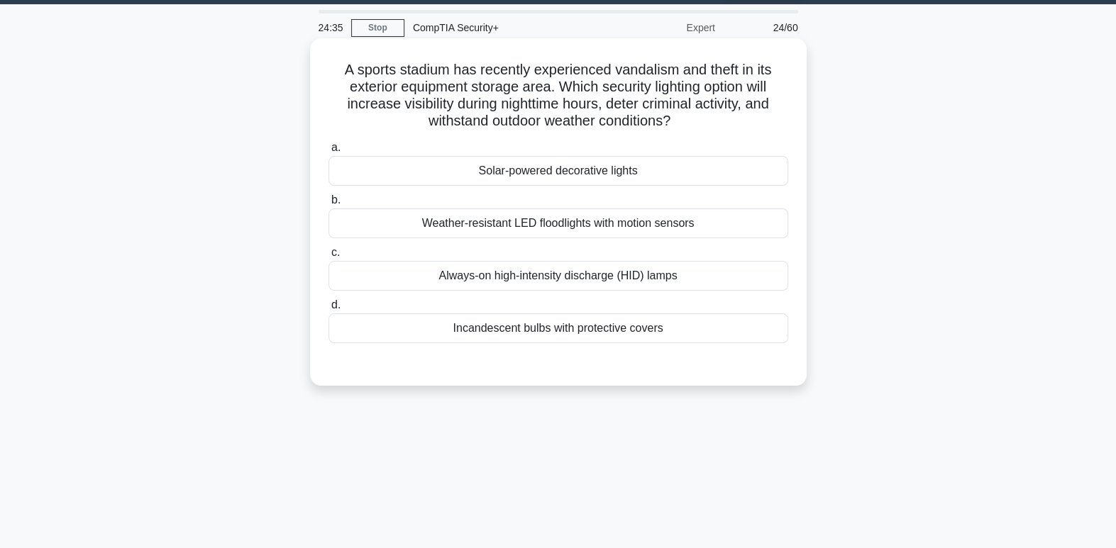
click at [635, 223] on div "Weather-resistant LED floodlights with motion sensors" at bounding box center [558, 224] width 460 height 30
click at [328, 205] on input "b. Weather-resistant LED floodlights with motion sensors" at bounding box center [328, 200] width 0 height 9
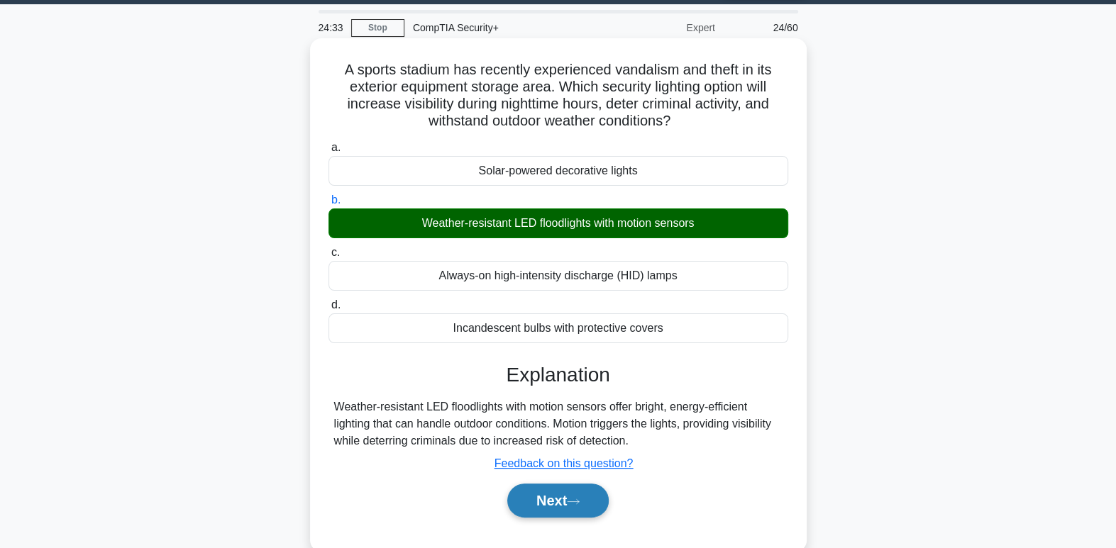
click at [575, 513] on button "Next" at bounding box center [557, 501] width 101 height 34
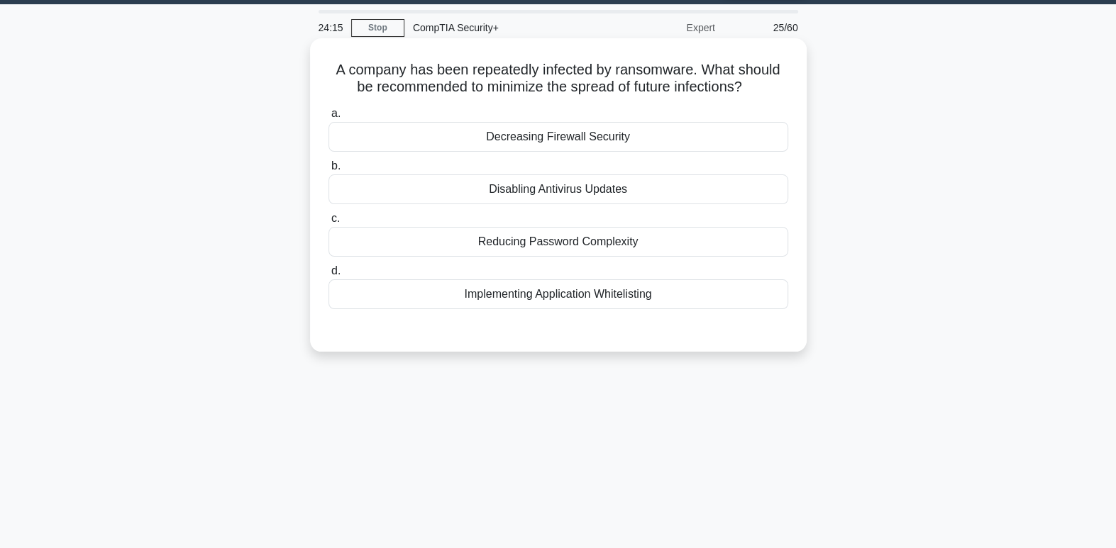
drag, startPoint x: 508, startPoint y: 104, endPoint x: 539, endPoint y: 104, distance: 31.2
click at [539, 104] on div "a. Decreasing Firewall Security b. Disabling Antivirus Updates c. d." at bounding box center [558, 207] width 477 height 210
click at [620, 192] on div "Disabling Antivirus Updates" at bounding box center [558, 189] width 460 height 30
click at [328, 171] on input "b. Disabling Antivirus Updates" at bounding box center [328, 166] width 0 height 9
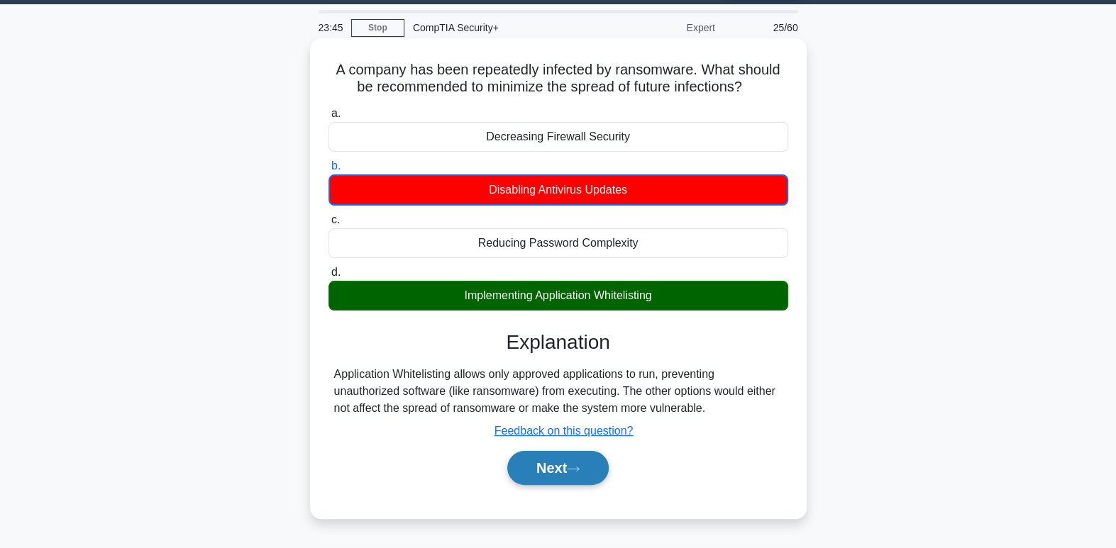
click at [576, 478] on button "Next" at bounding box center [557, 468] width 101 height 34
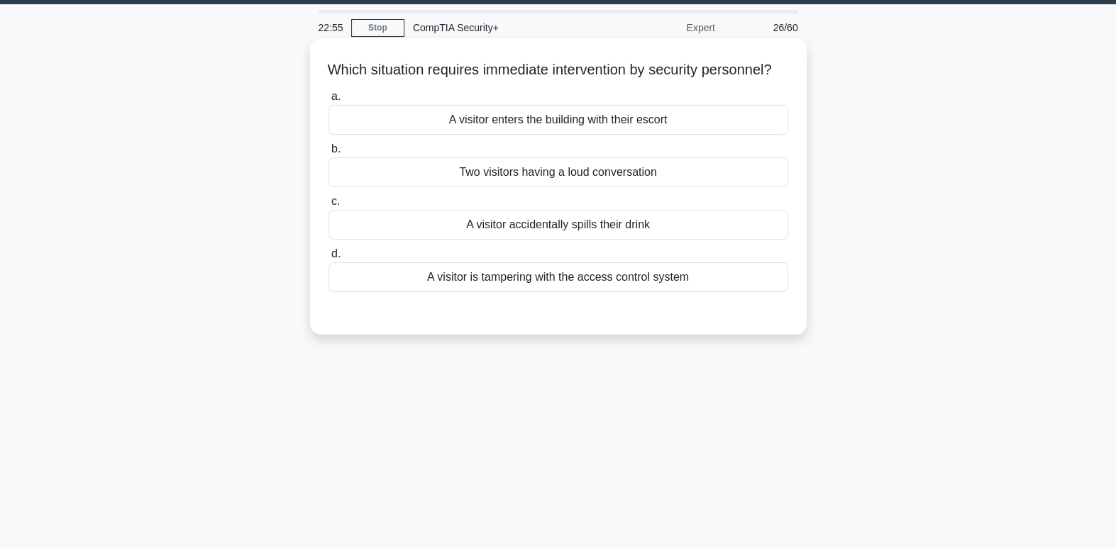
click at [595, 292] on div "A visitor is tampering with the access control system" at bounding box center [558, 277] width 460 height 30
click at [328, 259] on input "d. A visitor is tampering with the access control system" at bounding box center [328, 254] width 0 height 9
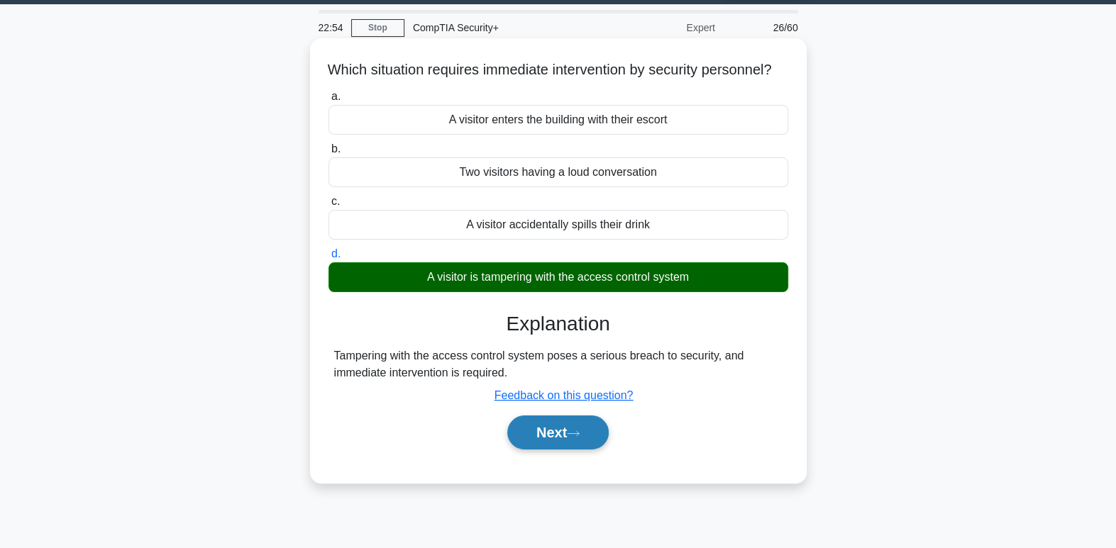
click at [562, 450] on button "Next" at bounding box center [557, 433] width 101 height 34
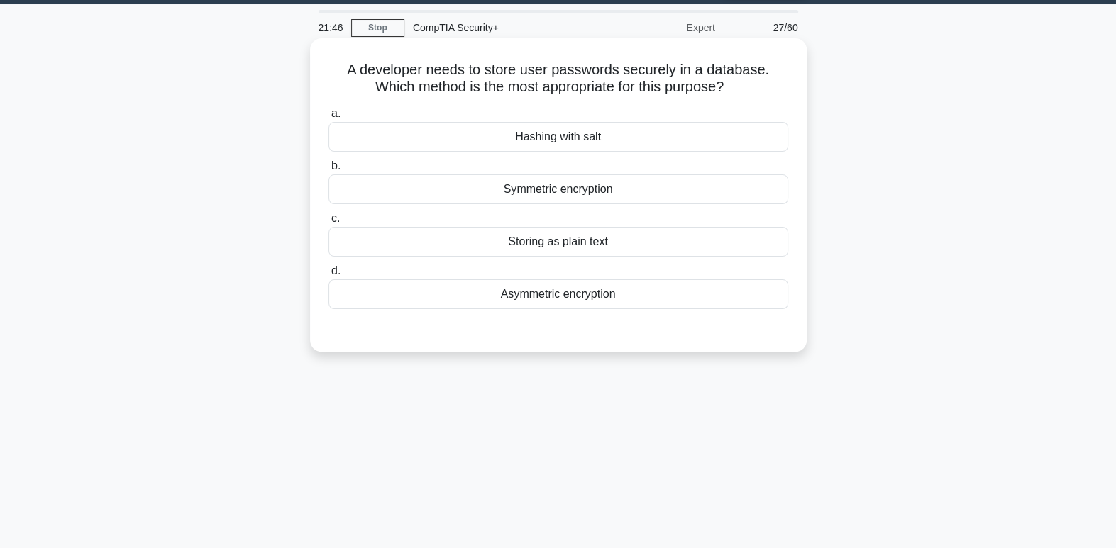
click at [548, 144] on div "Hashing with salt" at bounding box center [558, 137] width 460 height 30
click at [328, 118] on input "a. Hashing with salt" at bounding box center [328, 113] width 0 height 9
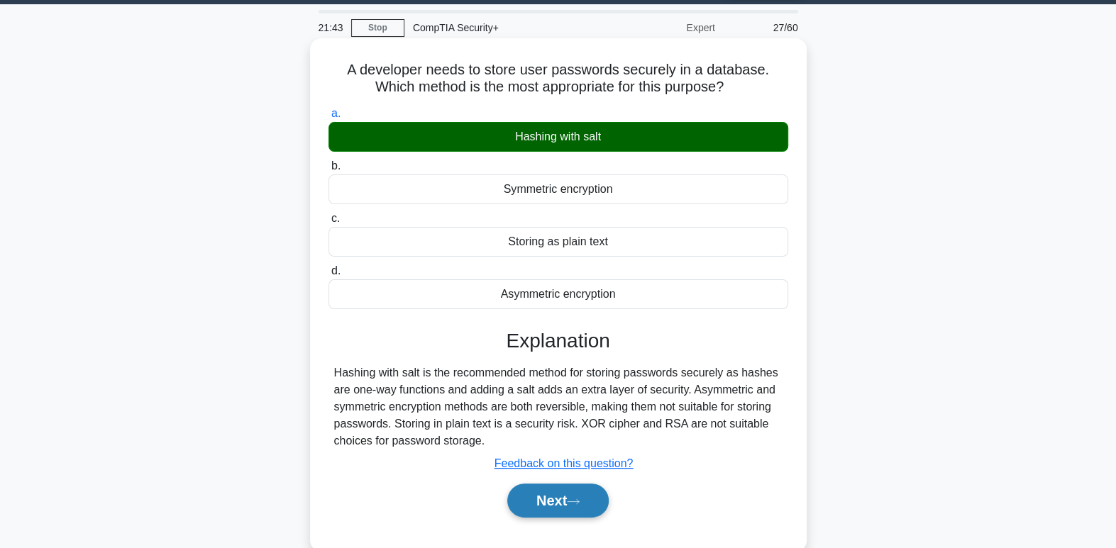
click at [567, 508] on button "Next" at bounding box center [557, 501] width 101 height 34
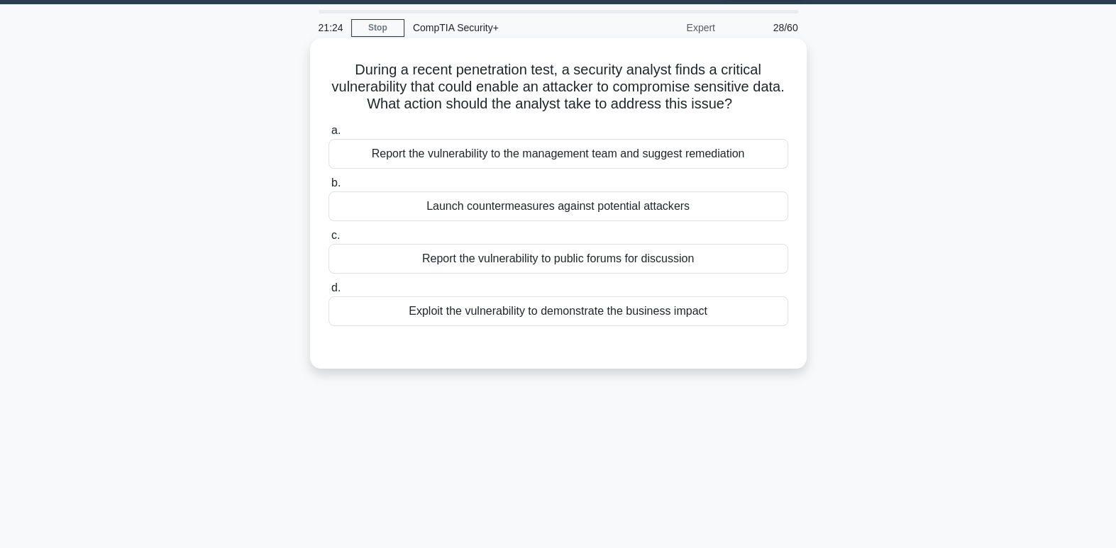
click at [560, 158] on div "Report the vulnerability to the management team and suggest remediation" at bounding box center [558, 154] width 460 height 30
click at [328, 135] on input "a. Report the vulnerability to the management team and suggest remediation" at bounding box center [328, 130] width 0 height 9
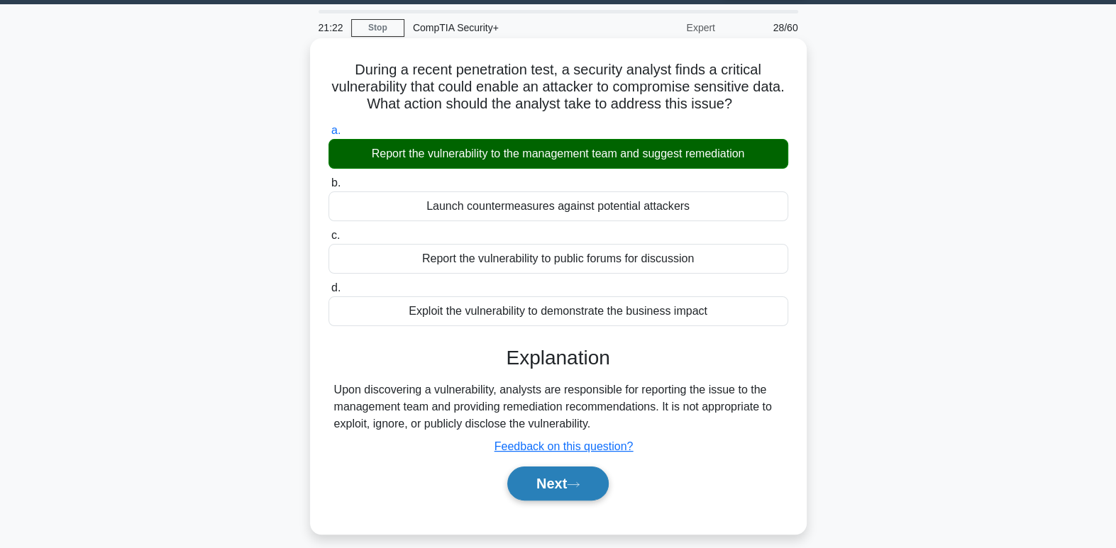
click at [569, 475] on button "Next" at bounding box center [557, 484] width 101 height 34
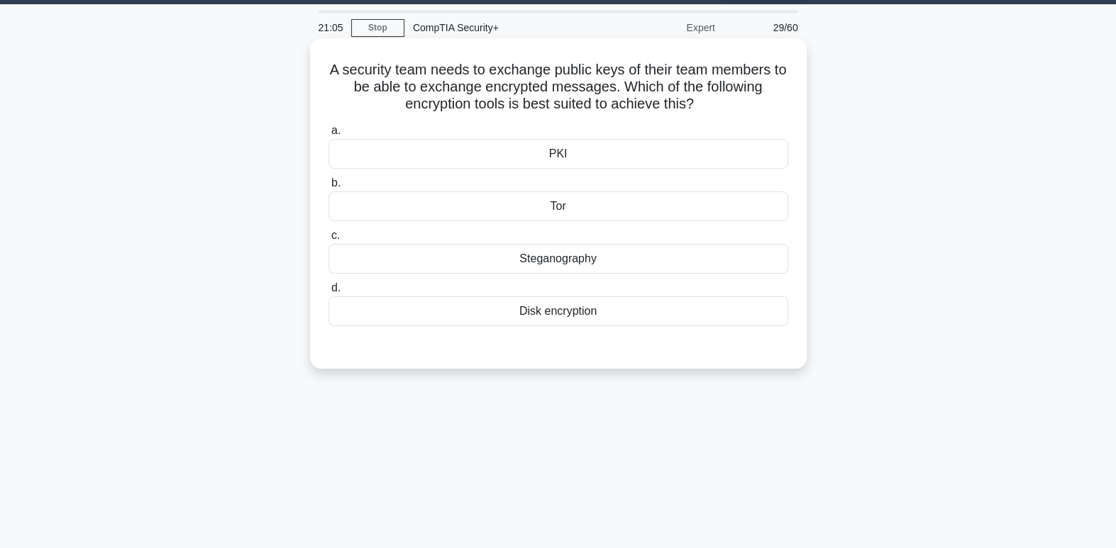
click at [578, 146] on div "PKI" at bounding box center [558, 154] width 460 height 30
click at [328, 135] on input "a. PKI" at bounding box center [328, 130] width 0 height 9
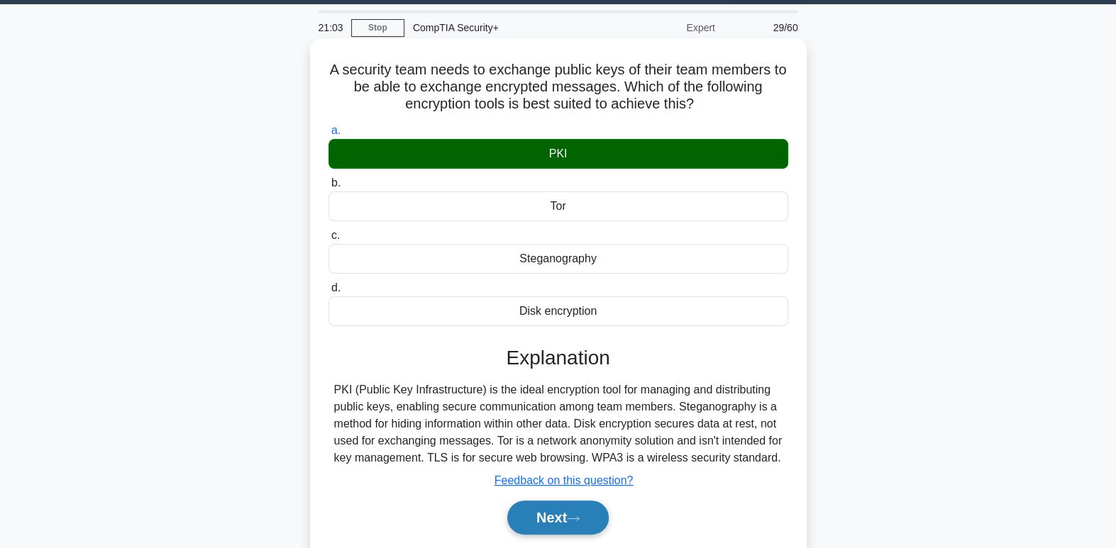
click at [562, 526] on button "Next" at bounding box center [557, 518] width 101 height 34
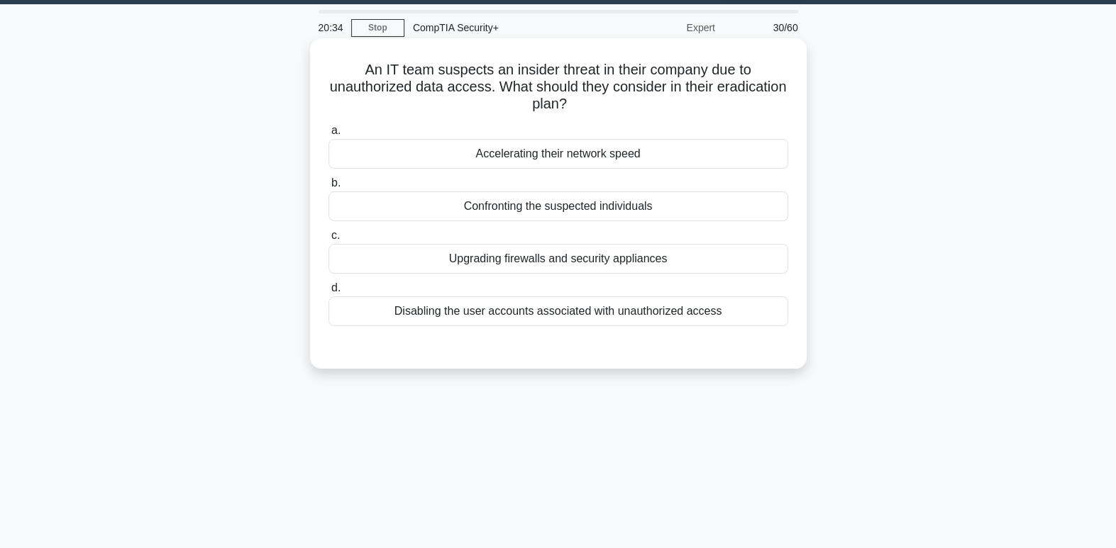
click at [648, 313] on div "Disabling the user accounts associated with unauthorized access" at bounding box center [558, 311] width 460 height 30
click at [328, 293] on input "d. Disabling the user accounts associated with unauthorized access" at bounding box center [328, 288] width 0 height 9
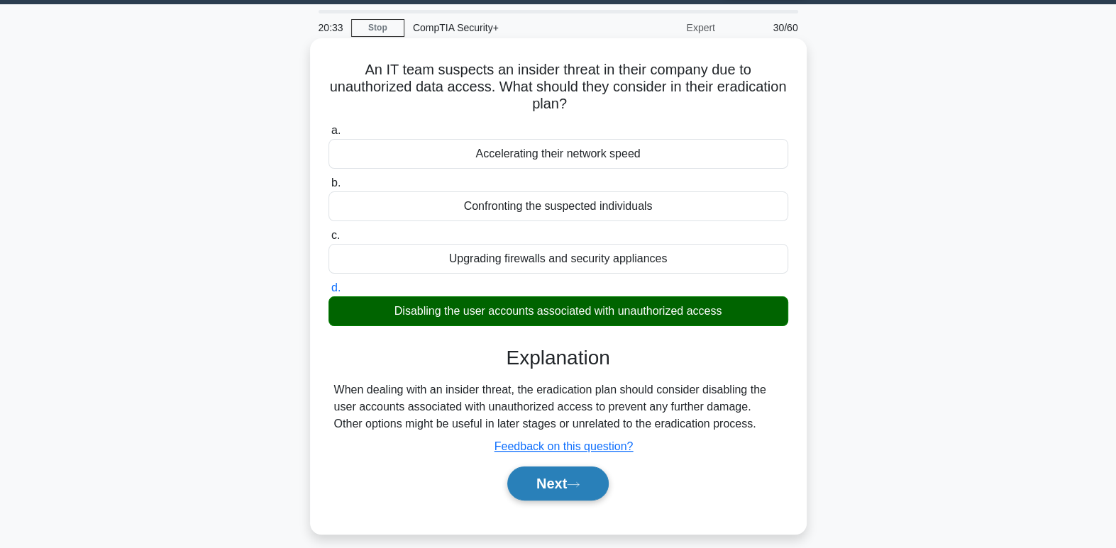
click at [560, 492] on button "Next" at bounding box center [557, 484] width 101 height 34
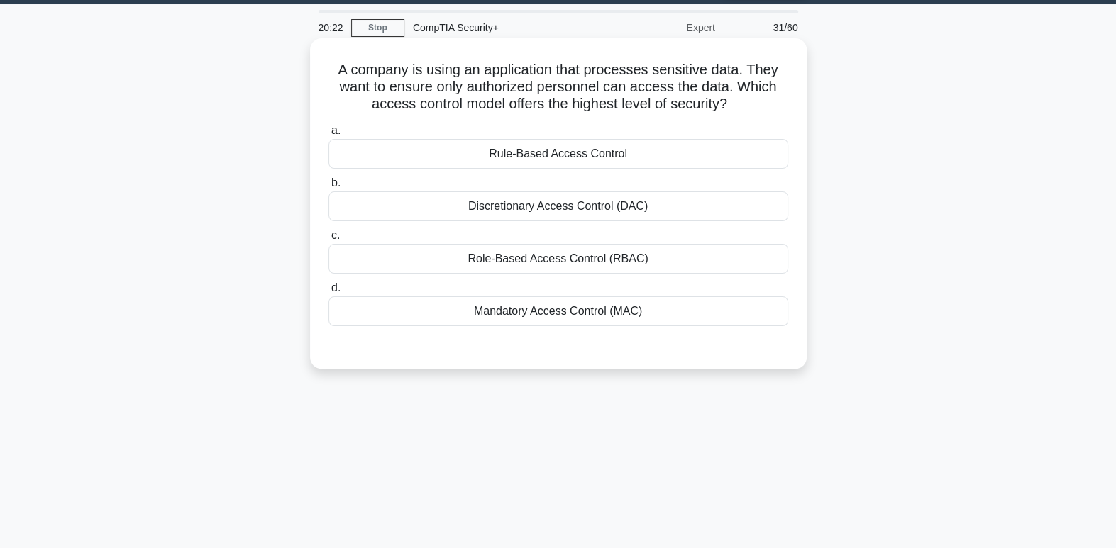
click at [564, 309] on div "Mandatory Access Control (MAC)" at bounding box center [558, 311] width 460 height 30
click at [328, 293] on input "d. Mandatory Access Control (MAC)" at bounding box center [328, 288] width 0 height 9
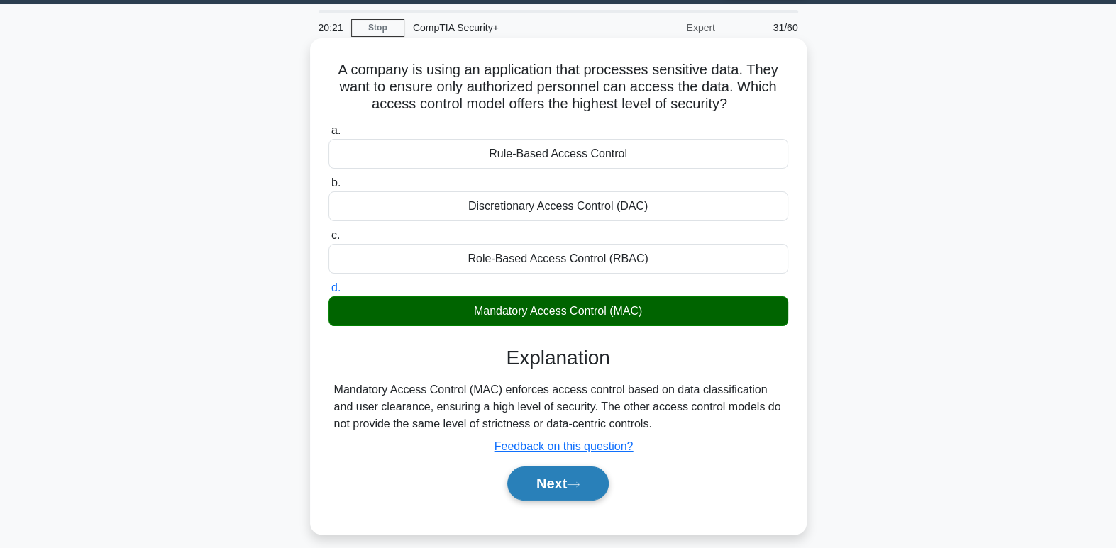
click at [574, 489] on button "Next" at bounding box center [557, 484] width 101 height 34
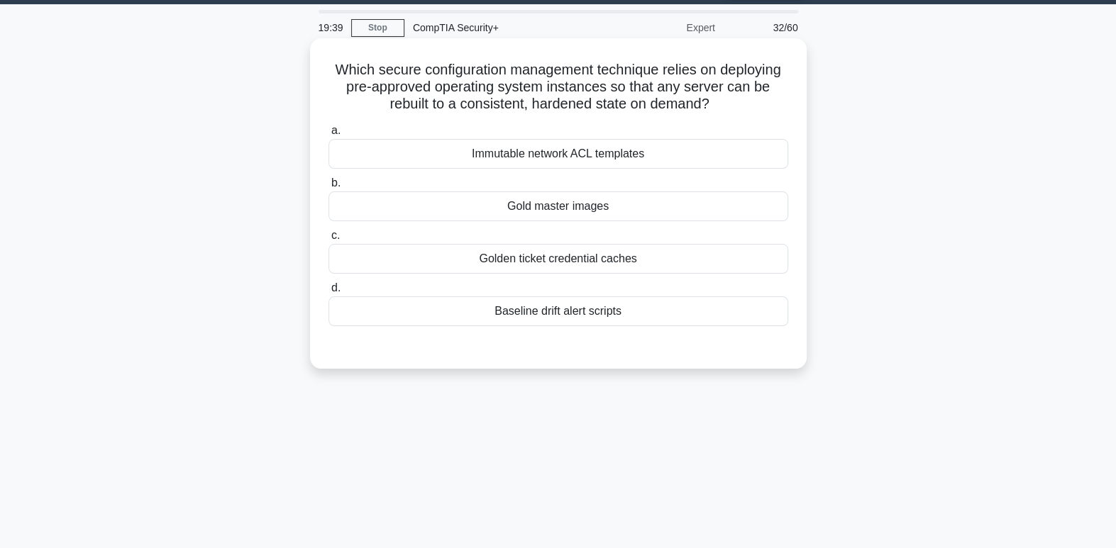
click at [569, 165] on div "Immutable network ACL templates" at bounding box center [558, 154] width 460 height 30
click at [328, 135] on input "a. Immutable network ACL templates" at bounding box center [328, 130] width 0 height 9
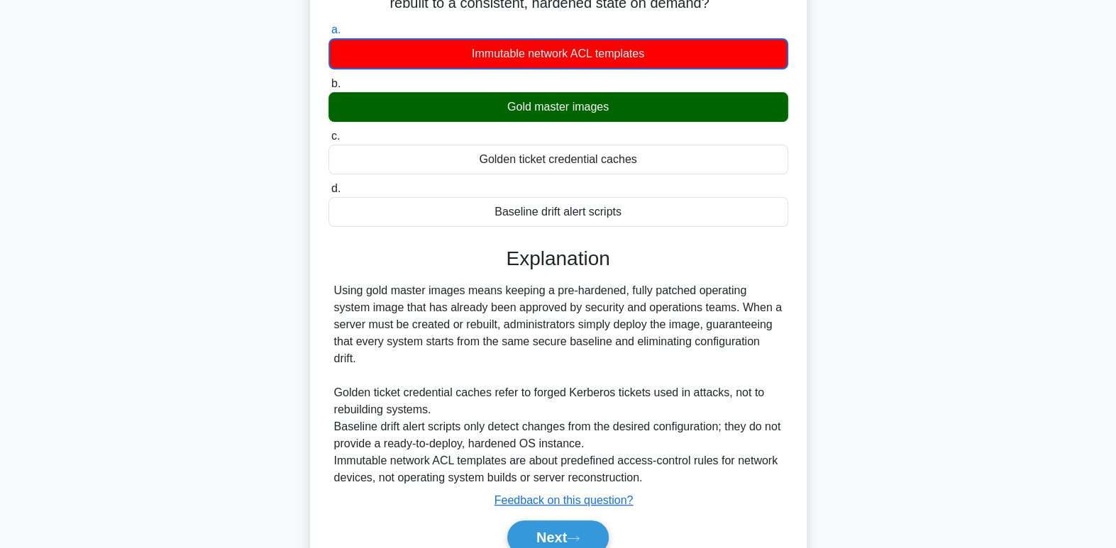
scroll to position [160, 0]
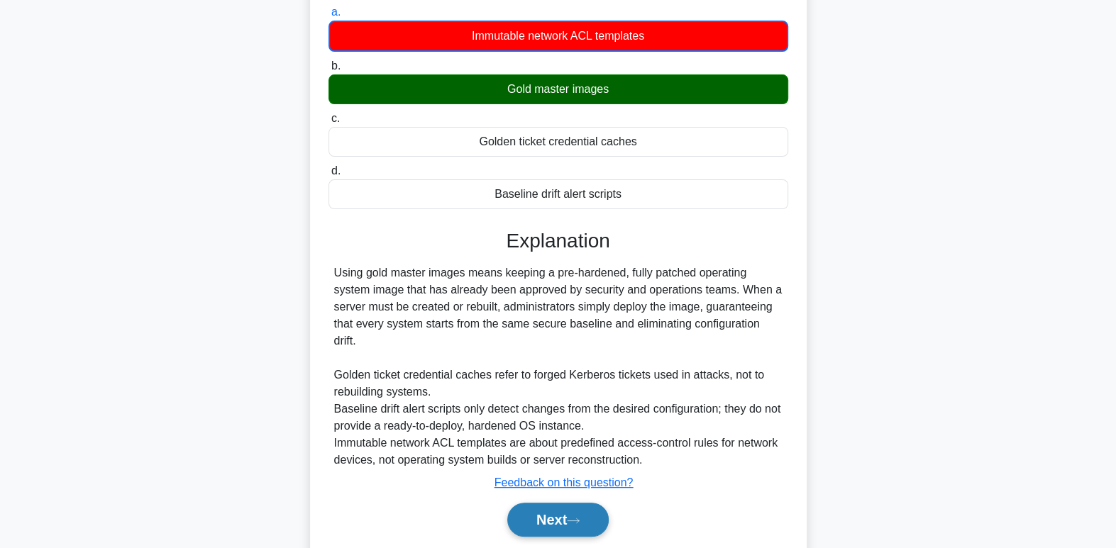
click at [577, 520] on icon at bounding box center [573, 521] width 13 height 8
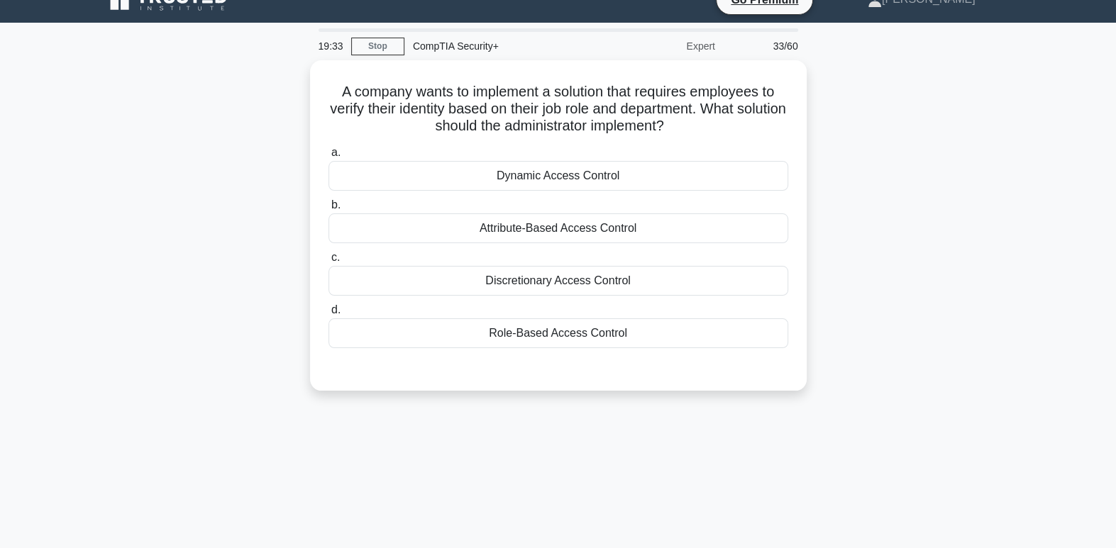
scroll to position [0, 0]
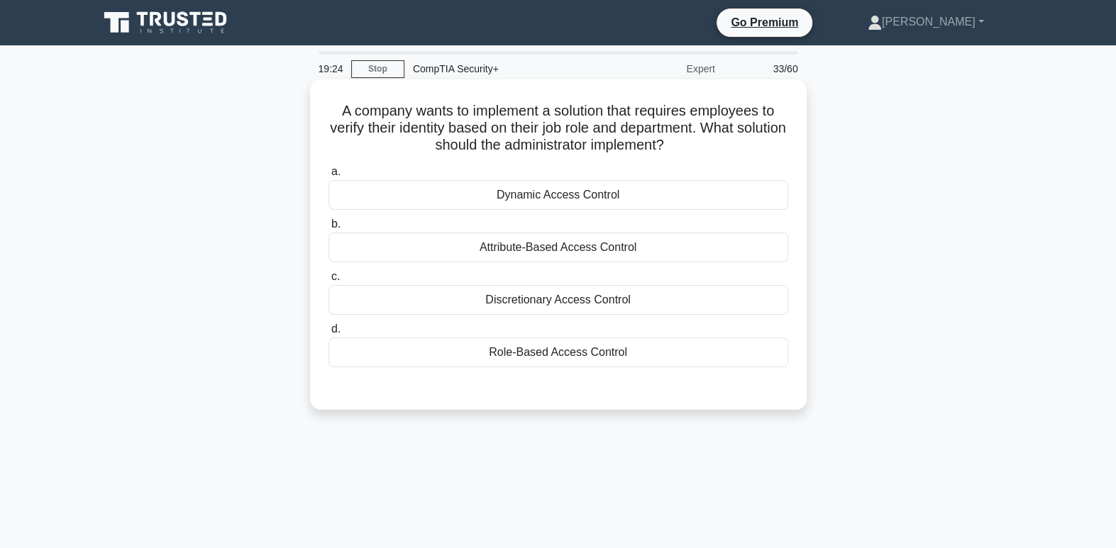
click at [592, 353] on div "Role-Based Access Control" at bounding box center [558, 353] width 460 height 30
click at [328, 334] on input "d. Role-Based Access Control" at bounding box center [328, 329] width 0 height 9
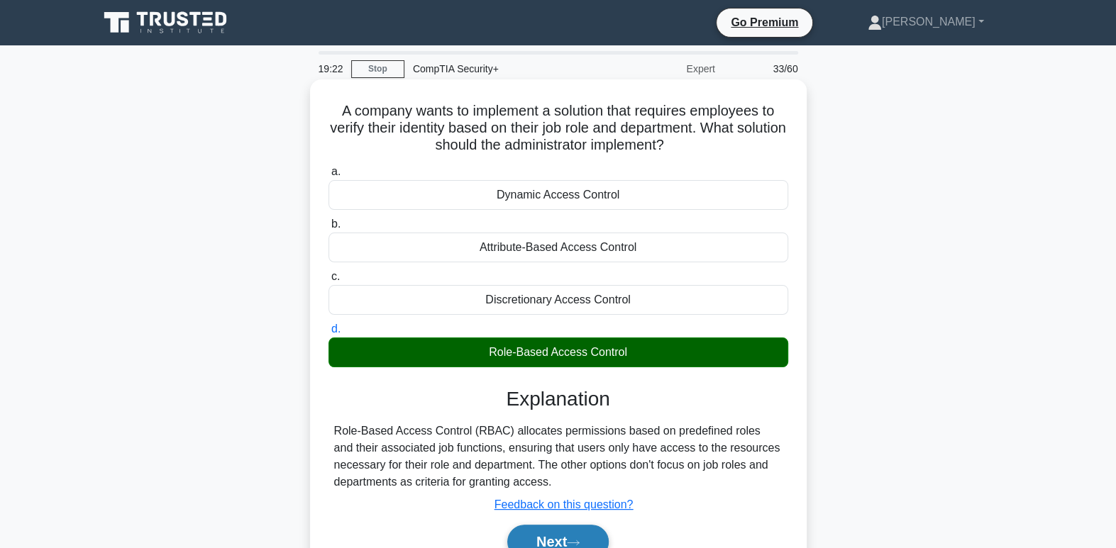
click at [597, 538] on button "Next" at bounding box center [557, 542] width 101 height 34
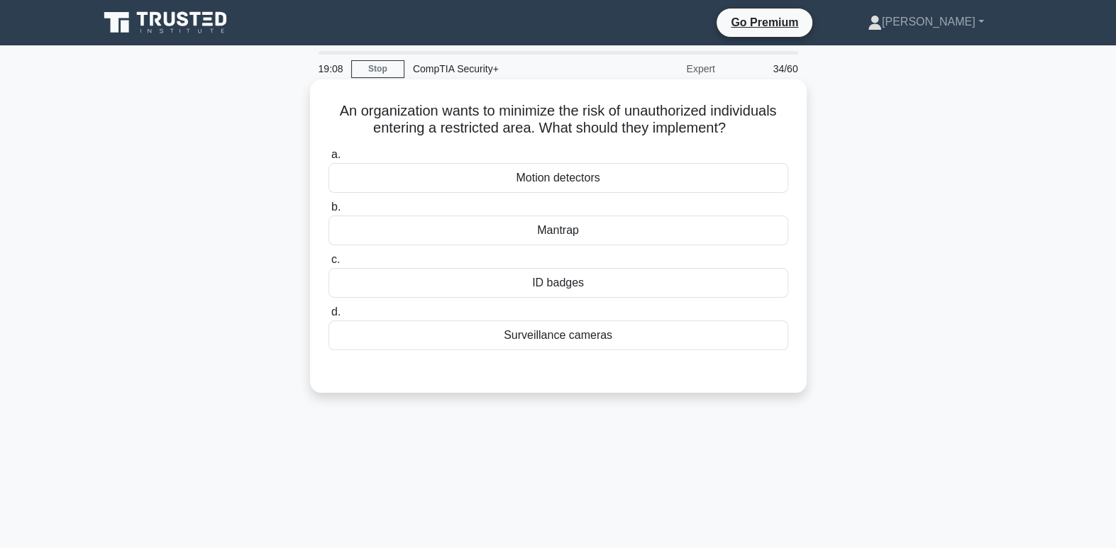
click at [606, 287] on div "ID badges" at bounding box center [558, 283] width 460 height 30
click at [328, 265] on input "c. ID badges" at bounding box center [328, 259] width 0 height 9
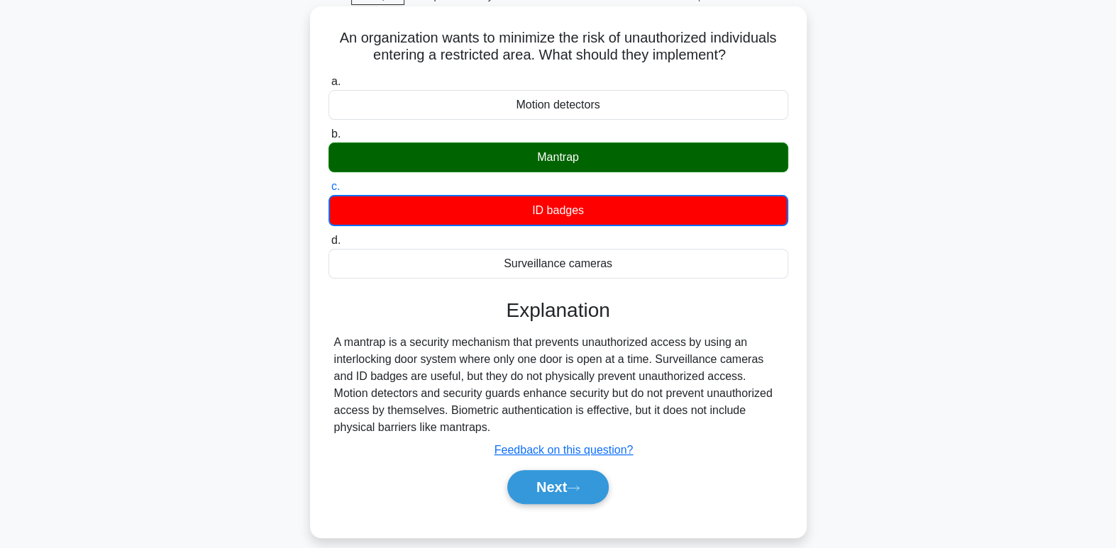
scroll to position [87, 0]
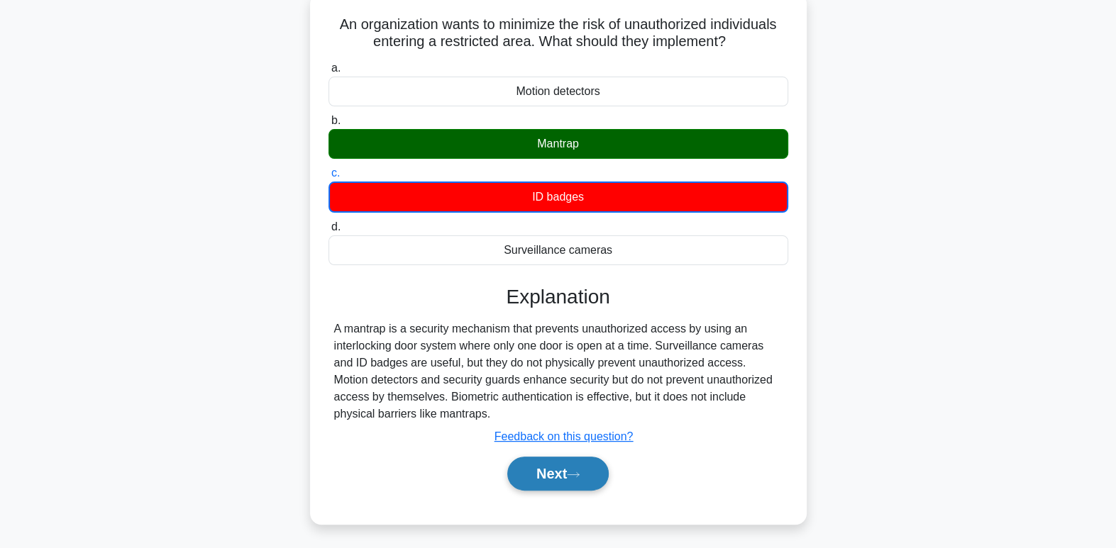
click at [564, 474] on button "Next" at bounding box center [557, 474] width 101 height 34
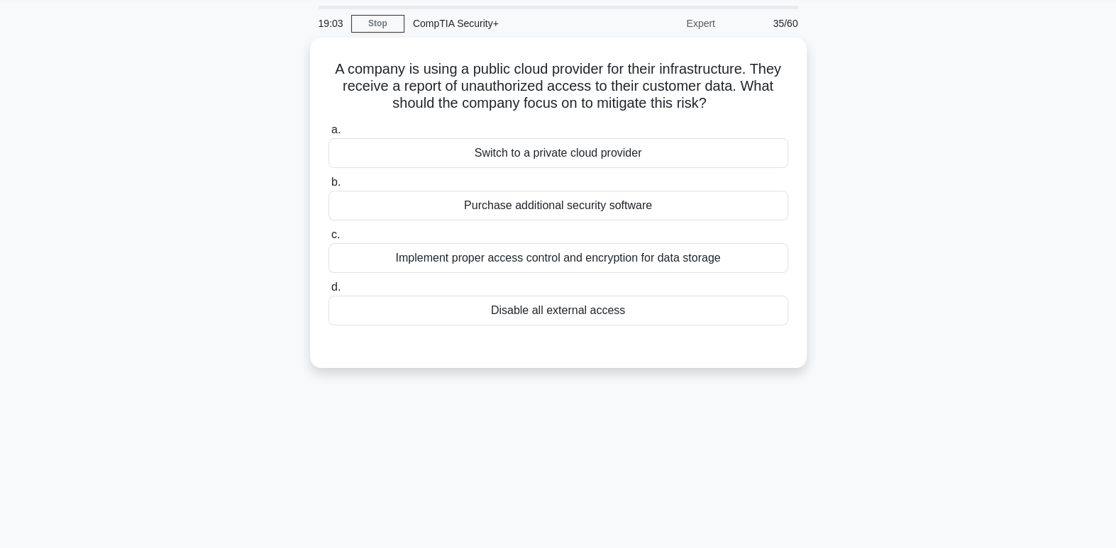
scroll to position [0, 0]
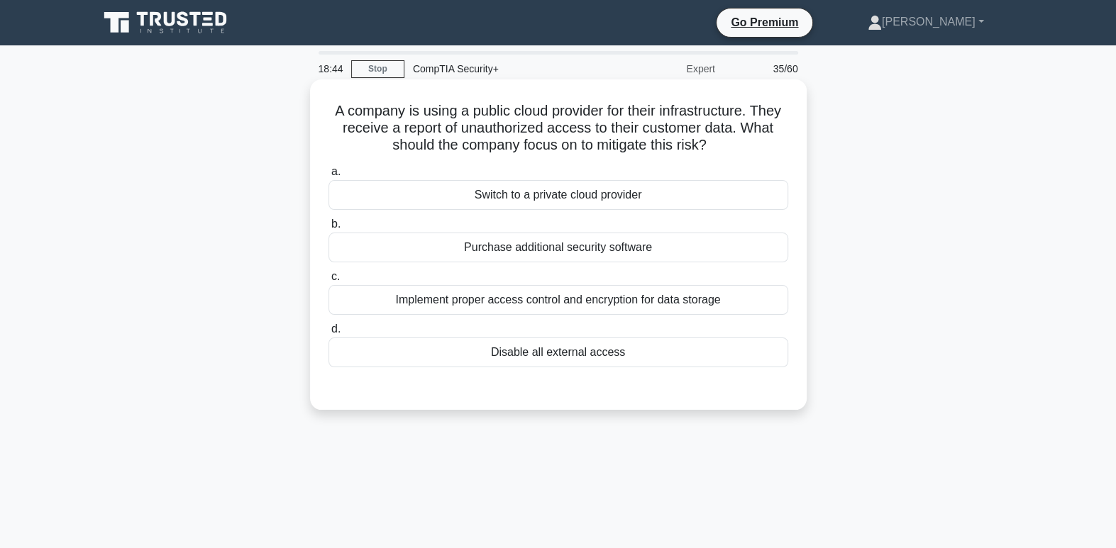
click at [631, 309] on div "Implement proper access control and encryption for data storage" at bounding box center [558, 300] width 460 height 30
click at [328, 282] on input "c. Implement proper access control and encryption for data storage" at bounding box center [328, 276] width 0 height 9
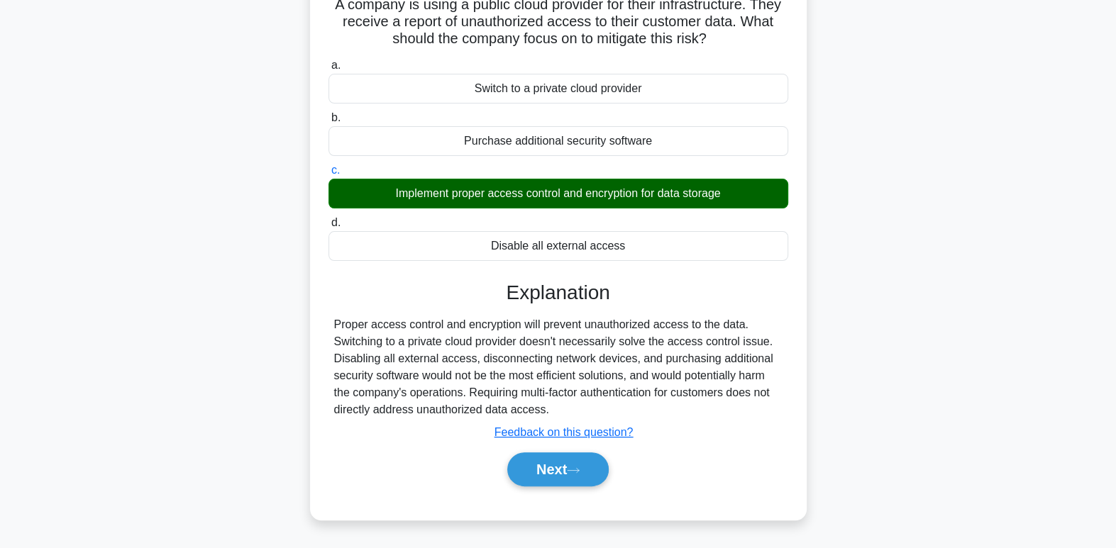
scroll to position [118, 0]
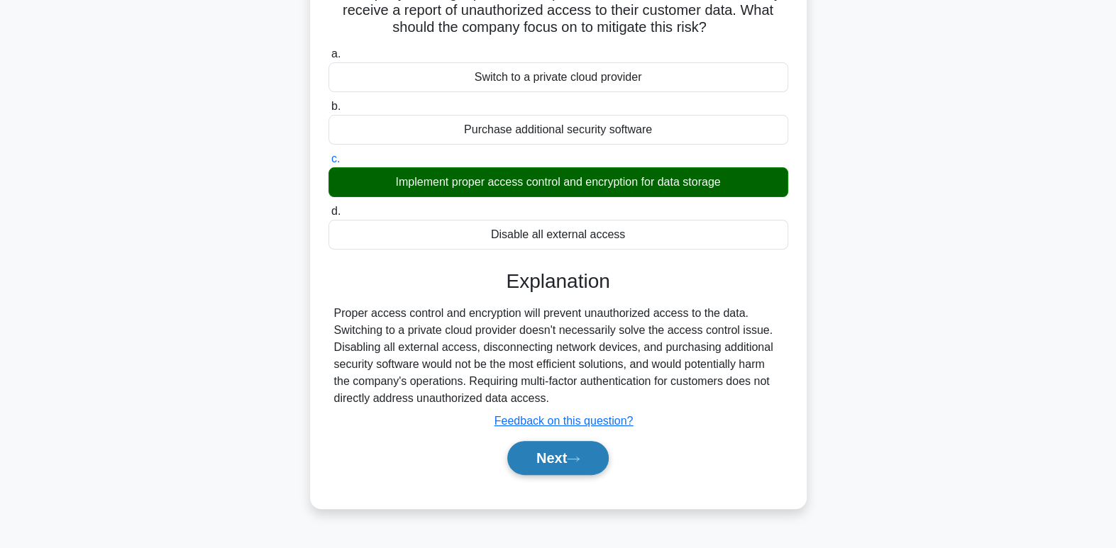
click at [591, 460] on button "Next" at bounding box center [557, 458] width 101 height 34
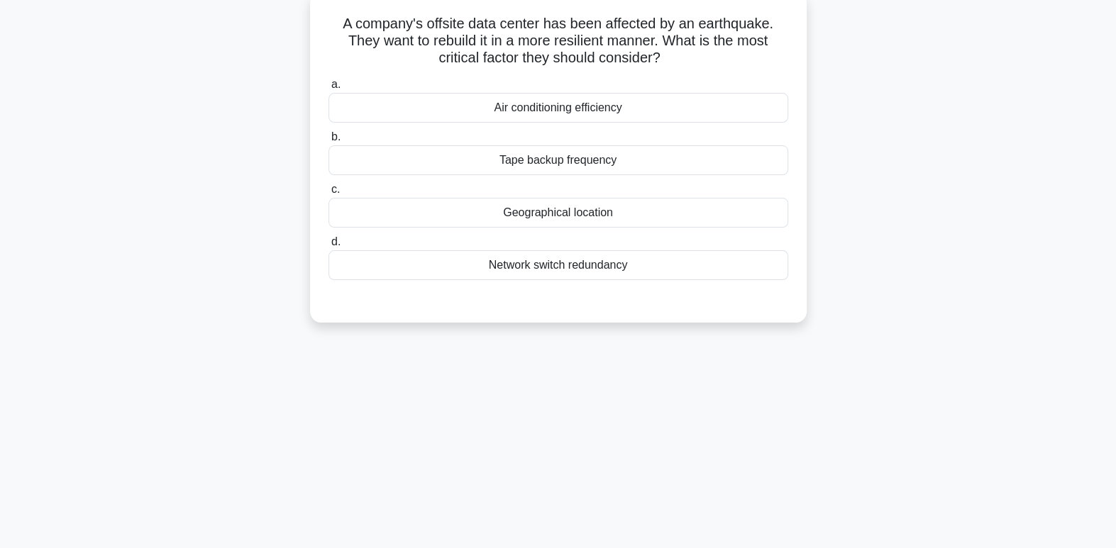
scroll to position [0, 0]
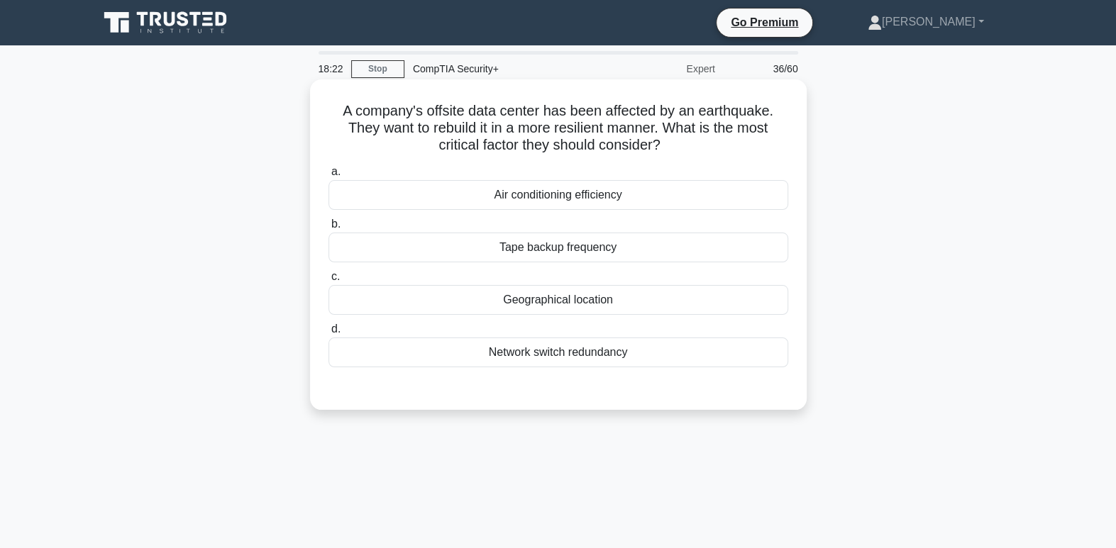
click at [628, 358] on div "Network switch redundancy" at bounding box center [558, 353] width 460 height 30
click at [328, 334] on input "d. Network switch redundancy" at bounding box center [328, 329] width 0 height 9
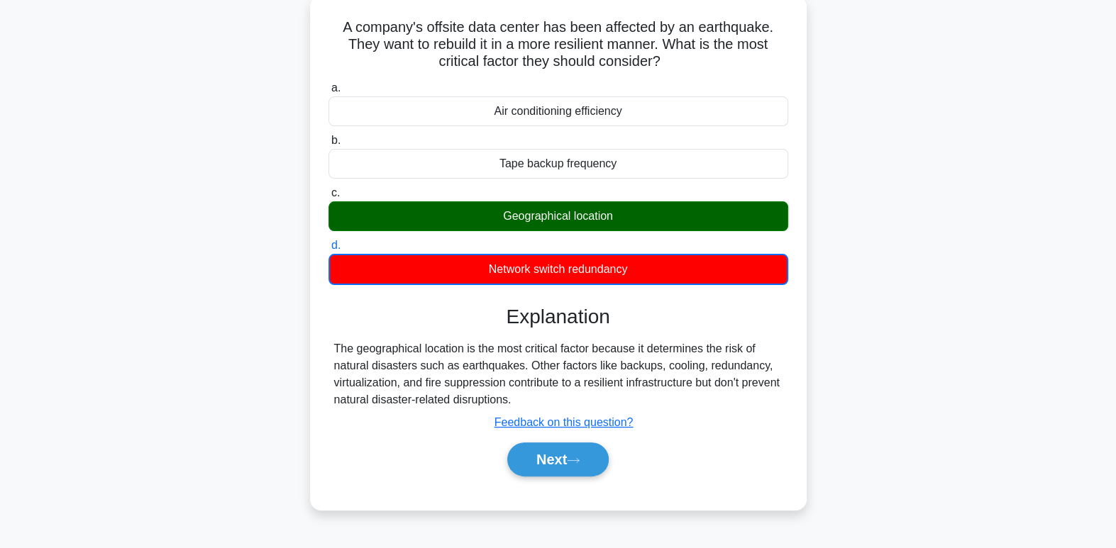
scroll to position [99, 0]
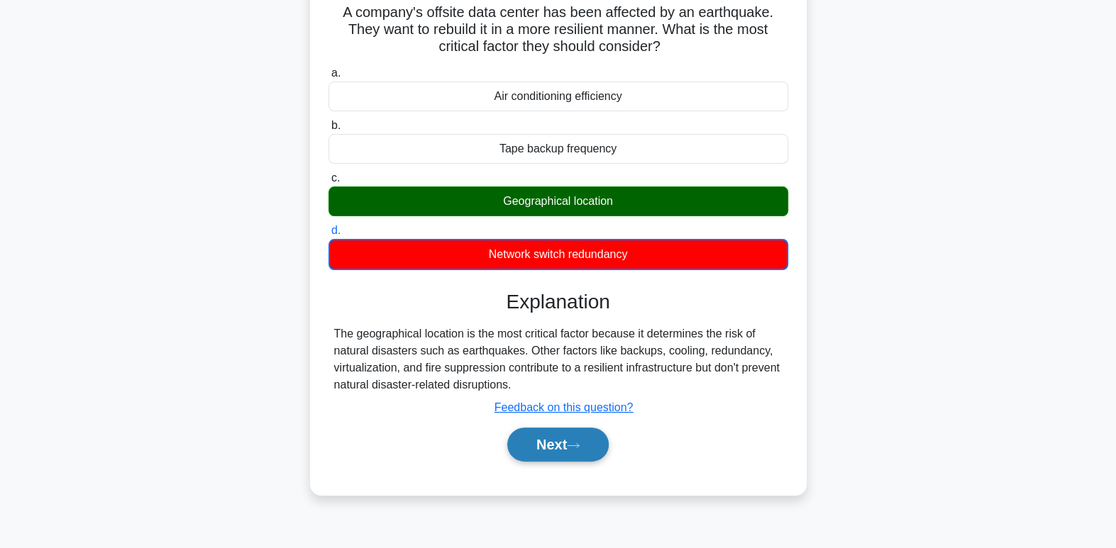
click at [603, 442] on button "Next" at bounding box center [557, 445] width 101 height 34
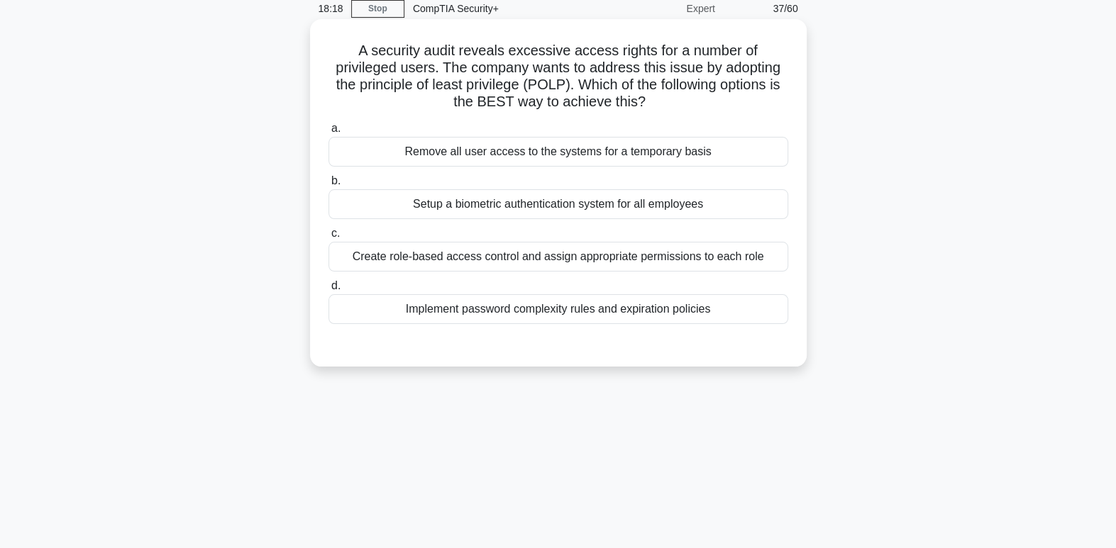
scroll to position [0, 0]
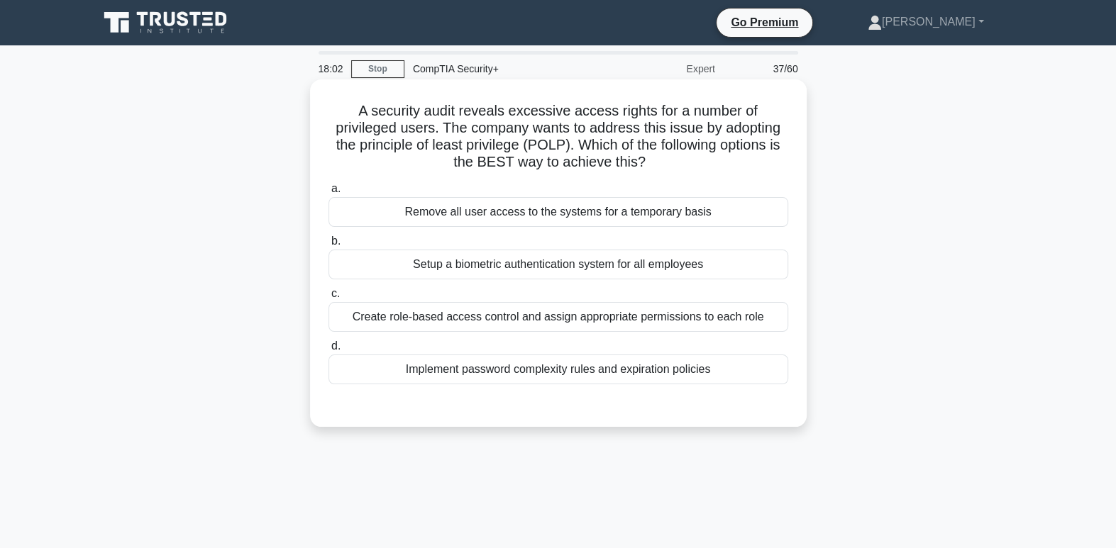
click at [604, 320] on div "Create role-based access control and assign appropriate permissions to each role" at bounding box center [558, 317] width 460 height 30
click at [328, 299] on input "c. Create role-based access control and assign appropriate permissions to each …" at bounding box center [328, 293] width 0 height 9
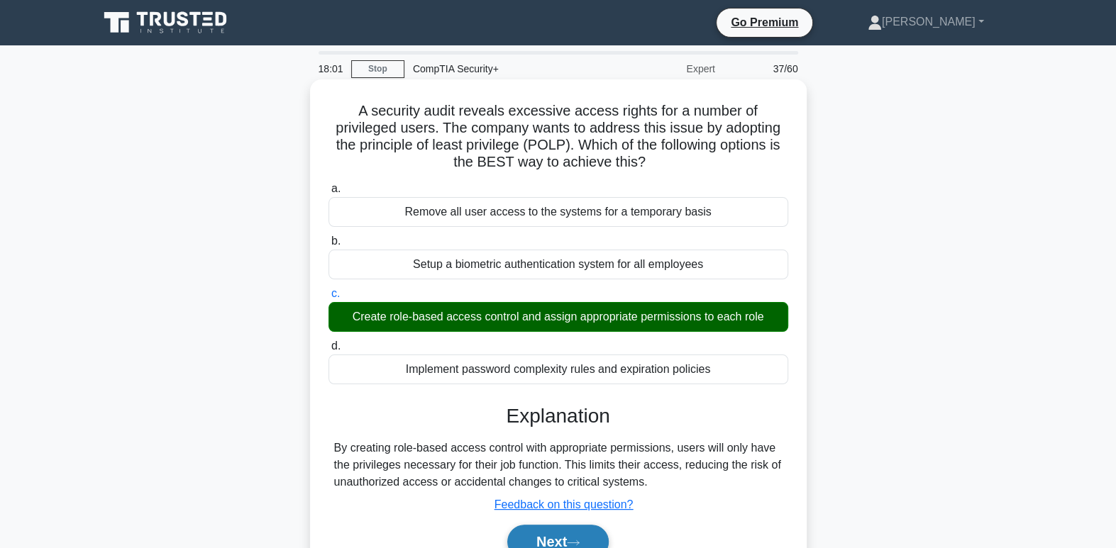
click at [577, 535] on button "Next" at bounding box center [557, 542] width 101 height 34
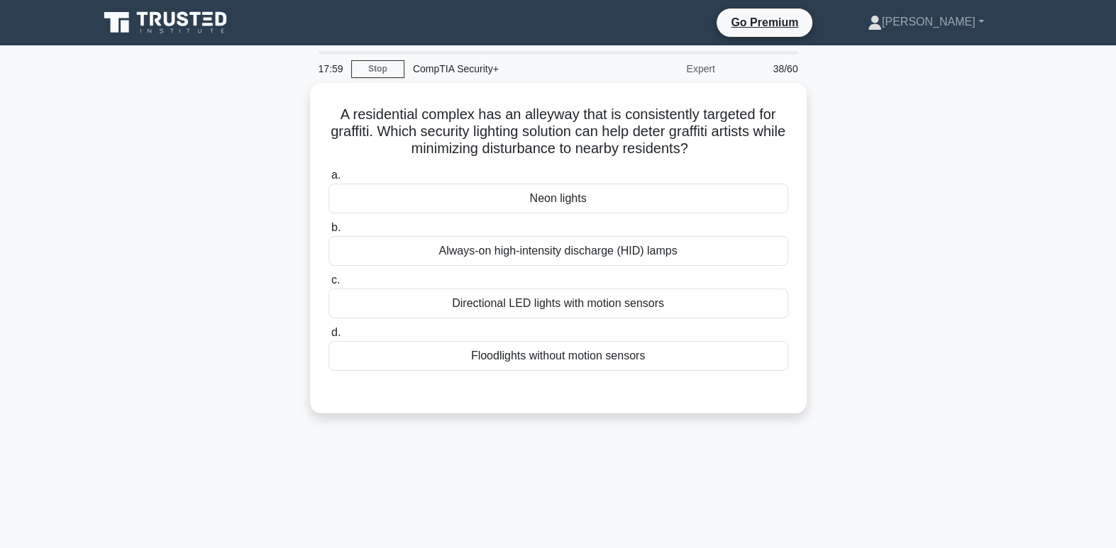
click at [589, 541] on div "17:59 Stop CompTIA Security+ Expert 38/60 A residential complex has an alleyway…" at bounding box center [558, 405] width 936 height 709
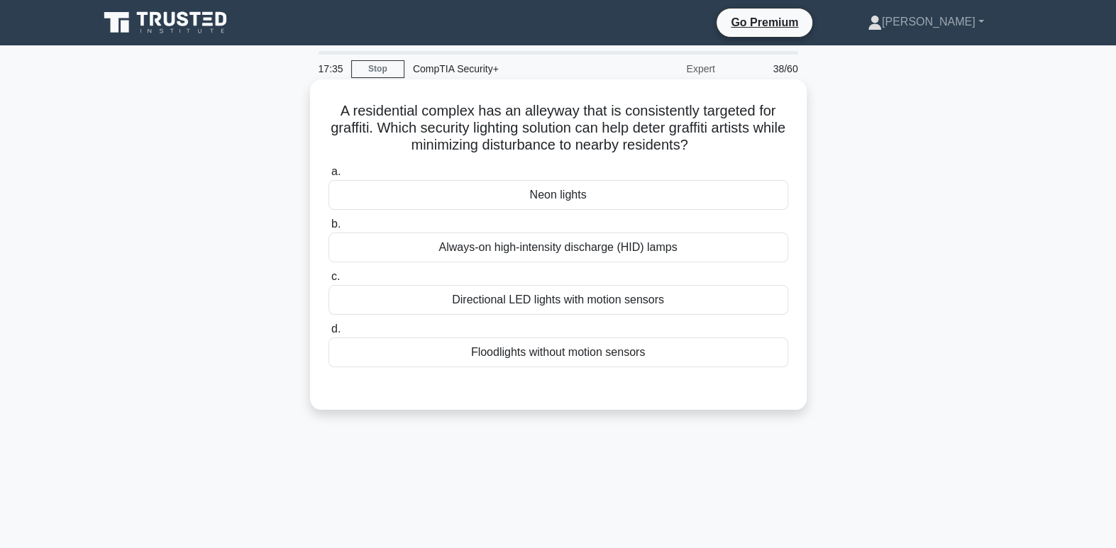
click at [635, 306] on div "Directional LED lights with motion sensors" at bounding box center [558, 300] width 460 height 30
click at [328, 282] on input "c. Directional LED lights with motion sensors" at bounding box center [328, 276] width 0 height 9
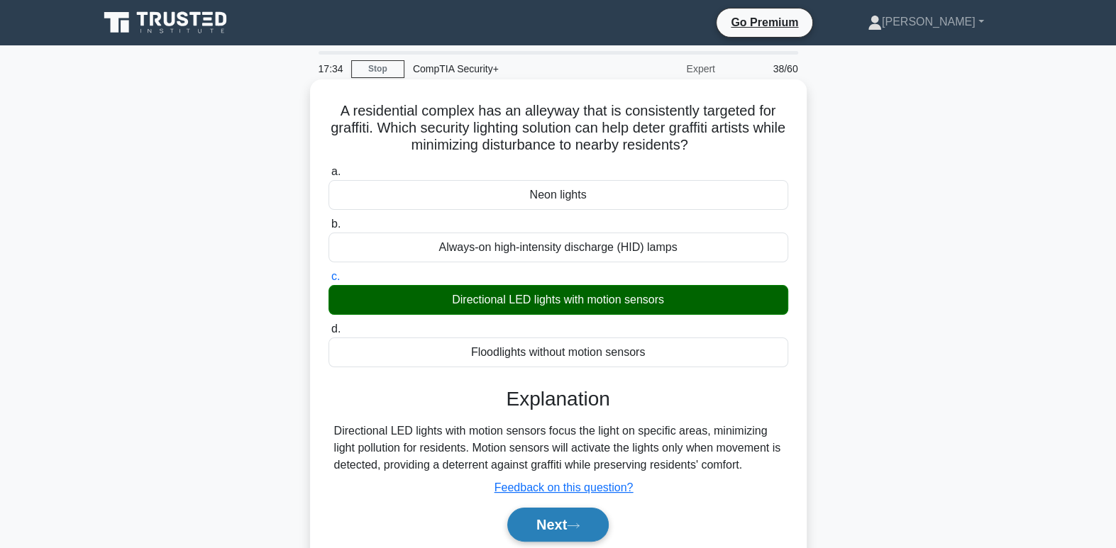
click at [599, 522] on button "Next" at bounding box center [557, 525] width 101 height 34
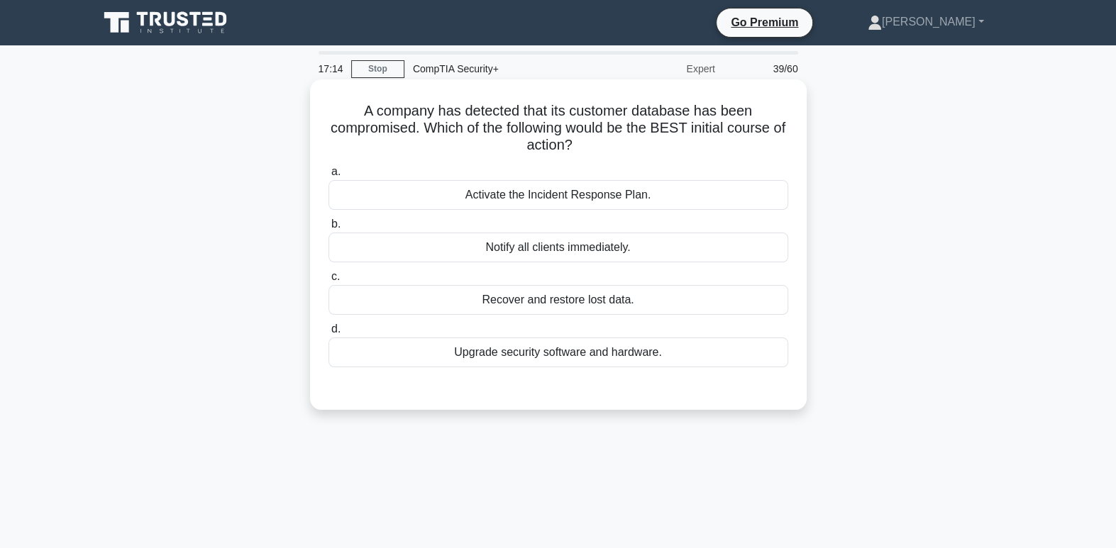
click at [604, 257] on div "Notify all clients immediately." at bounding box center [558, 248] width 460 height 30
click at [328, 229] on input "b. Notify all clients immediately." at bounding box center [328, 224] width 0 height 9
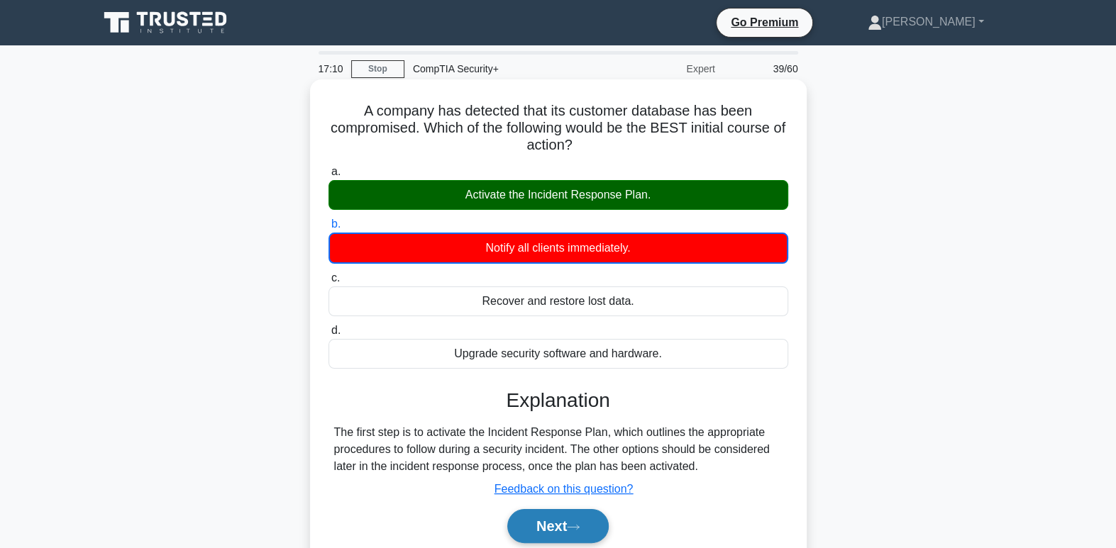
click at [561, 526] on button "Next" at bounding box center [557, 526] width 101 height 34
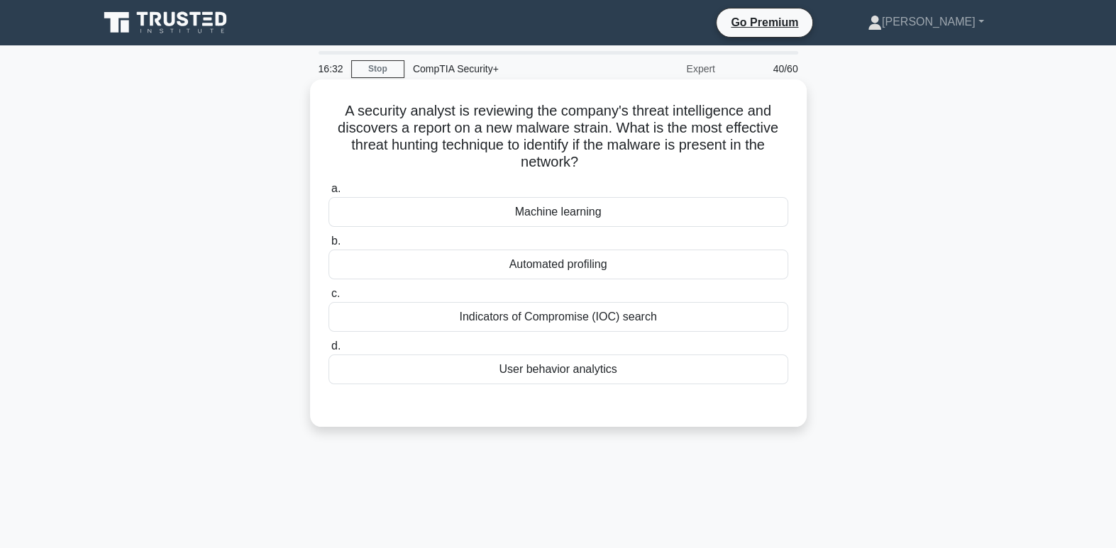
click at [604, 319] on div "Indicators of Compromise (IOC) search" at bounding box center [558, 317] width 460 height 30
click at [328, 299] on input "c. Indicators of Compromise (IOC) search" at bounding box center [328, 293] width 0 height 9
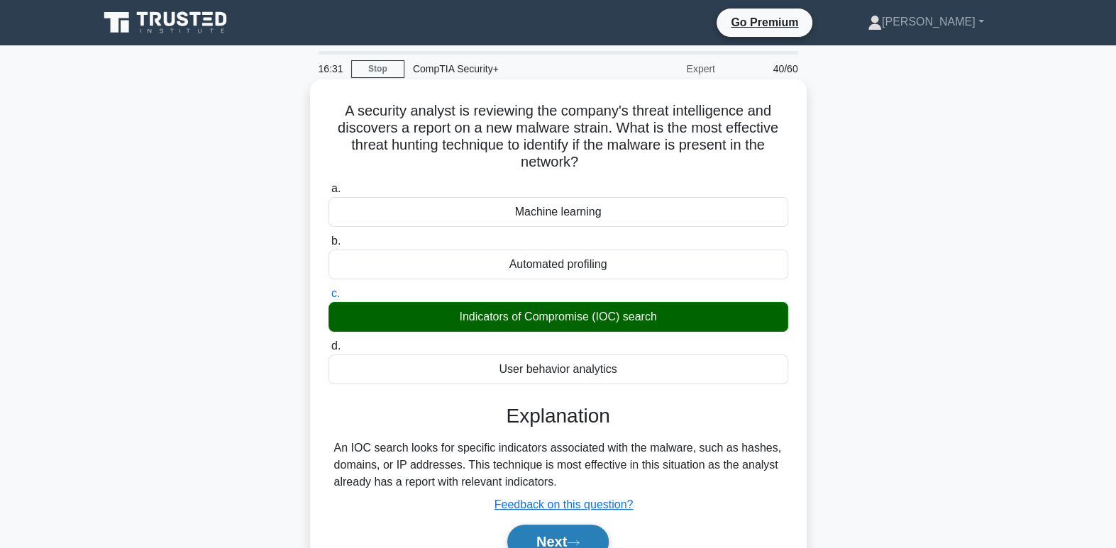
click at [587, 535] on button "Next" at bounding box center [557, 542] width 101 height 34
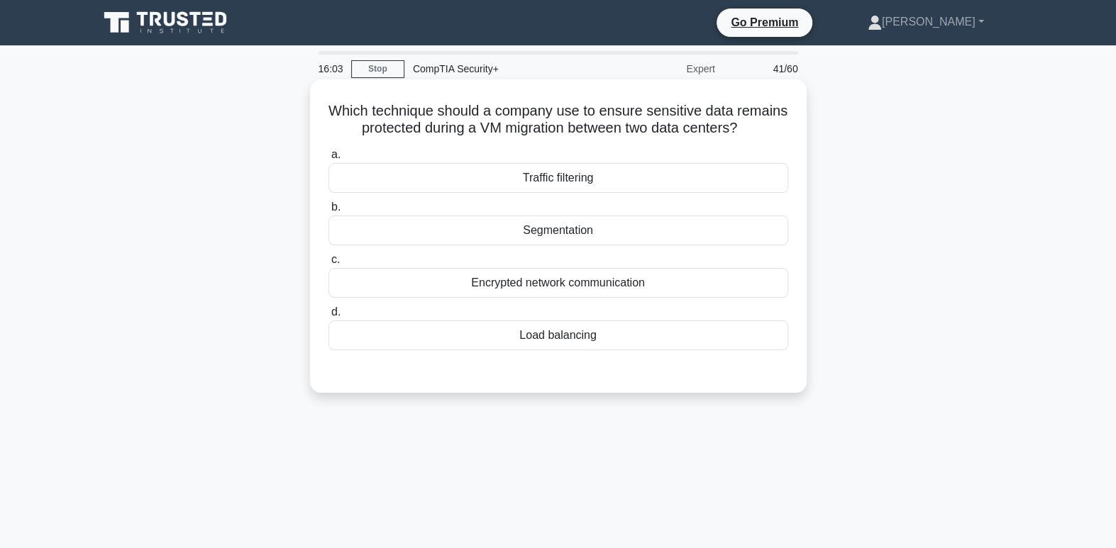
click at [582, 245] on div "Segmentation" at bounding box center [558, 231] width 460 height 30
click at [328, 212] on input "b. Segmentation" at bounding box center [328, 207] width 0 height 9
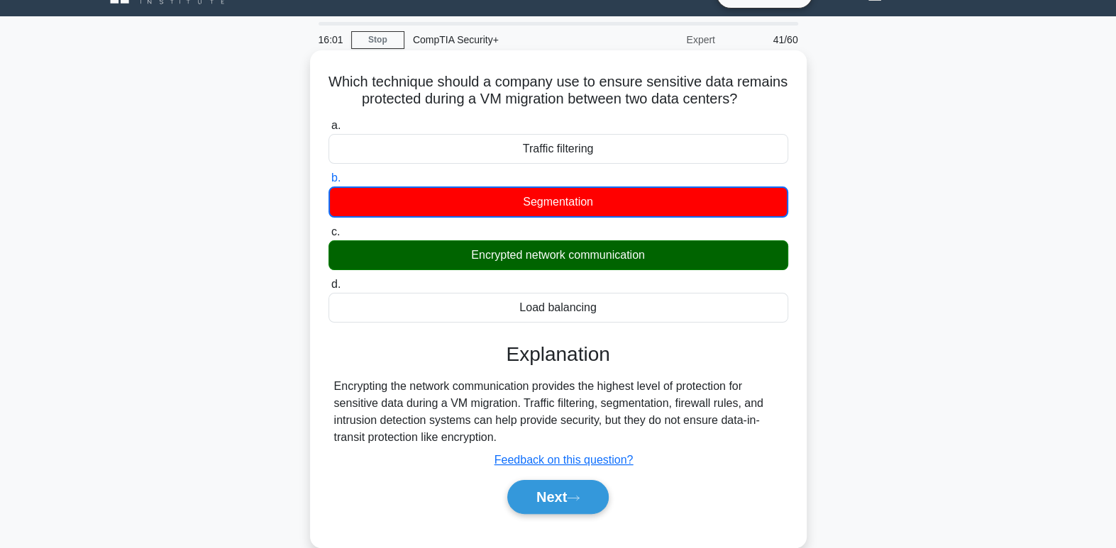
scroll to position [127, 0]
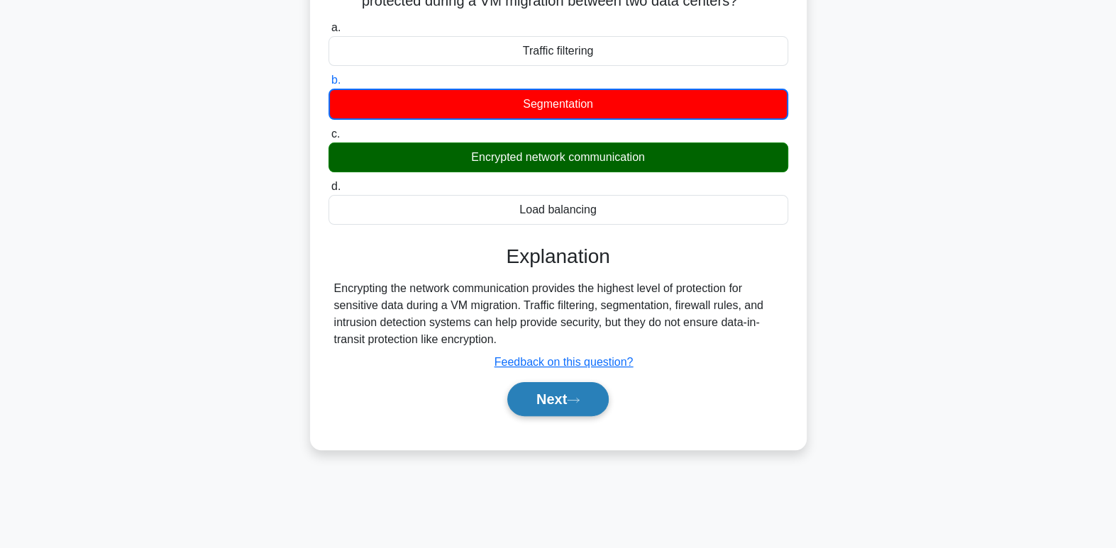
click at [601, 415] on button "Next" at bounding box center [557, 399] width 101 height 34
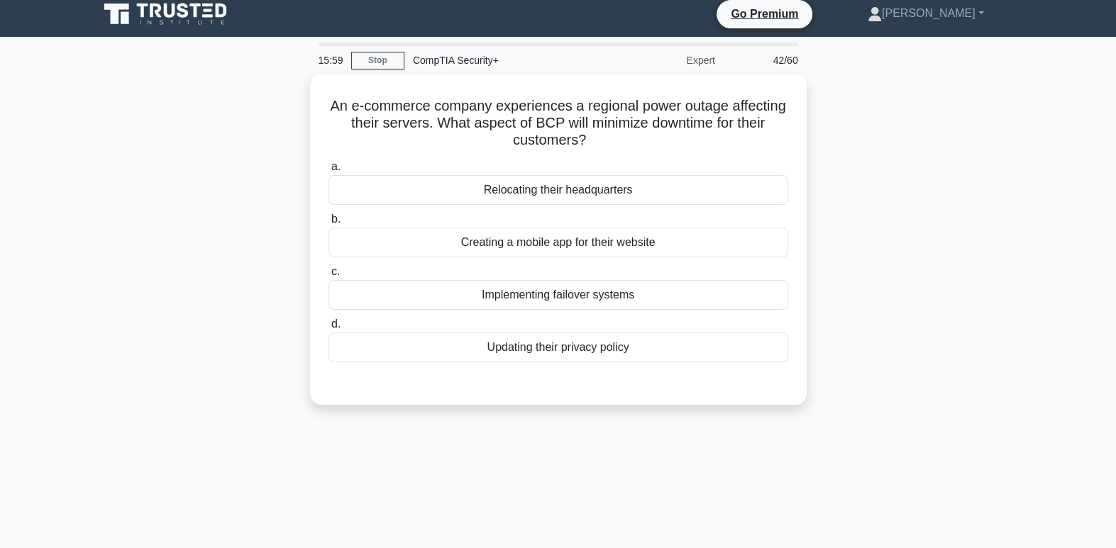
scroll to position [0, 0]
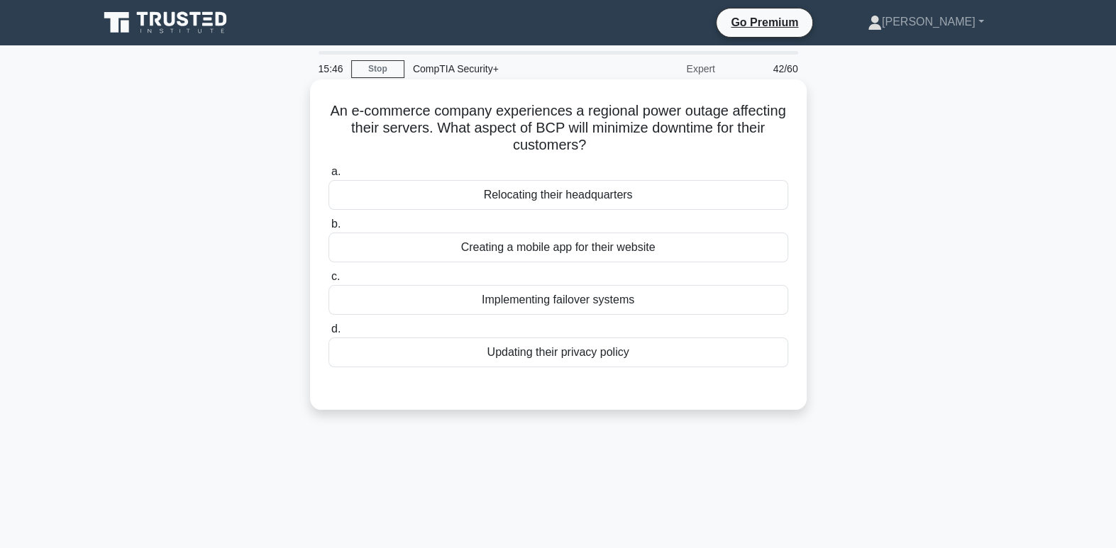
click at [628, 299] on div "Implementing failover systems" at bounding box center [558, 300] width 460 height 30
click at [328, 282] on input "c. Implementing failover systems" at bounding box center [328, 276] width 0 height 9
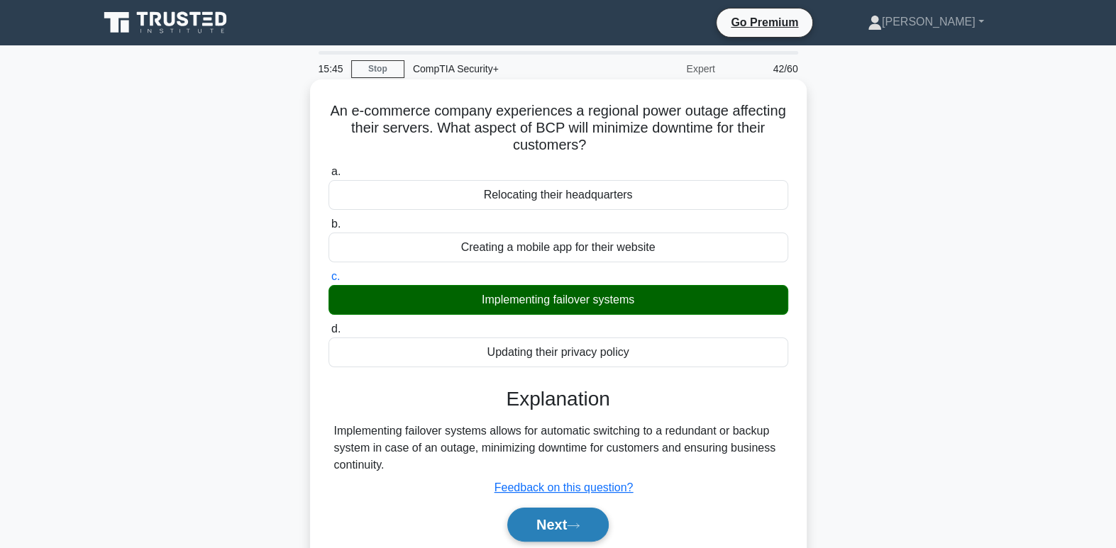
click at [584, 540] on button "Next" at bounding box center [557, 525] width 101 height 34
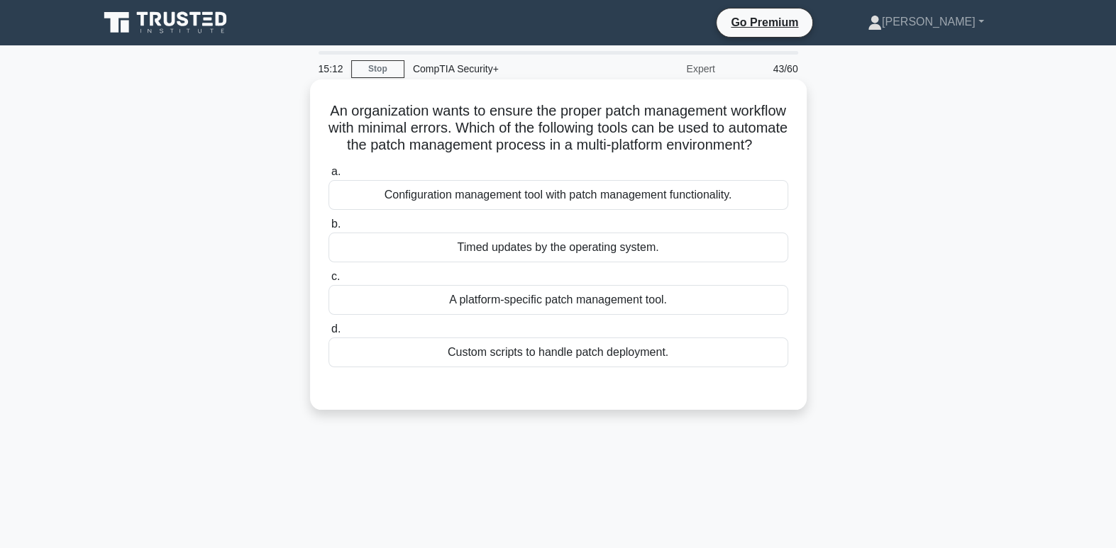
click at [616, 210] on div "Configuration management tool with patch management functionality." at bounding box center [558, 195] width 460 height 30
click at [328, 177] on input "a. Configuration management tool with patch management functionality." at bounding box center [328, 171] width 0 height 9
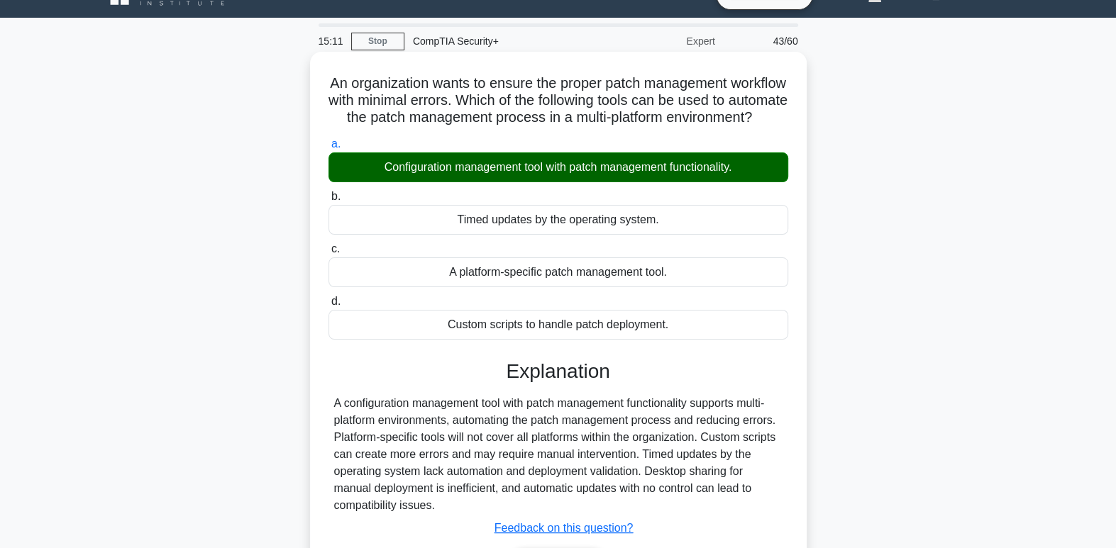
scroll to position [101, 0]
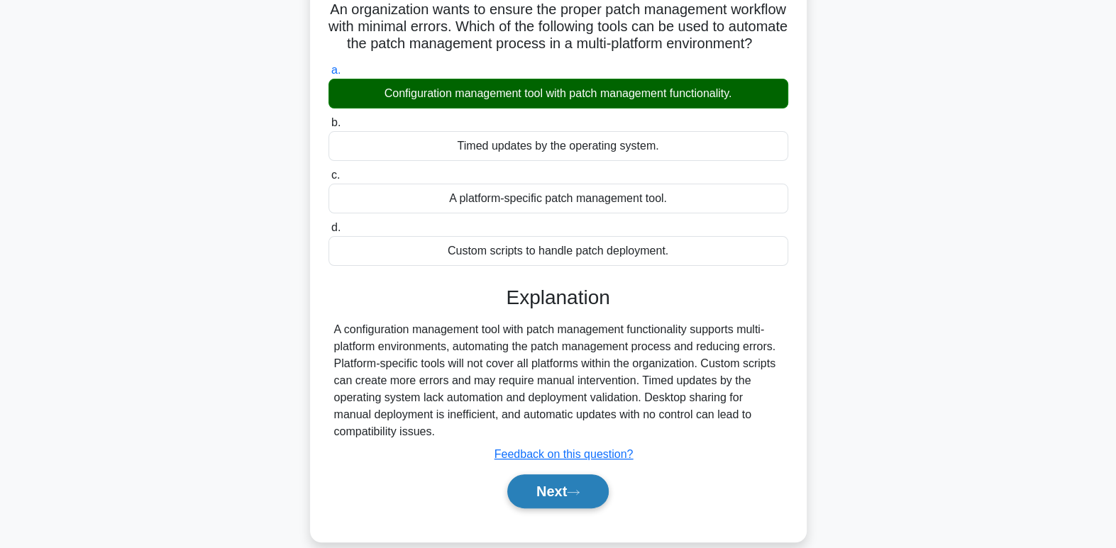
click at [579, 496] on icon at bounding box center [573, 493] width 13 height 8
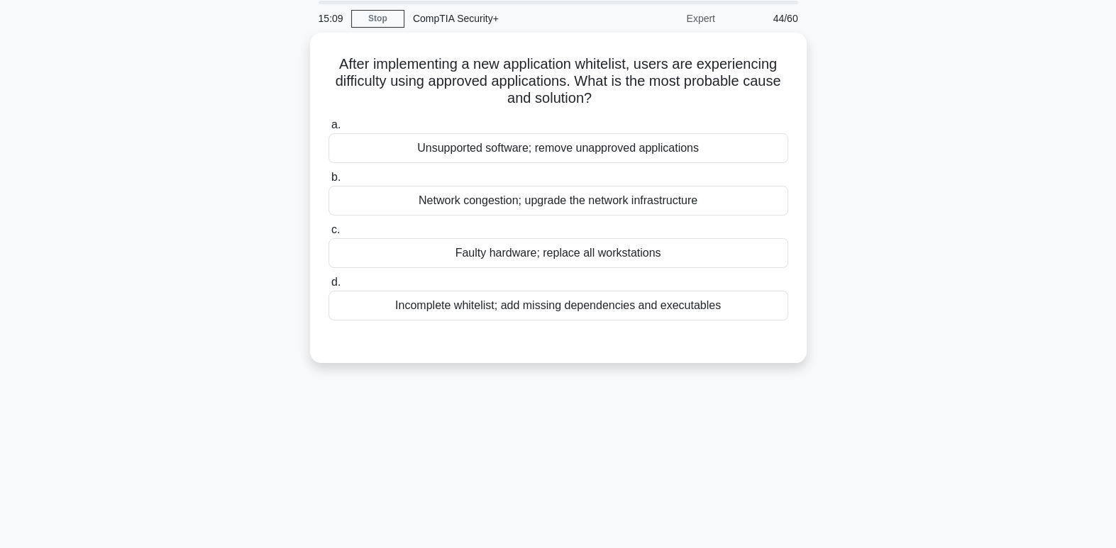
scroll to position [0, 0]
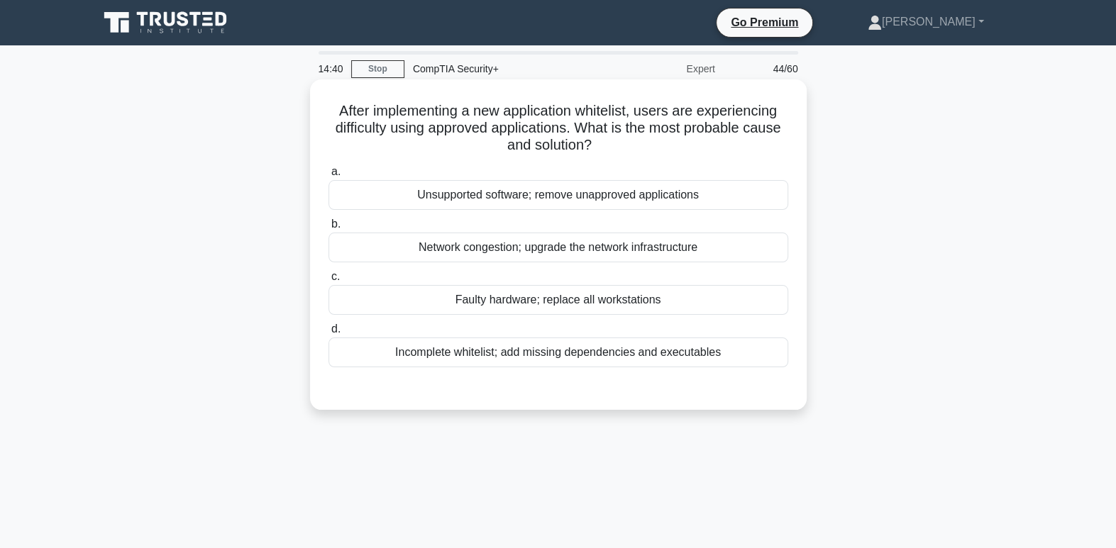
click at [666, 355] on div "Incomplete whitelist; add missing dependencies and executables" at bounding box center [558, 353] width 460 height 30
click at [328, 334] on input "d. Incomplete whitelist; add missing dependencies and executables" at bounding box center [328, 329] width 0 height 9
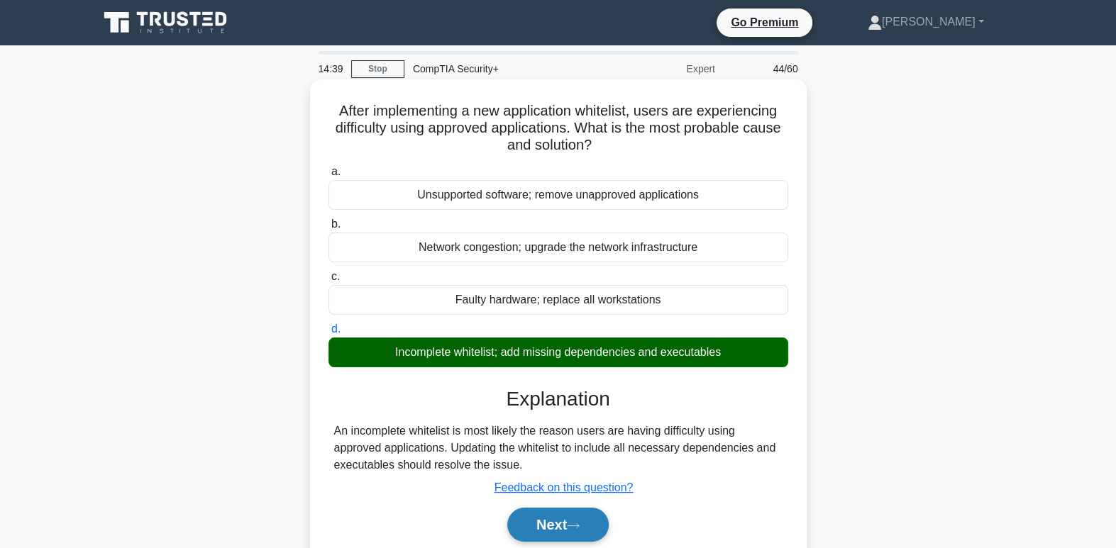
click at [572, 530] on button "Next" at bounding box center [557, 525] width 101 height 34
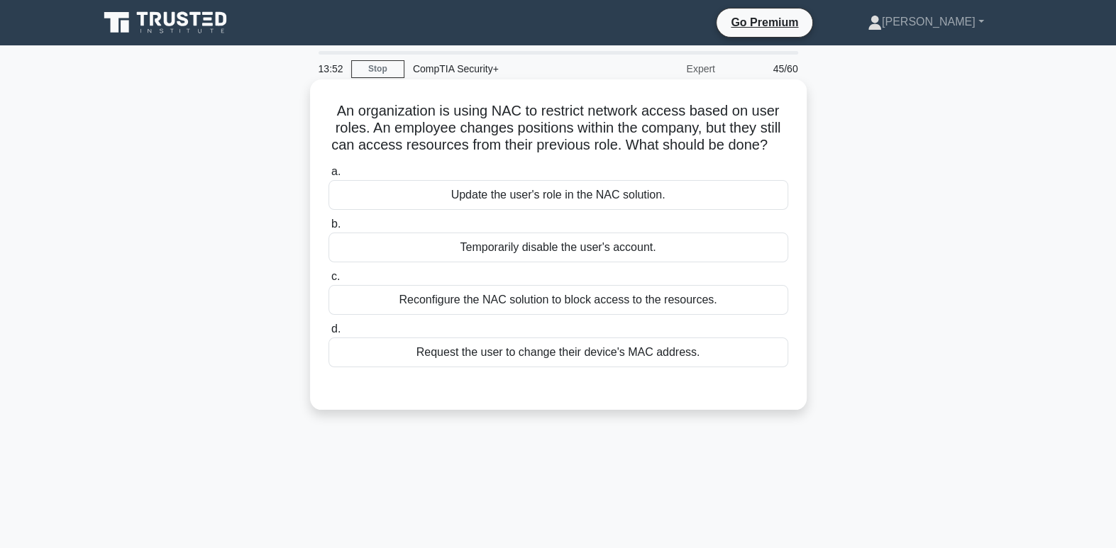
click at [542, 190] on div "Update the user's role in the NAC solution." at bounding box center [558, 195] width 460 height 30
click at [328, 177] on input "a. Update the user's role in the NAC solution." at bounding box center [328, 171] width 0 height 9
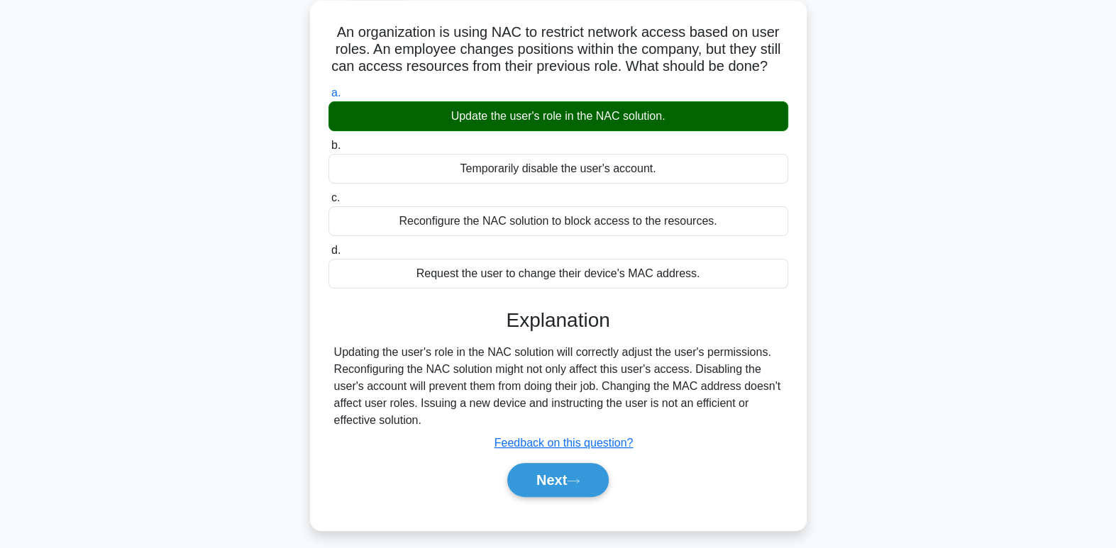
scroll to position [104, 0]
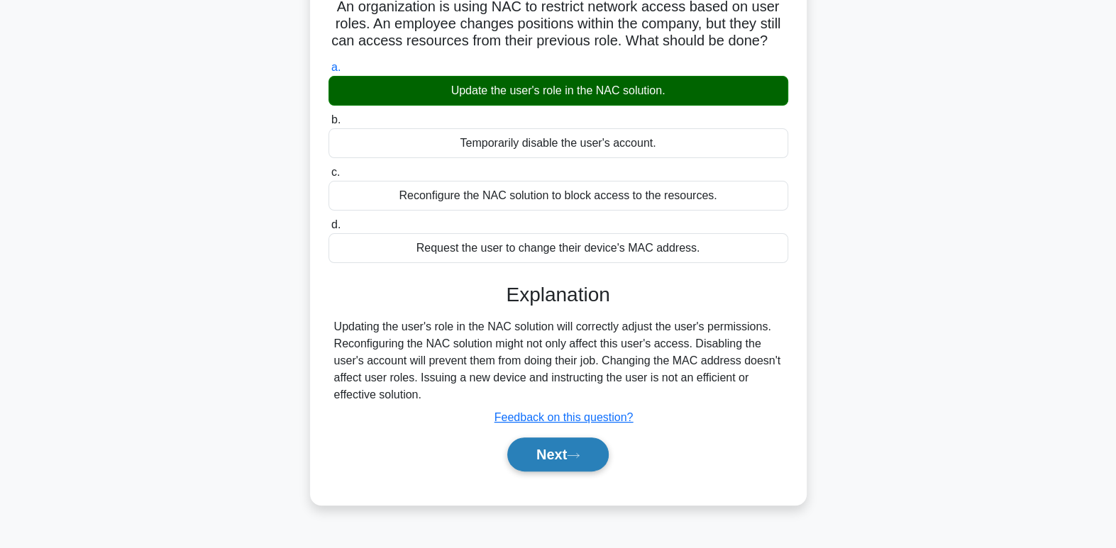
click at [593, 456] on button "Next" at bounding box center [557, 455] width 101 height 34
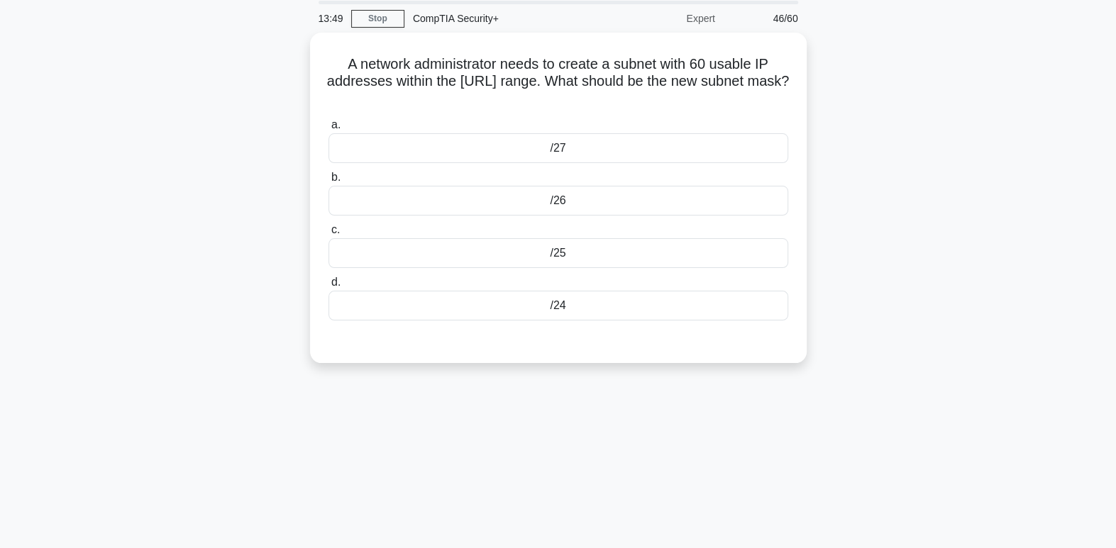
scroll to position [0, 0]
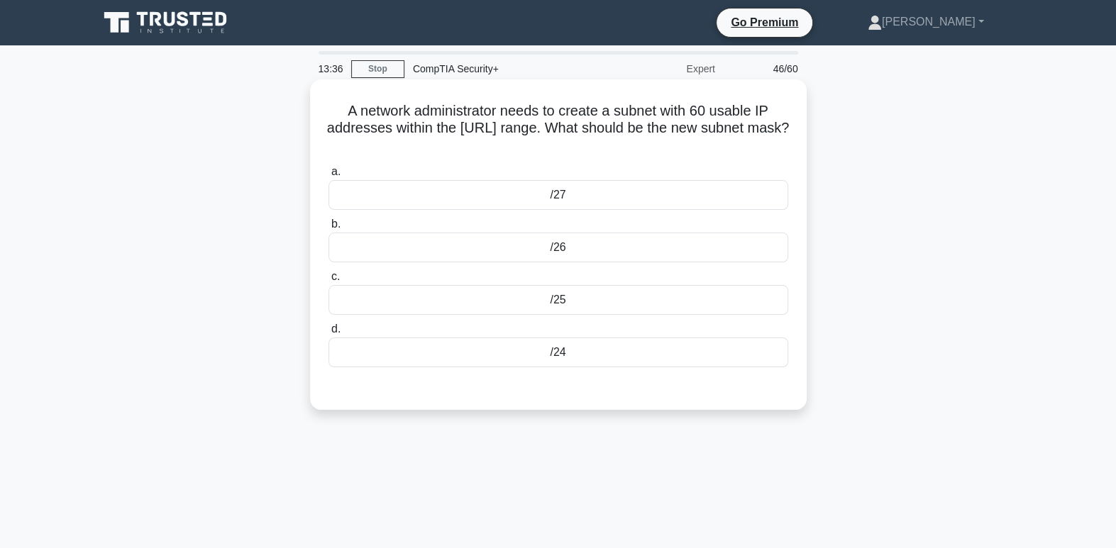
click at [723, 357] on div "/24" at bounding box center [558, 353] width 460 height 30
click at [328, 334] on input "d. /24" at bounding box center [328, 329] width 0 height 9
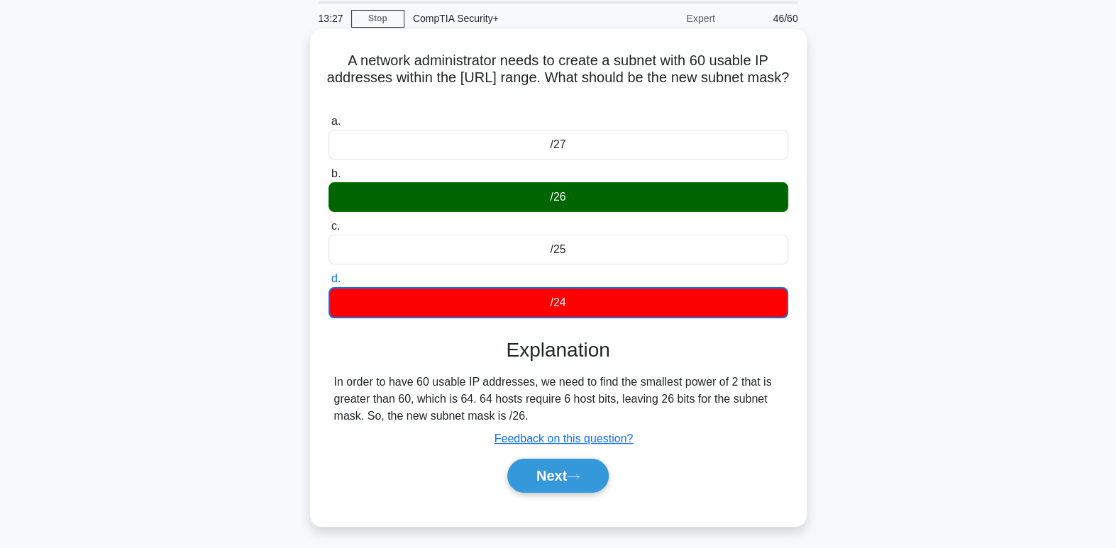
scroll to position [60, 0]
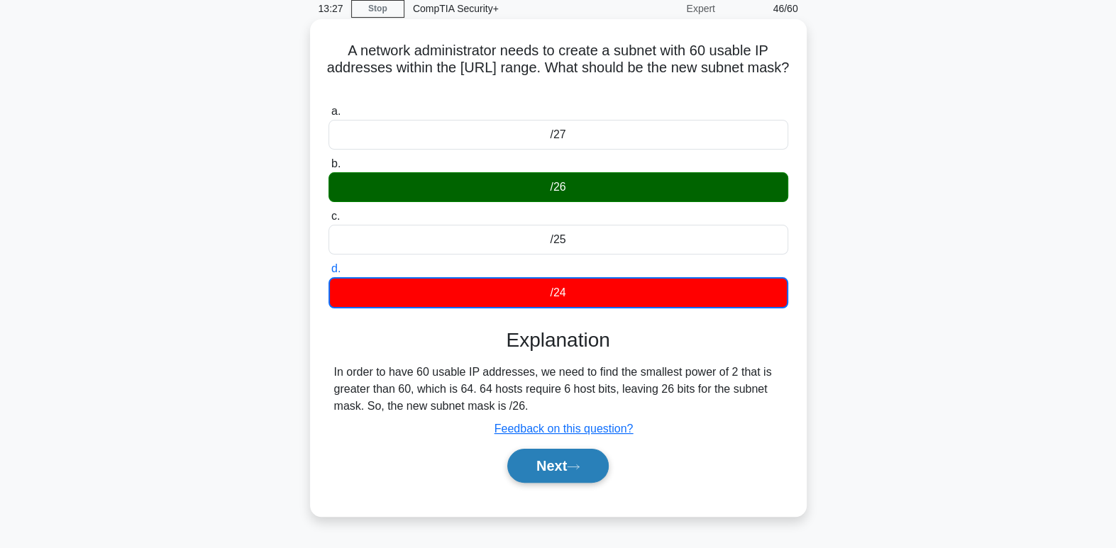
click at [585, 474] on button "Next" at bounding box center [557, 466] width 101 height 34
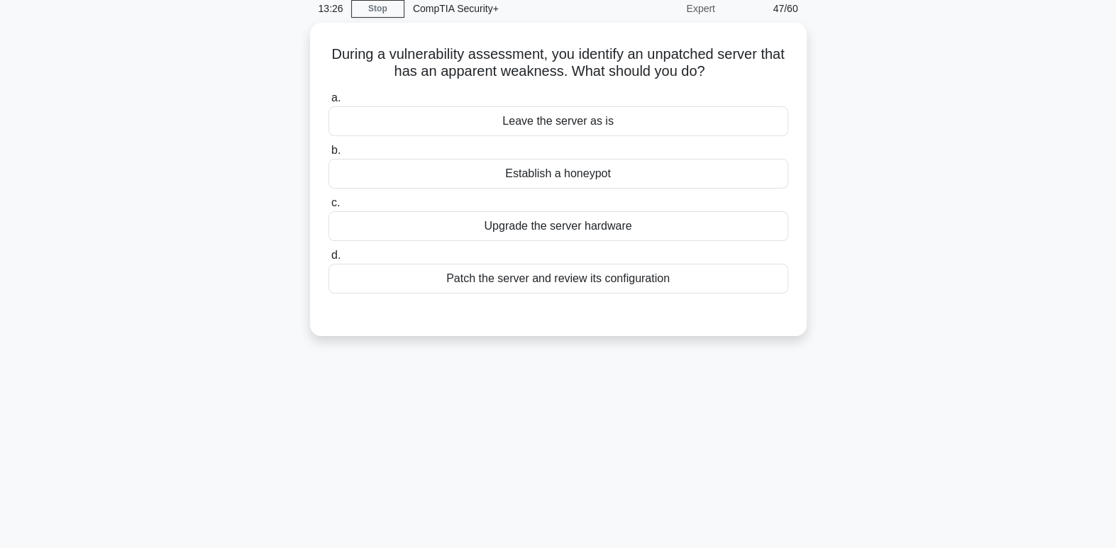
scroll to position [0, 0]
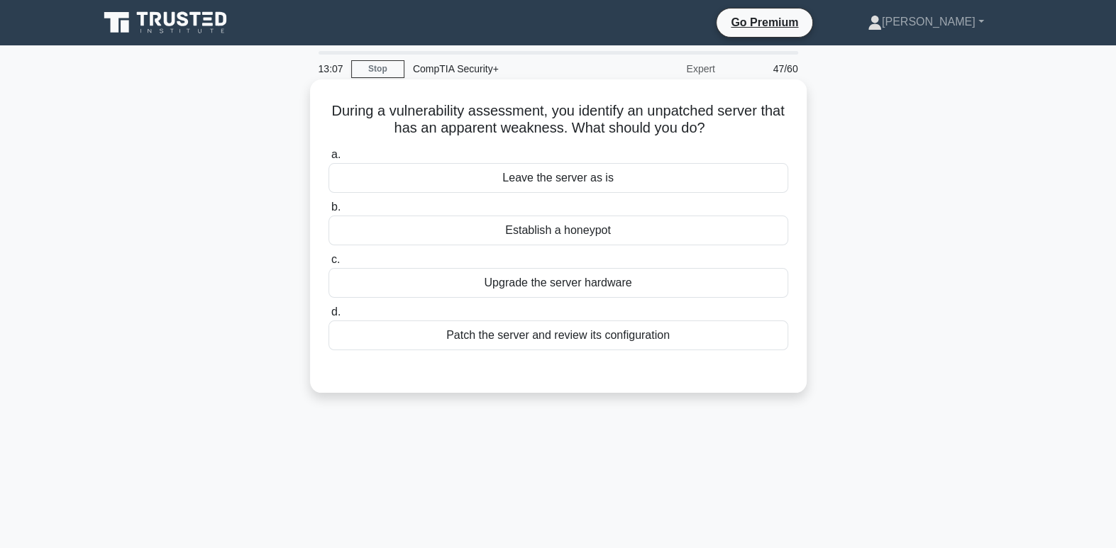
click at [648, 336] on div "Patch the server and review its configuration" at bounding box center [558, 336] width 460 height 30
click at [328, 317] on input "d. Patch the server and review its configuration" at bounding box center [328, 312] width 0 height 9
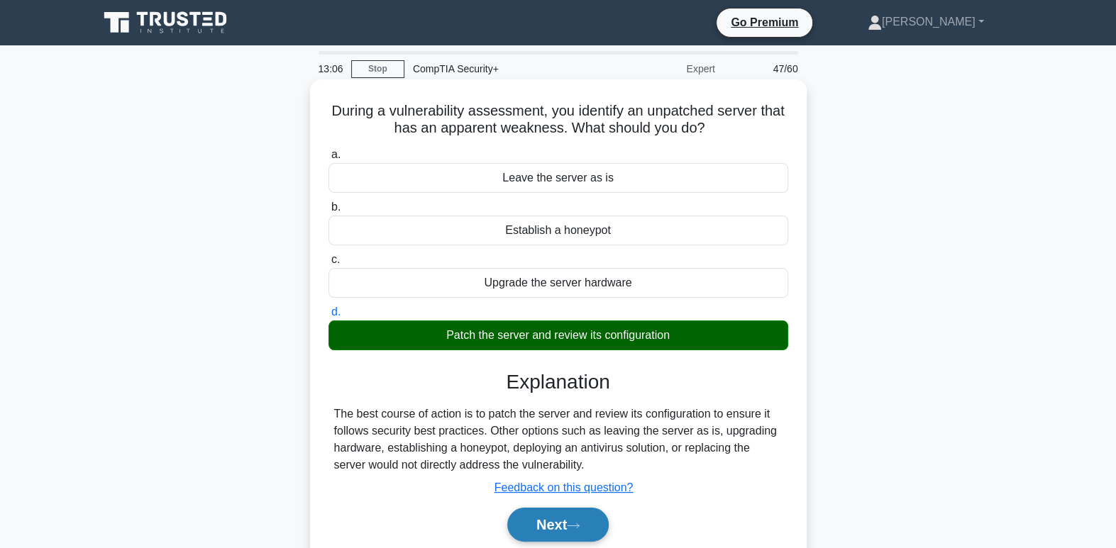
click at [582, 530] on button "Next" at bounding box center [557, 525] width 101 height 34
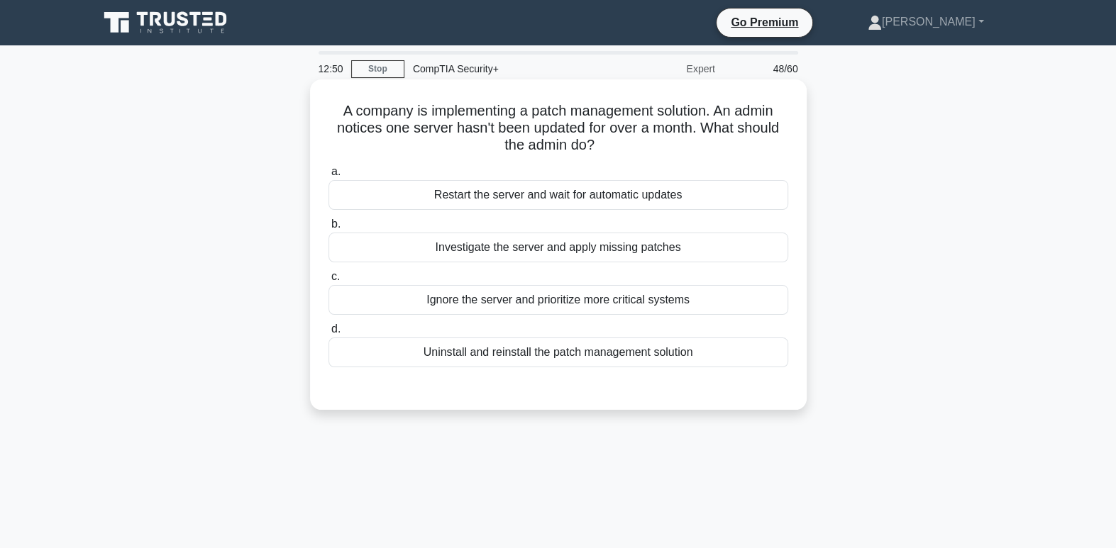
click at [614, 251] on div "Investigate the server and apply missing patches" at bounding box center [558, 248] width 460 height 30
click at [328, 229] on input "b. Investigate the server and apply missing patches" at bounding box center [328, 224] width 0 height 9
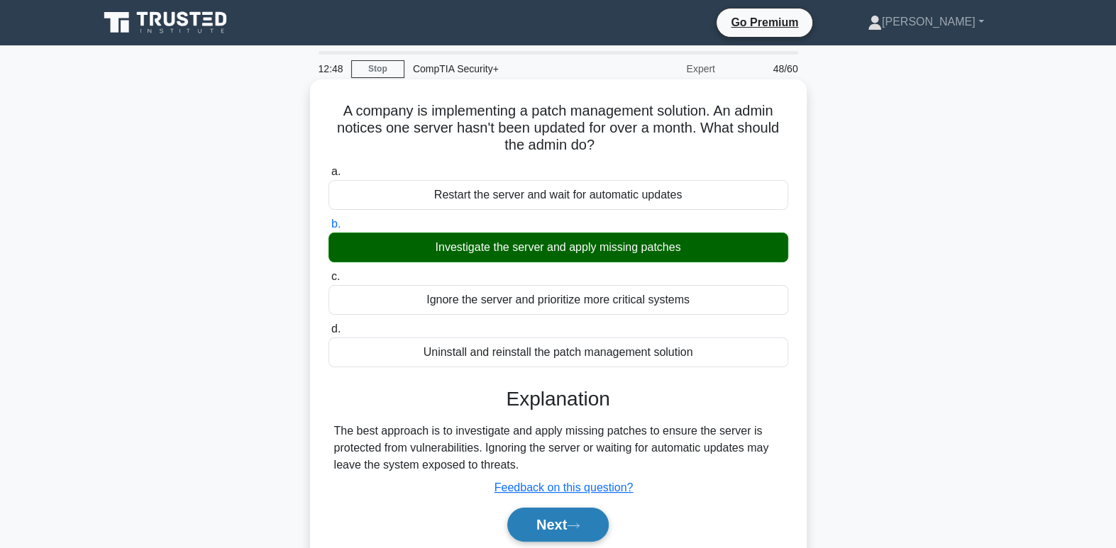
click at [583, 516] on button "Next" at bounding box center [557, 525] width 101 height 34
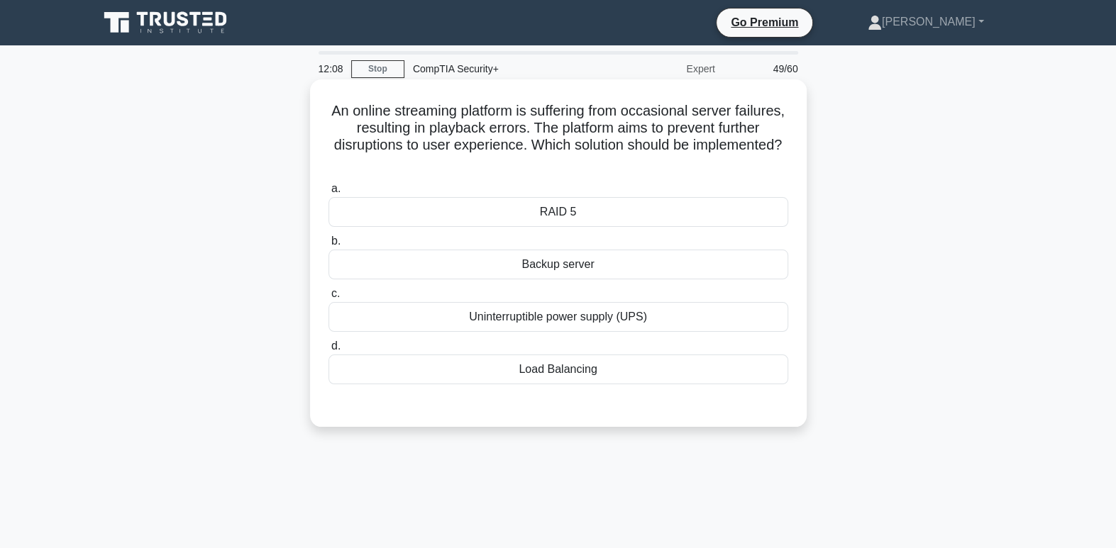
click at [622, 322] on div "Uninterruptible power supply (UPS)" at bounding box center [558, 317] width 460 height 30
click at [328, 299] on input "c. Uninterruptible power supply (UPS)" at bounding box center [328, 293] width 0 height 9
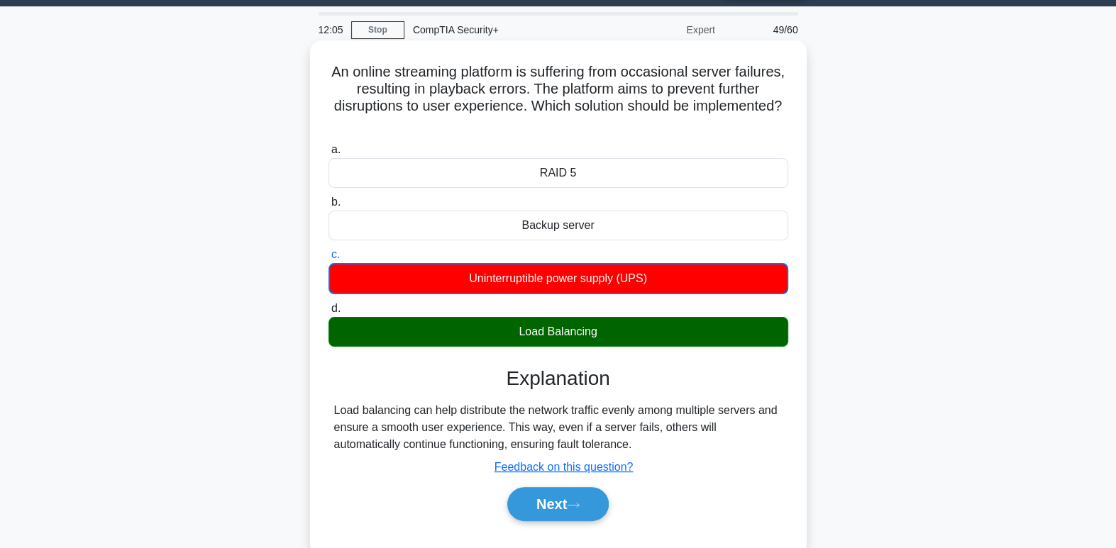
scroll to position [52, 0]
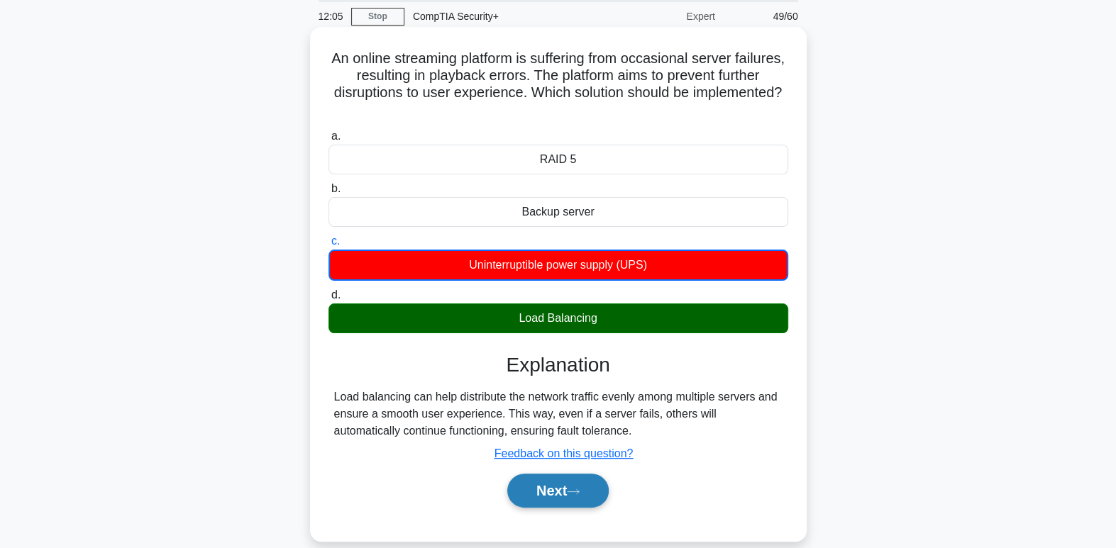
click at [564, 491] on button "Next" at bounding box center [557, 491] width 101 height 34
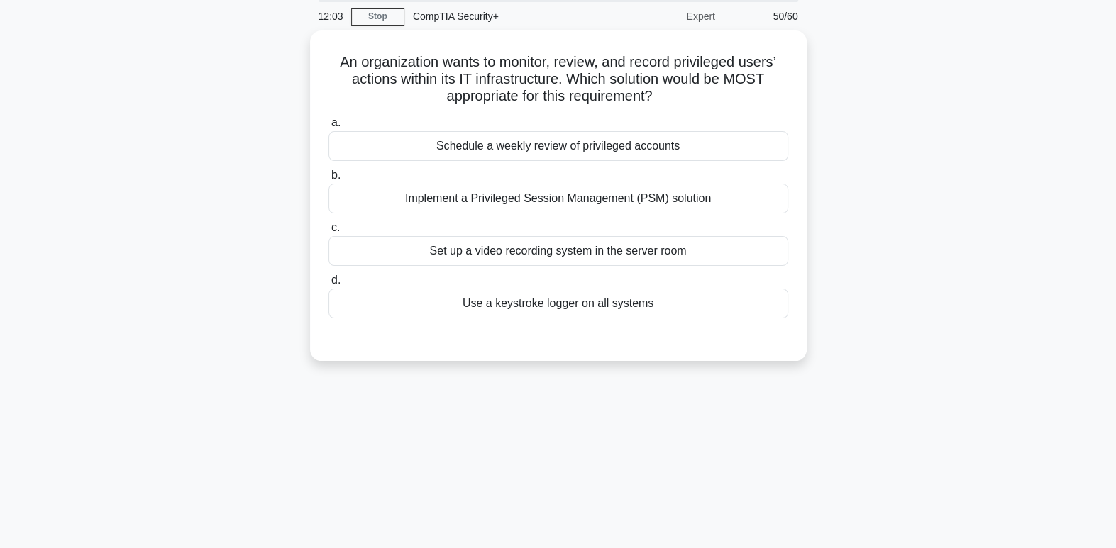
scroll to position [0, 0]
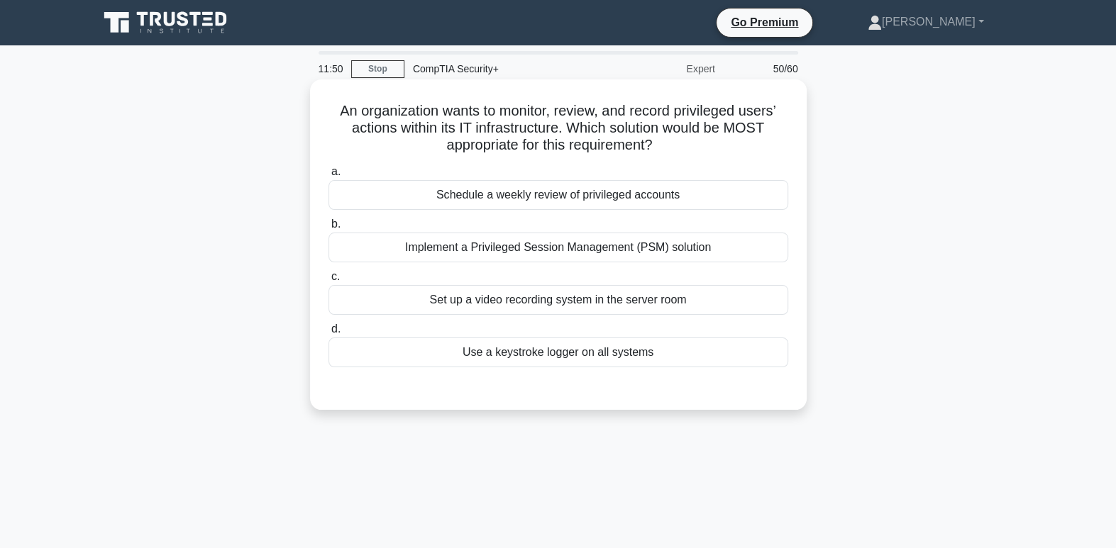
click at [601, 255] on div "Implement a Privileged Session Management (PSM) solution" at bounding box center [558, 248] width 460 height 30
click at [328, 229] on input "b. Implement a Privileged Session Management (PSM) solution" at bounding box center [328, 224] width 0 height 9
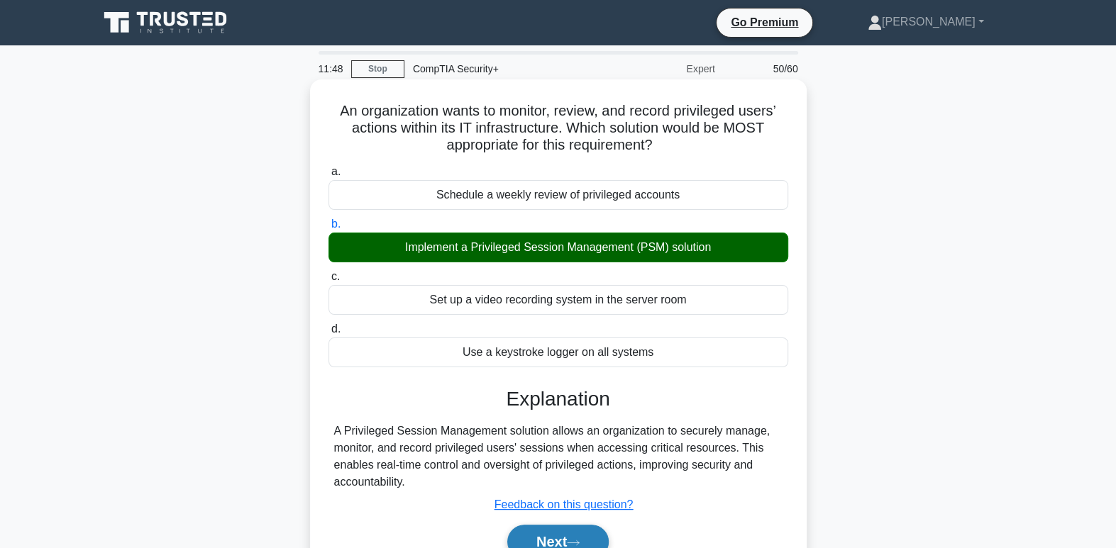
click at [571, 535] on button "Next" at bounding box center [557, 542] width 101 height 34
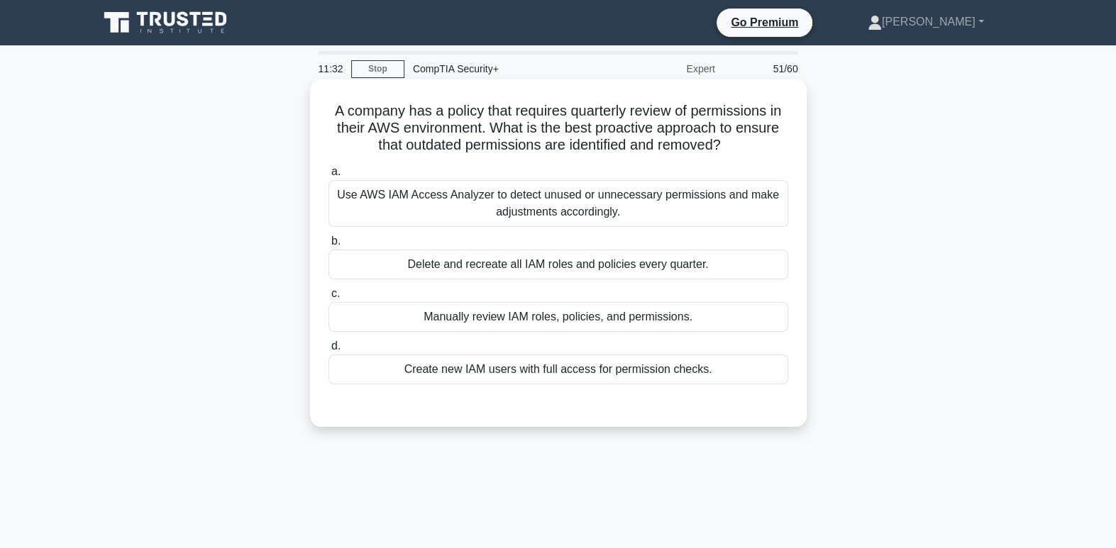
click at [648, 205] on div "Use AWS IAM Access Analyzer to detect unused or unnecessary permissions and mak…" at bounding box center [558, 203] width 460 height 47
click at [328, 177] on input "a. Use AWS IAM Access Analyzer to detect unused or unnecessary permissions and …" at bounding box center [328, 171] width 0 height 9
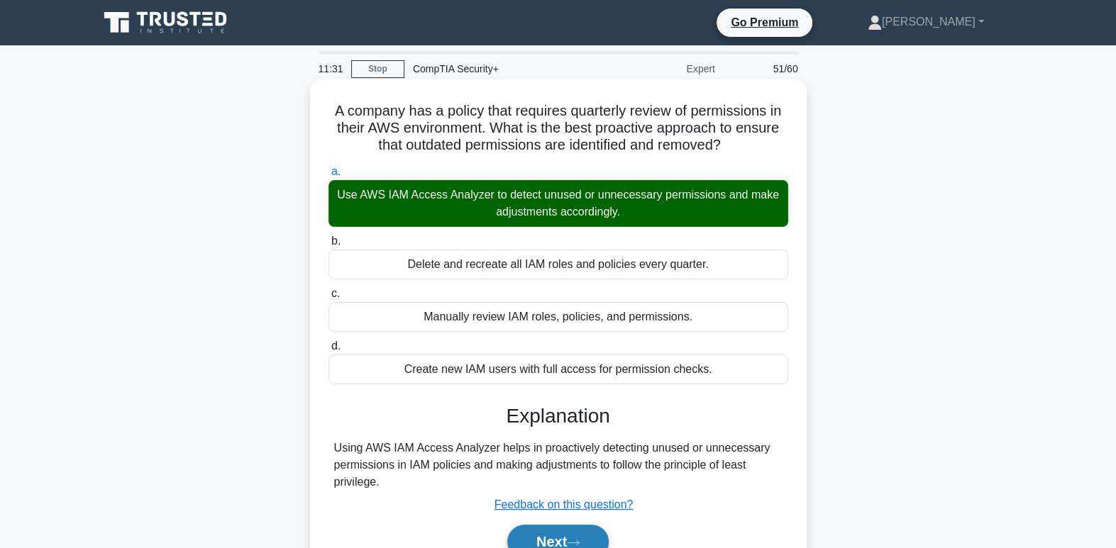
click at [586, 546] on button "Next" at bounding box center [557, 542] width 101 height 34
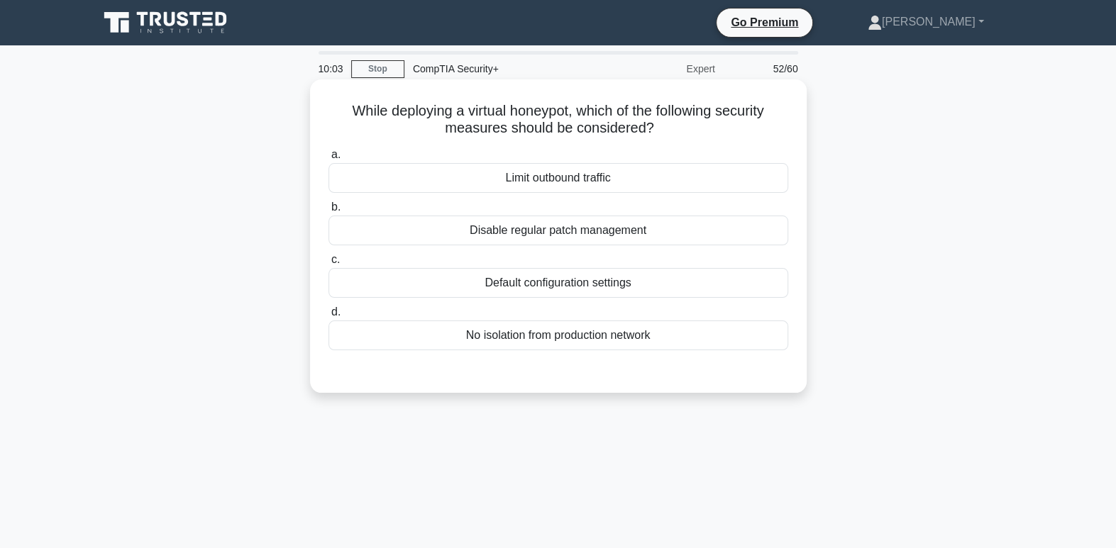
click at [590, 235] on div "Disable regular patch management" at bounding box center [558, 231] width 460 height 30
click at [328, 212] on input "b. Disable regular patch management" at bounding box center [328, 207] width 0 height 9
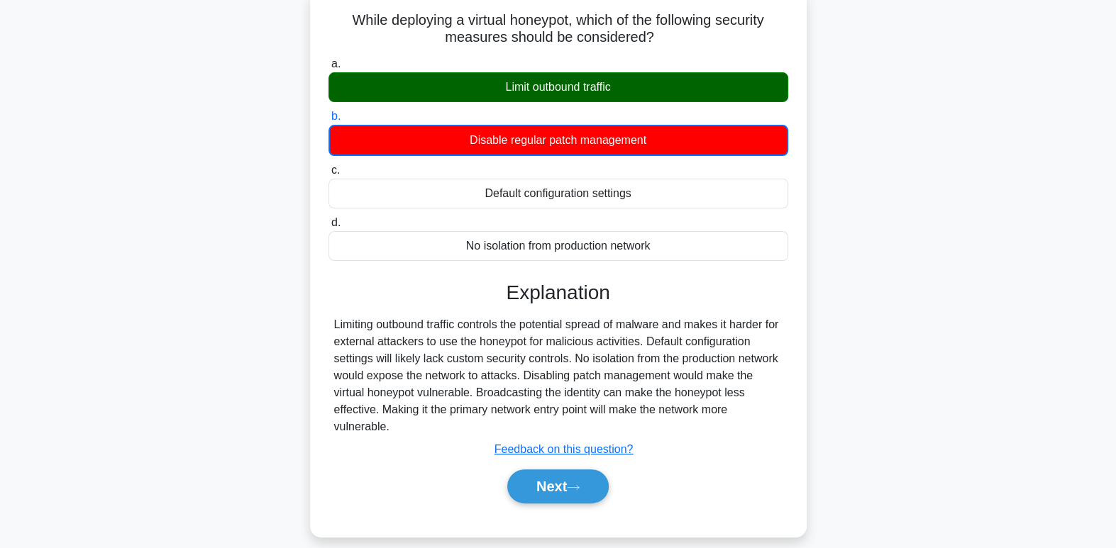
scroll to position [101, 0]
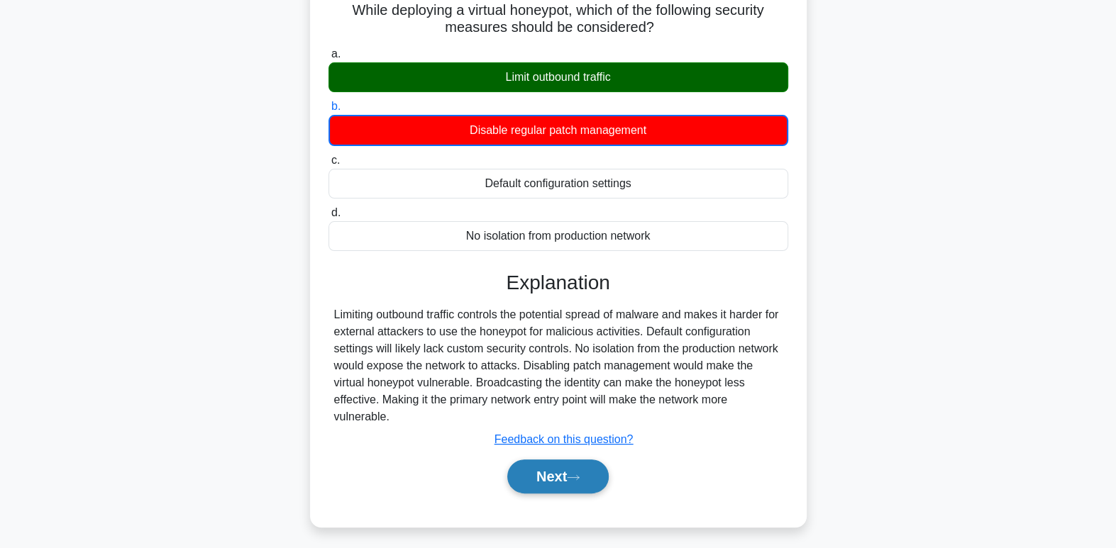
click at [582, 483] on button "Next" at bounding box center [557, 477] width 101 height 34
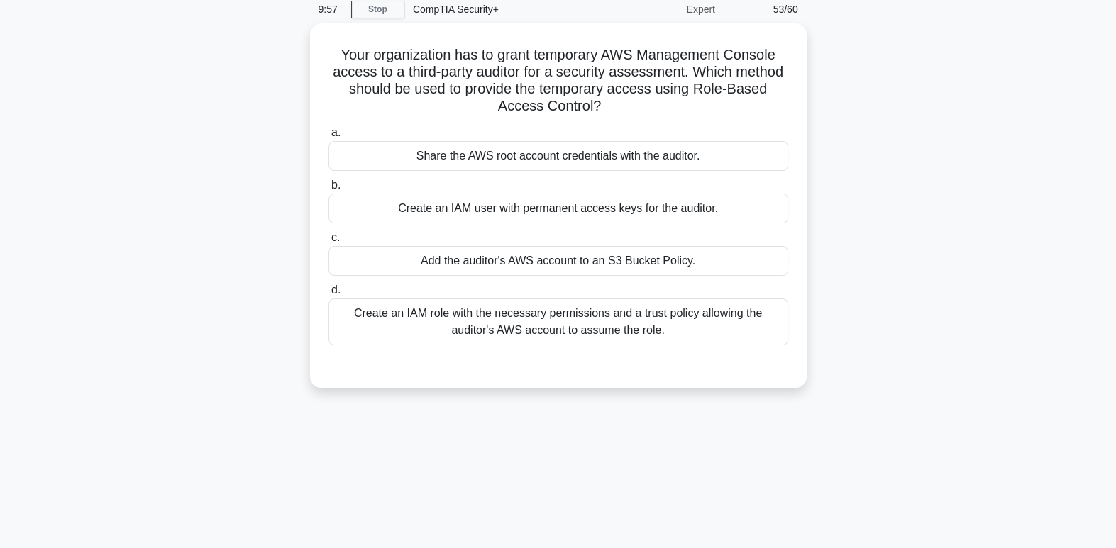
scroll to position [0, 0]
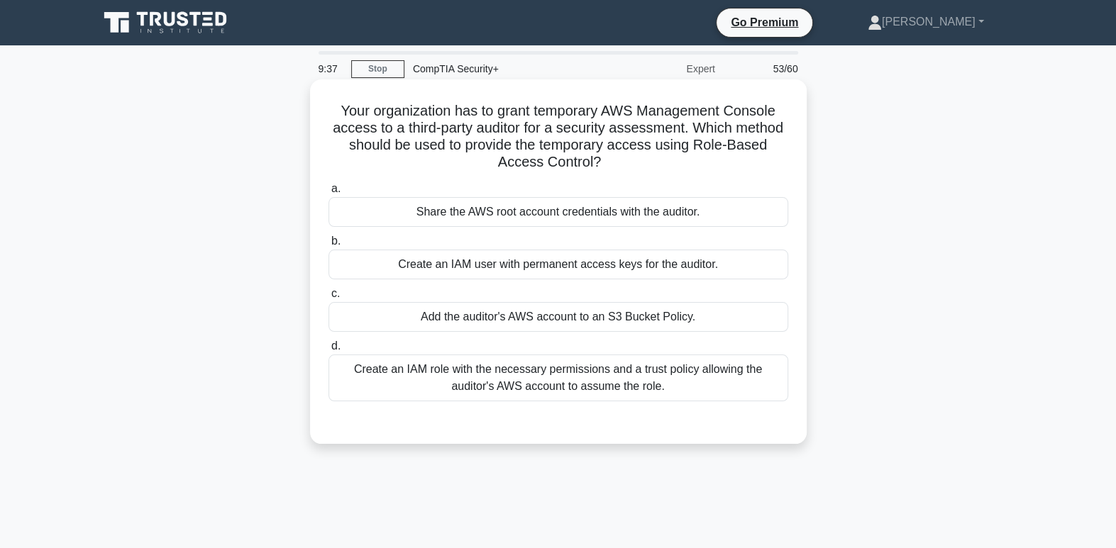
click at [585, 391] on div "Create an IAM role with the necessary permissions and a trust policy allowing t…" at bounding box center [558, 378] width 460 height 47
click at [328, 351] on input "d. Create an IAM role with the necessary permissions and a trust policy allowin…" at bounding box center [328, 346] width 0 height 9
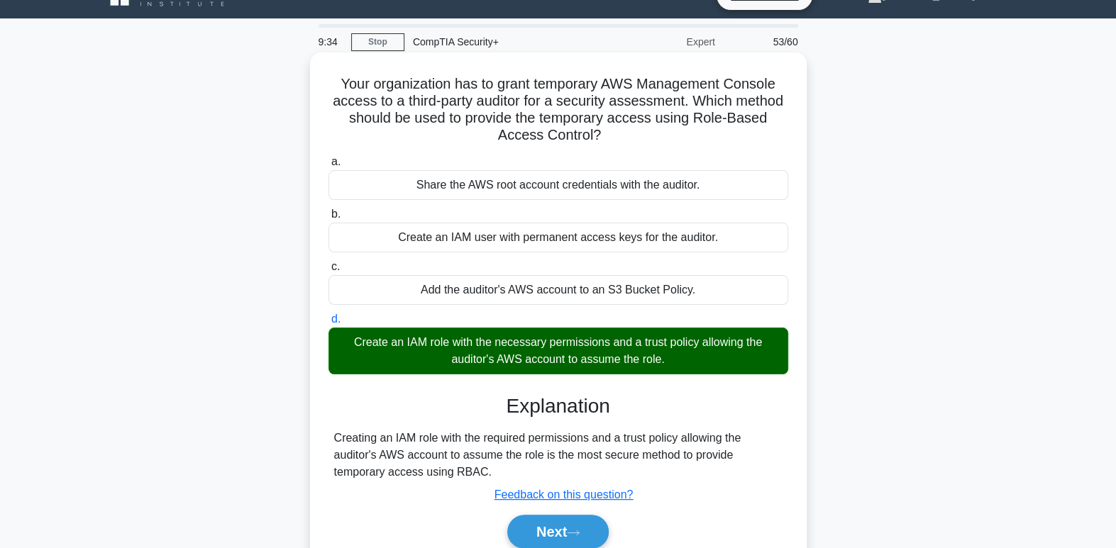
scroll to position [98, 0]
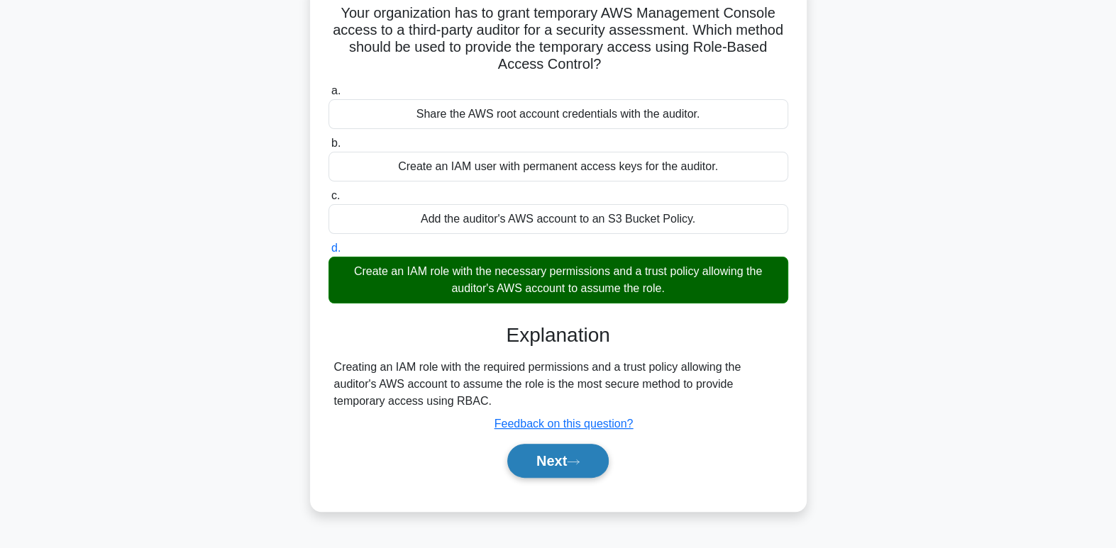
click at [601, 451] on button "Next" at bounding box center [557, 461] width 101 height 34
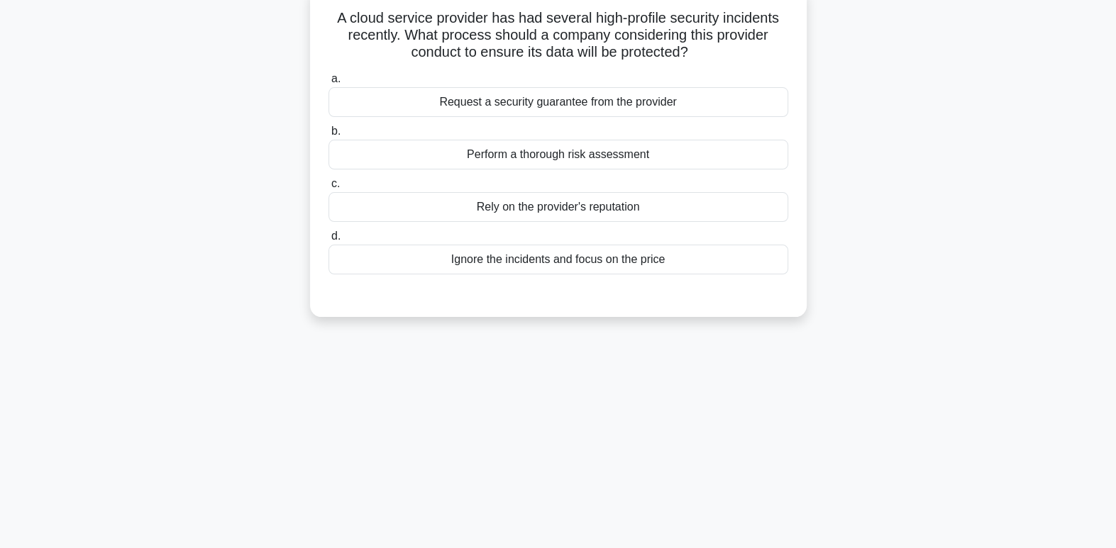
scroll to position [0, 0]
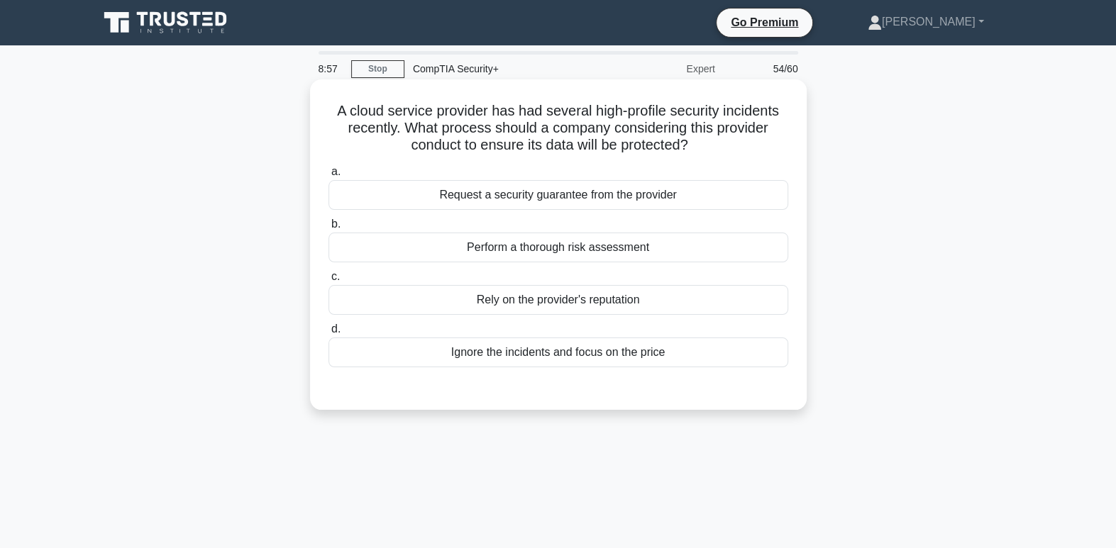
click at [718, 205] on div "Request a security guarantee from the provider" at bounding box center [558, 195] width 460 height 30
click at [328, 177] on input "a. Request a security guarantee from the provider" at bounding box center [328, 171] width 0 height 9
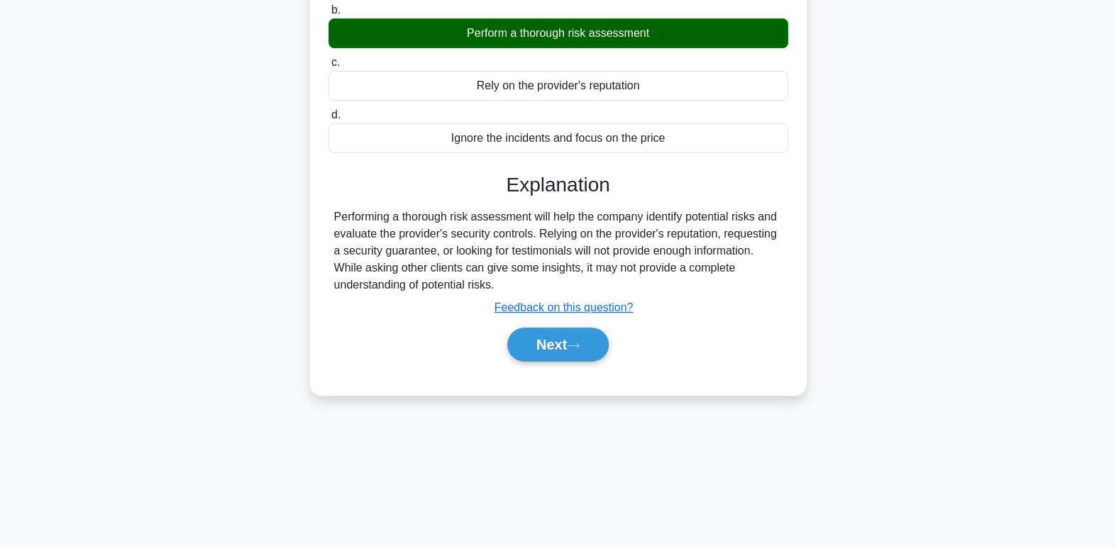
scroll to position [217, 0]
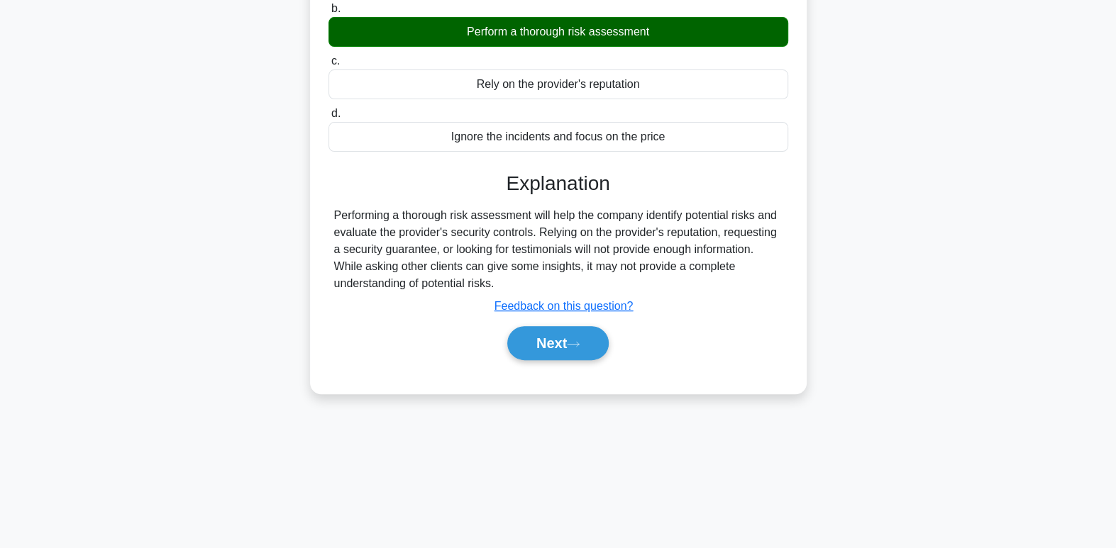
click at [562, 321] on div "Next" at bounding box center [558, 343] width 460 height 45
click at [562, 340] on button "Next" at bounding box center [557, 343] width 101 height 34
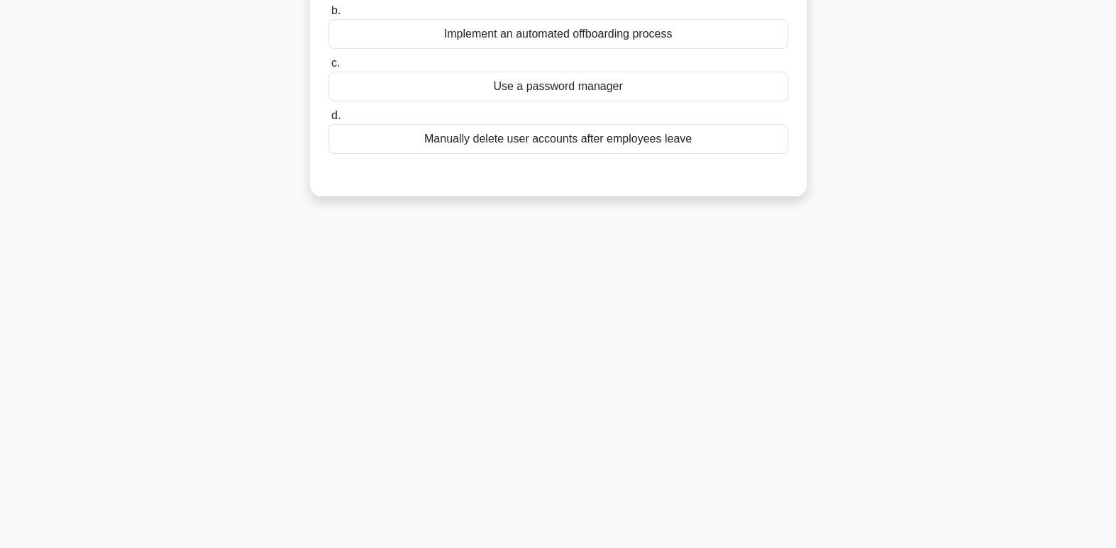
scroll to position [0, 0]
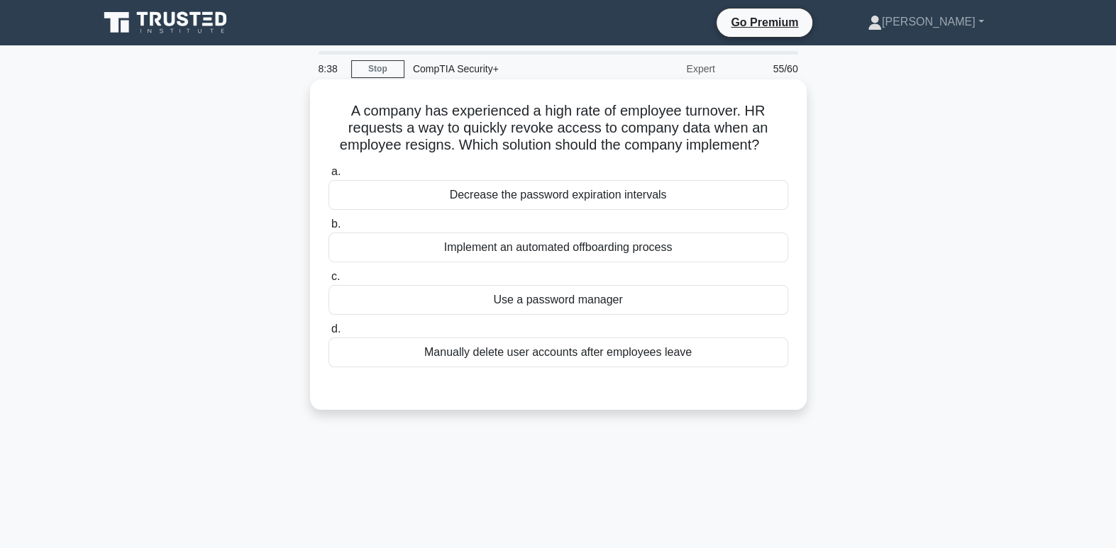
click at [608, 245] on div "Implement an automated offboarding process" at bounding box center [558, 248] width 460 height 30
click at [328, 229] on input "b. Implement an automated offboarding process" at bounding box center [328, 224] width 0 height 9
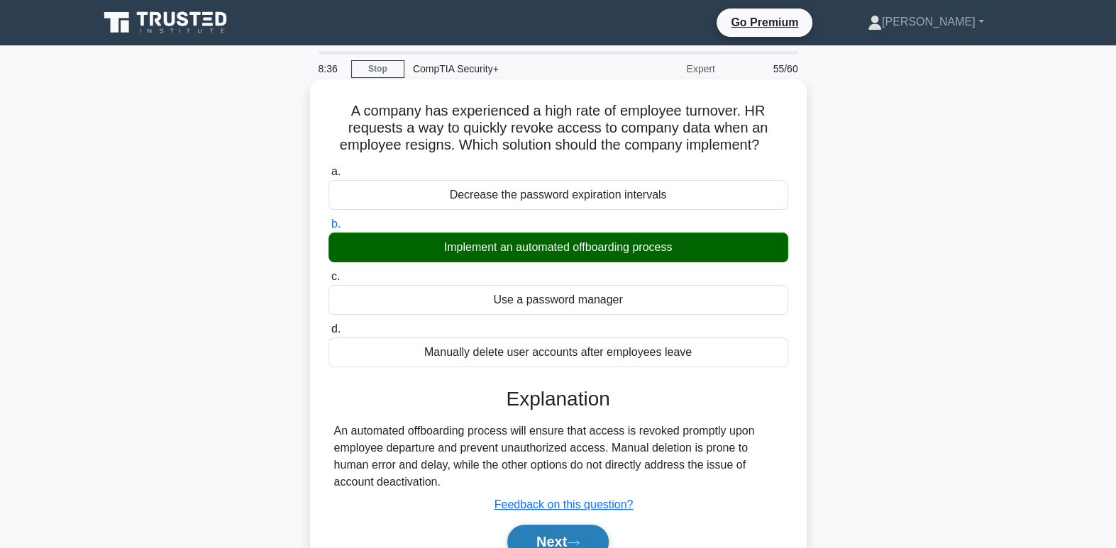
click at [582, 533] on button "Next" at bounding box center [557, 542] width 101 height 34
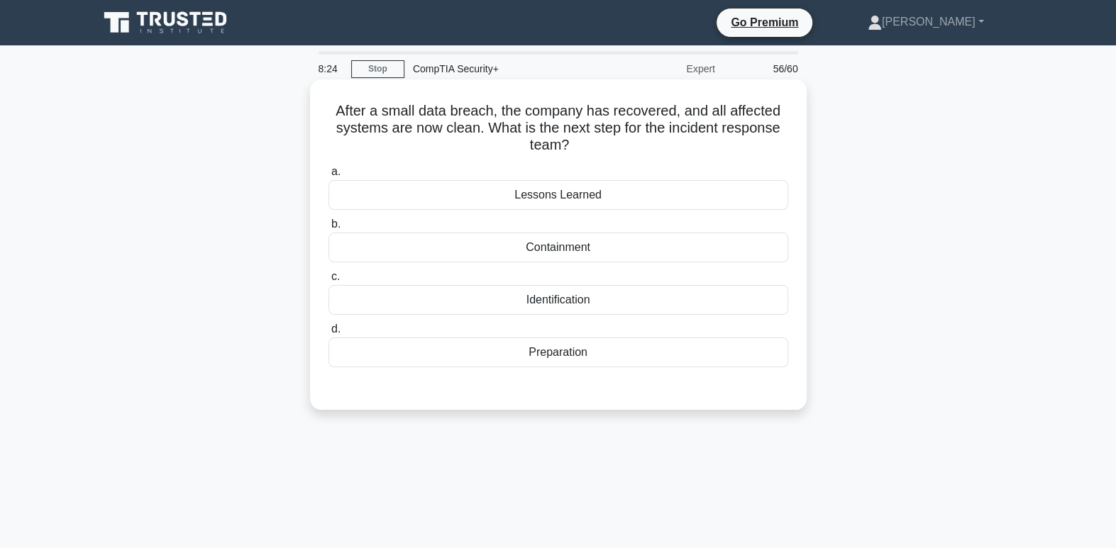
click at [573, 191] on div "Lessons Learned" at bounding box center [558, 195] width 460 height 30
click at [328, 177] on input "a. Lessons Learned" at bounding box center [328, 171] width 0 height 9
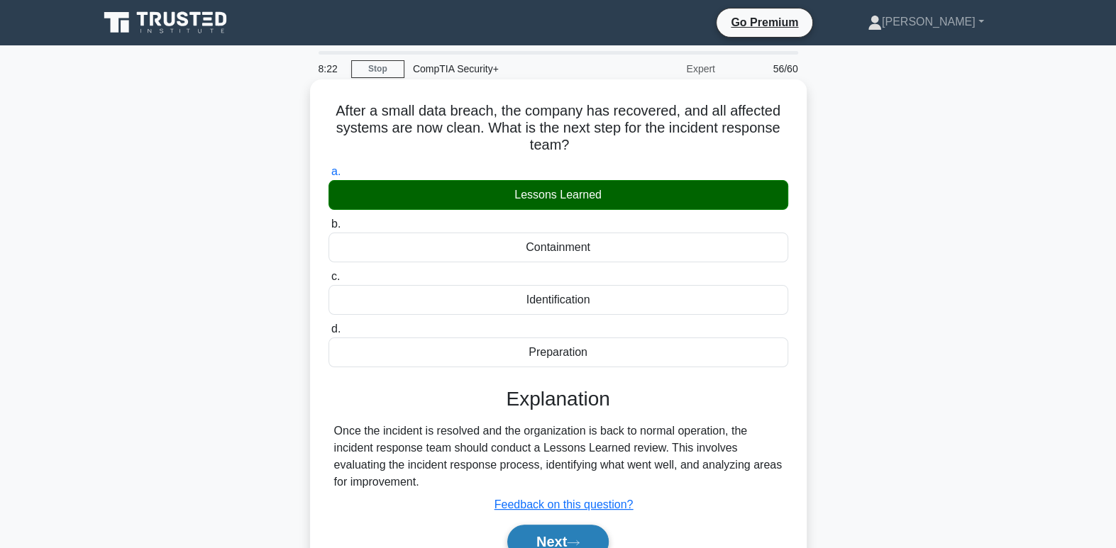
click at [587, 530] on button "Next" at bounding box center [557, 542] width 101 height 34
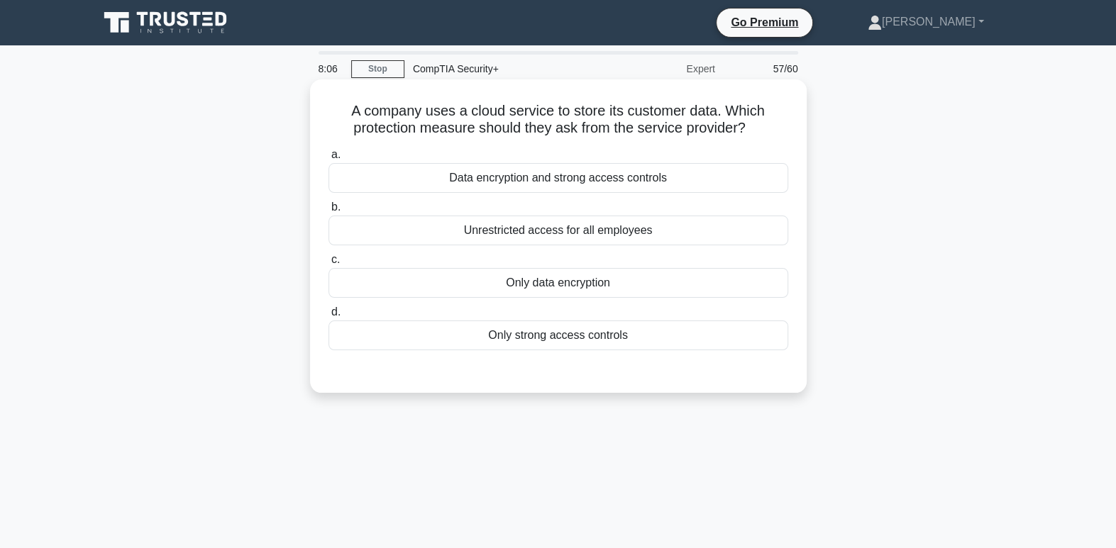
click at [608, 174] on div "Data encryption and strong access controls" at bounding box center [558, 178] width 460 height 30
click at [328, 160] on input "a. Data encryption and strong access controls" at bounding box center [328, 154] width 0 height 9
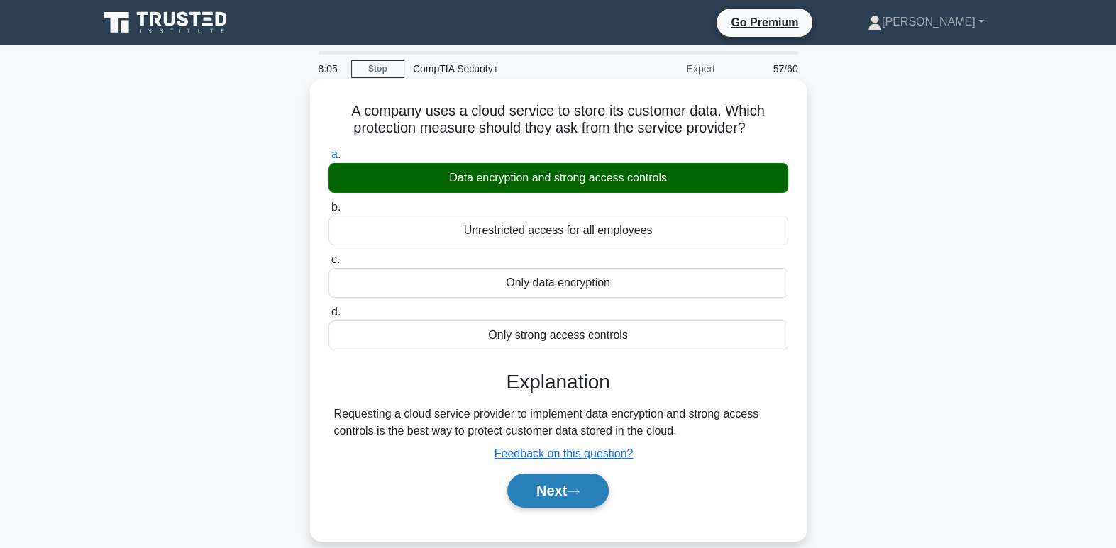
click at [562, 495] on button "Next" at bounding box center [557, 491] width 101 height 34
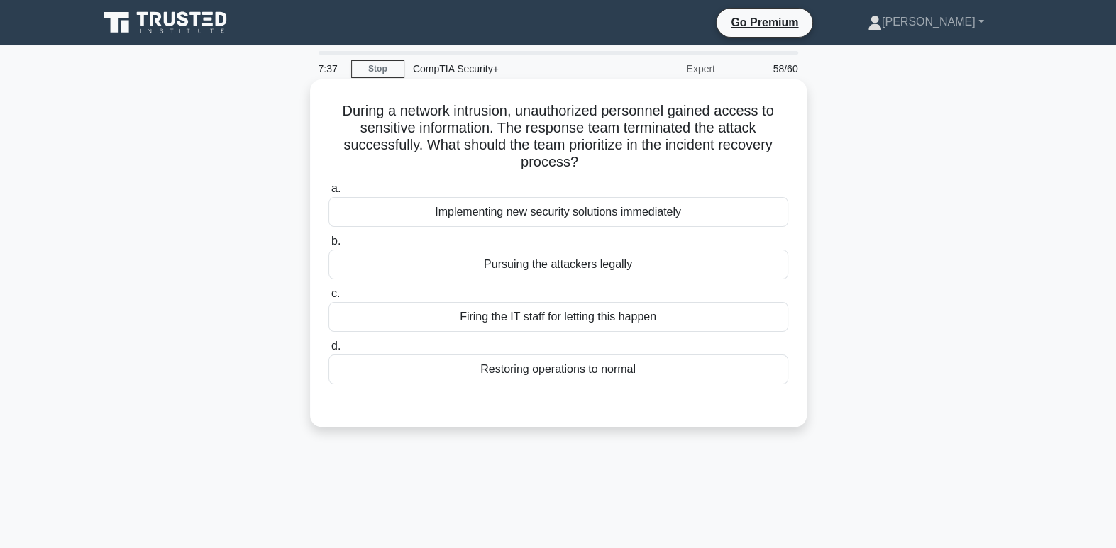
click at [608, 374] on div "Restoring operations to normal" at bounding box center [558, 370] width 460 height 30
click at [328, 351] on input "d. Restoring operations to normal" at bounding box center [328, 346] width 0 height 9
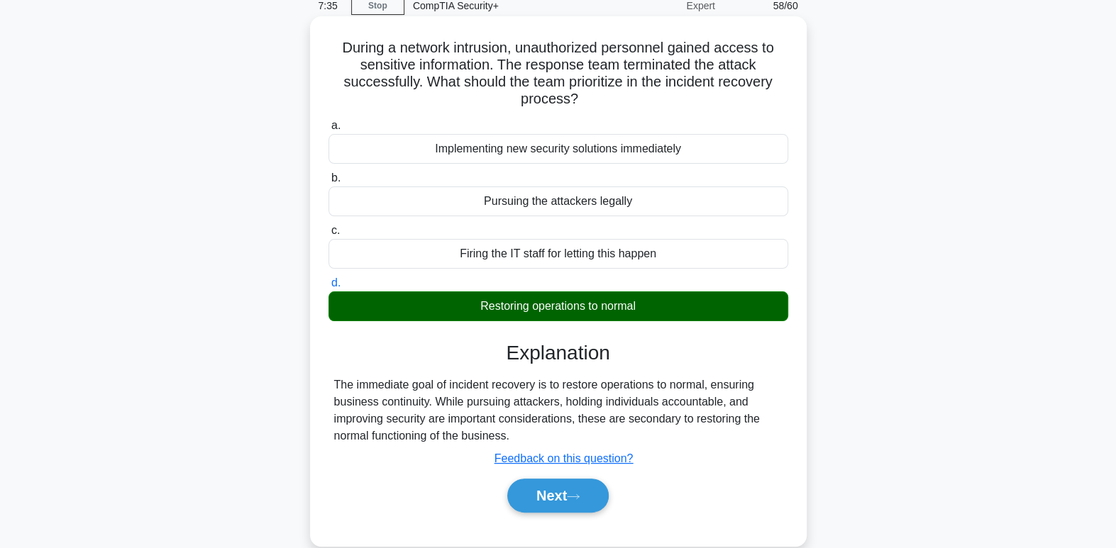
scroll to position [94, 0]
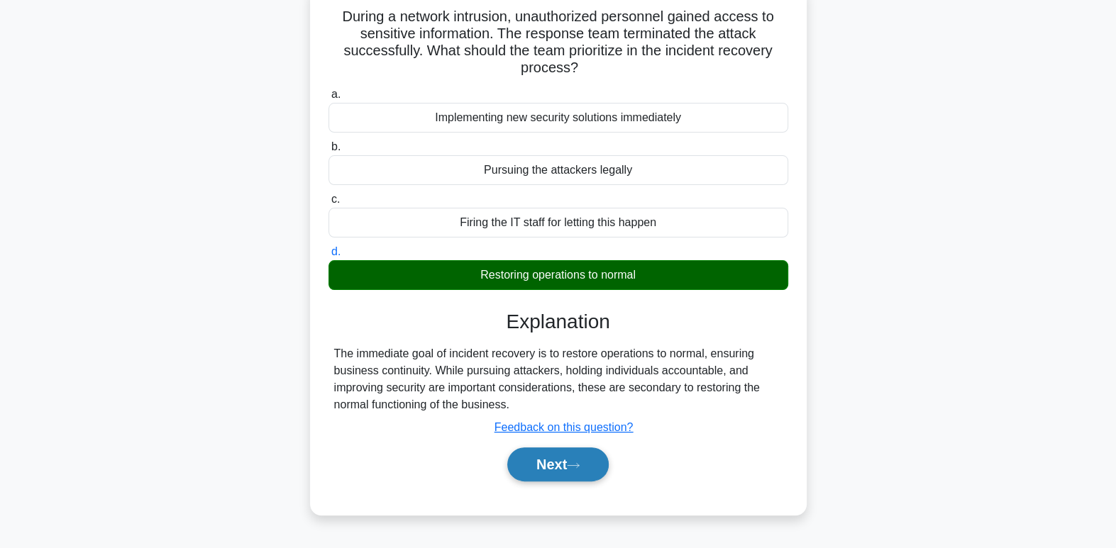
click at [587, 465] on button "Next" at bounding box center [557, 465] width 101 height 34
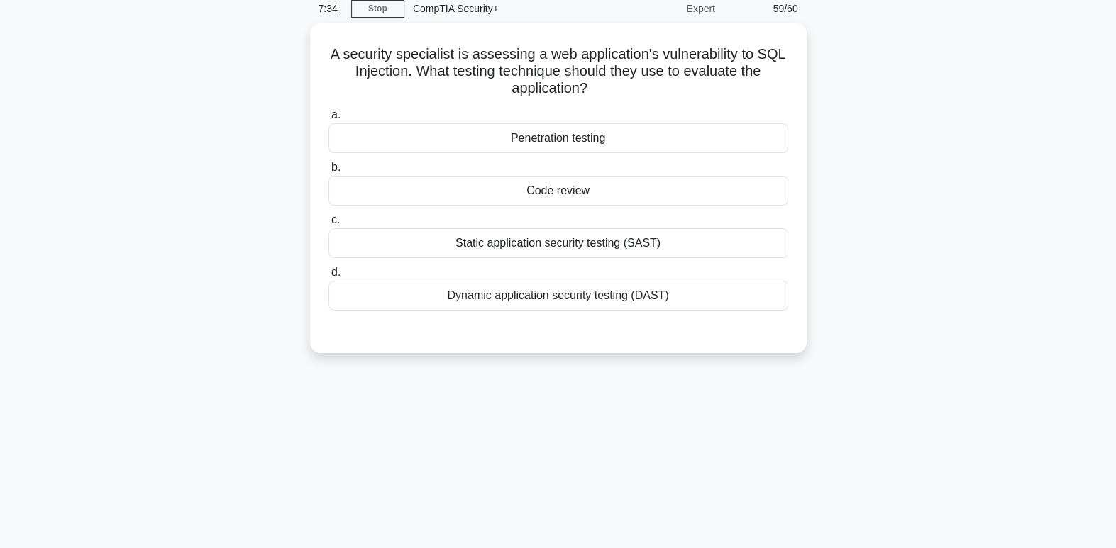
scroll to position [0, 0]
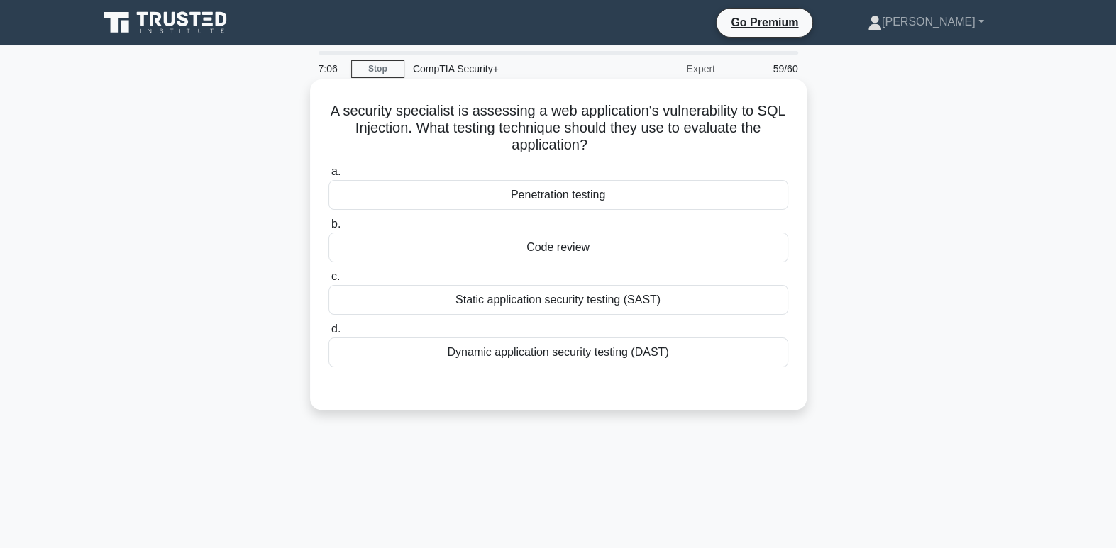
click at [646, 335] on label "d. Dynamic application security testing (DAST)" at bounding box center [558, 344] width 460 height 47
click at [328, 334] on input "d. Dynamic application security testing (DAST)" at bounding box center [328, 329] width 0 height 9
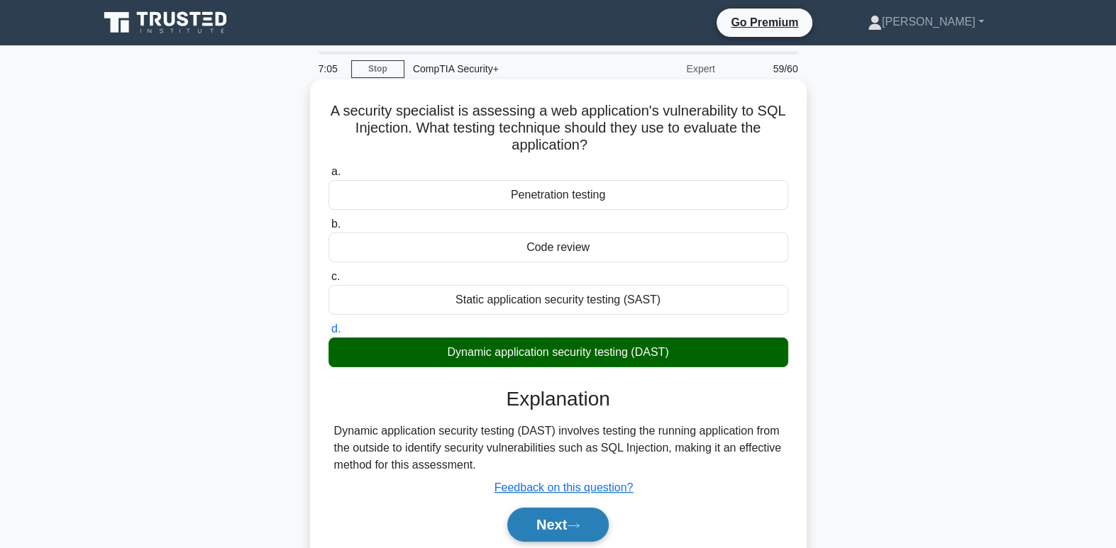
click at [577, 519] on button "Next" at bounding box center [557, 525] width 101 height 34
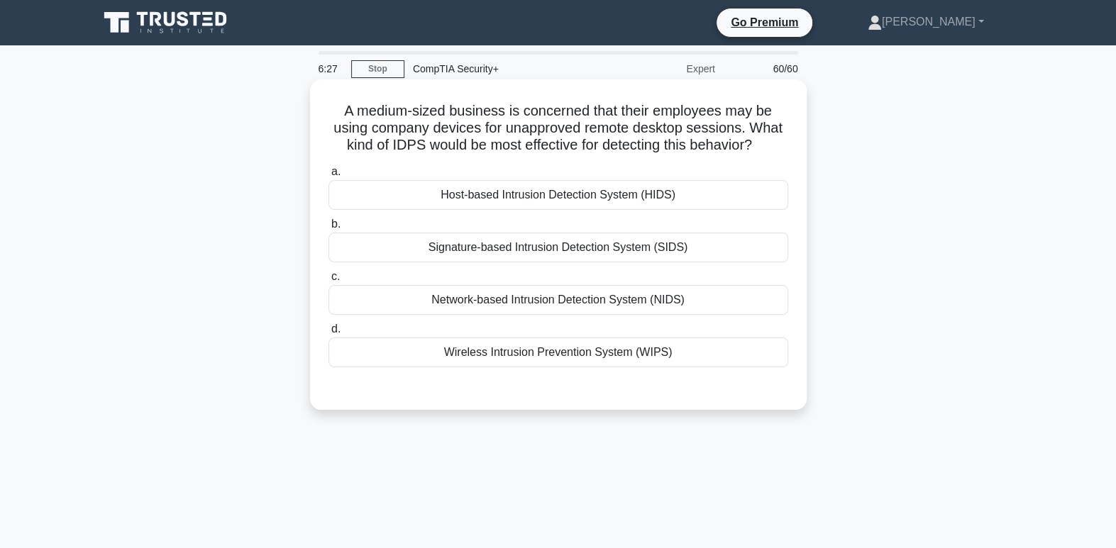
click at [503, 199] on div "Host-based Intrusion Detection System (HIDS)" at bounding box center [558, 195] width 460 height 30
click at [328, 177] on input "a. Host-based Intrusion Detection System (HIDS)" at bounding box center [328, 171] width 0 height 9
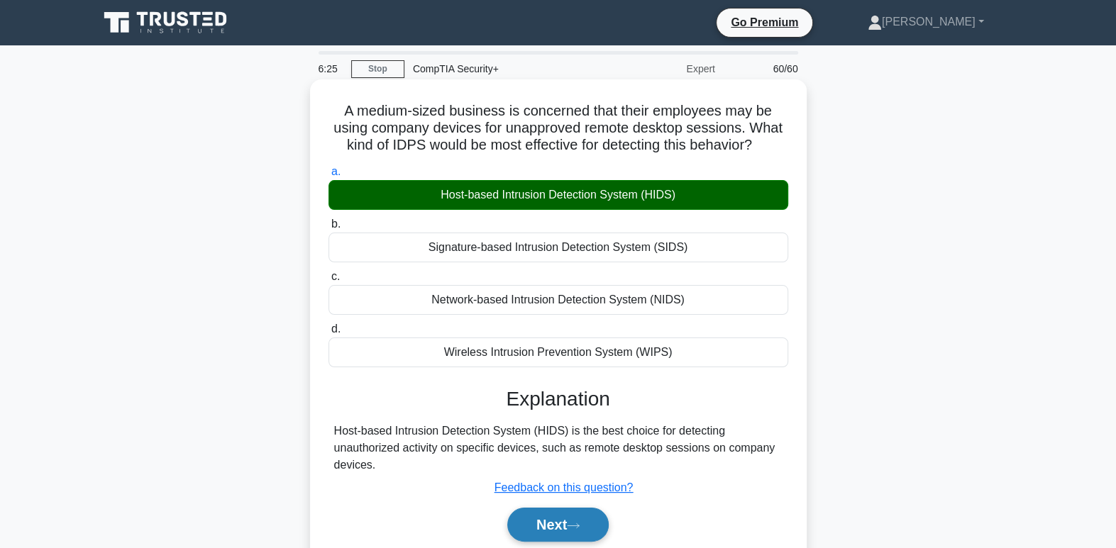
click at [572, 533] on button "Next" at bounding box center [557, 525] width 101 height 34
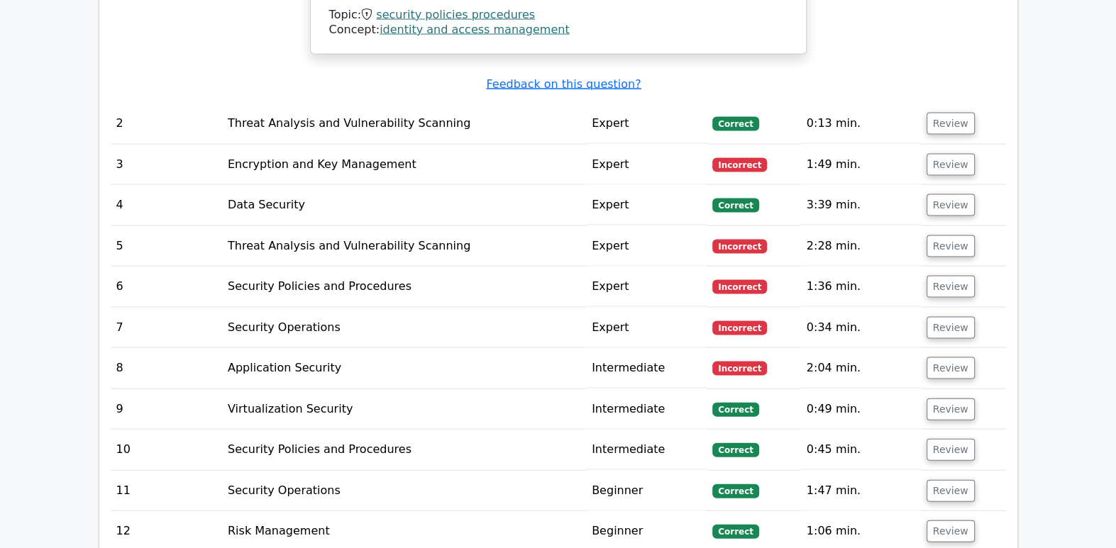
scroll to position [2179, 0]
